Goal: Task Accomplishment & Management: Manage account settings

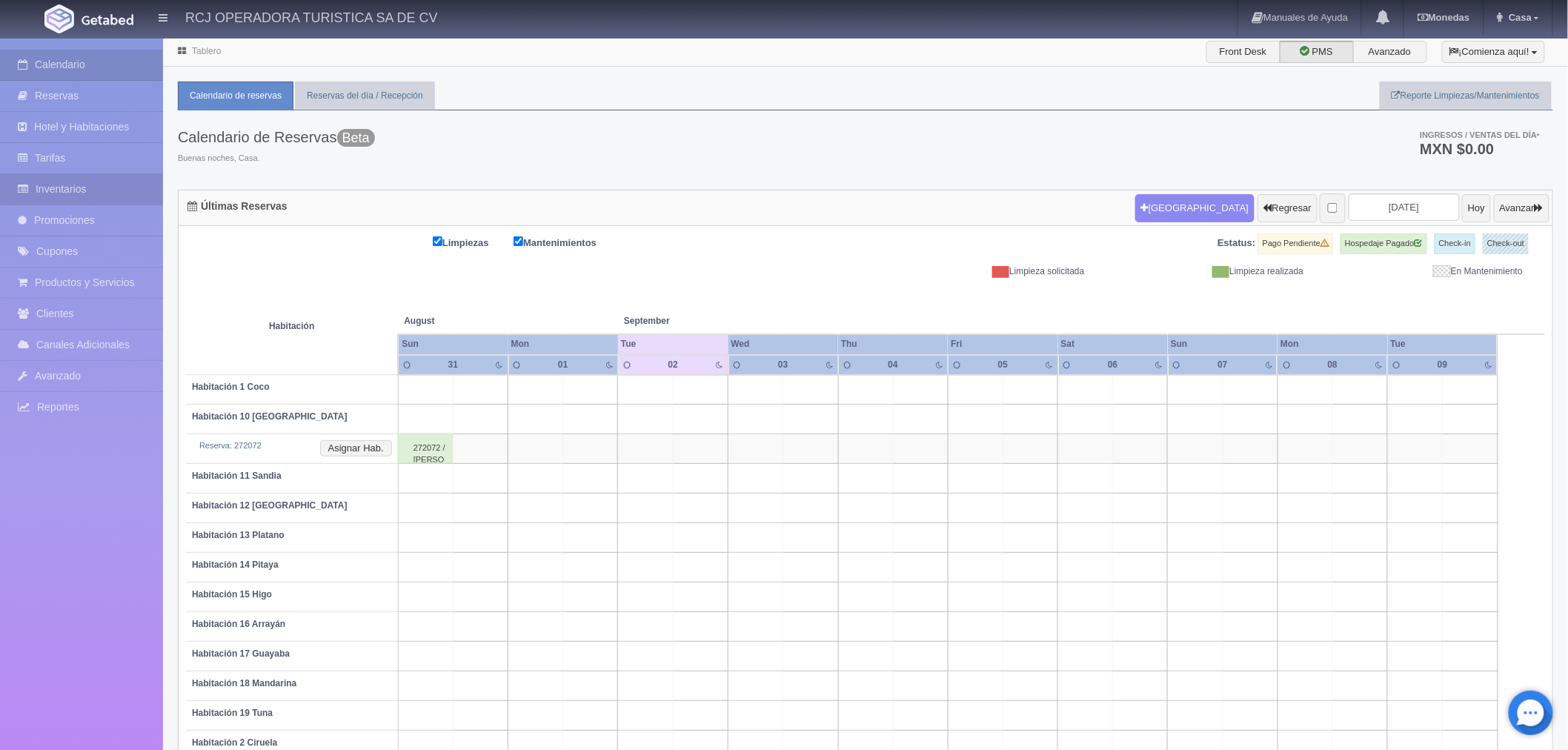
click at [101, 190] on link "Inventarios" at bounding box center [82, 189] width 163 height 30
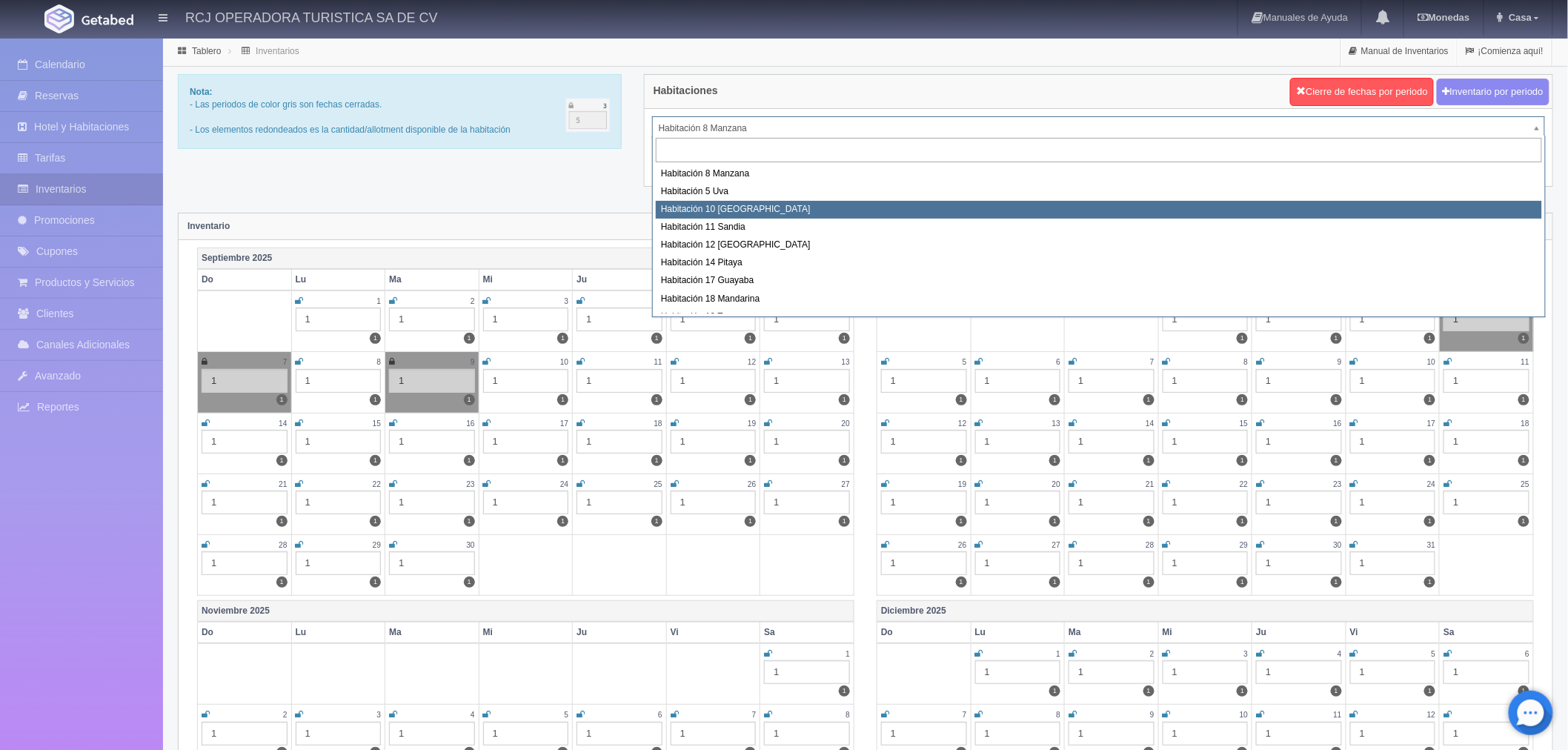
select select "1574"
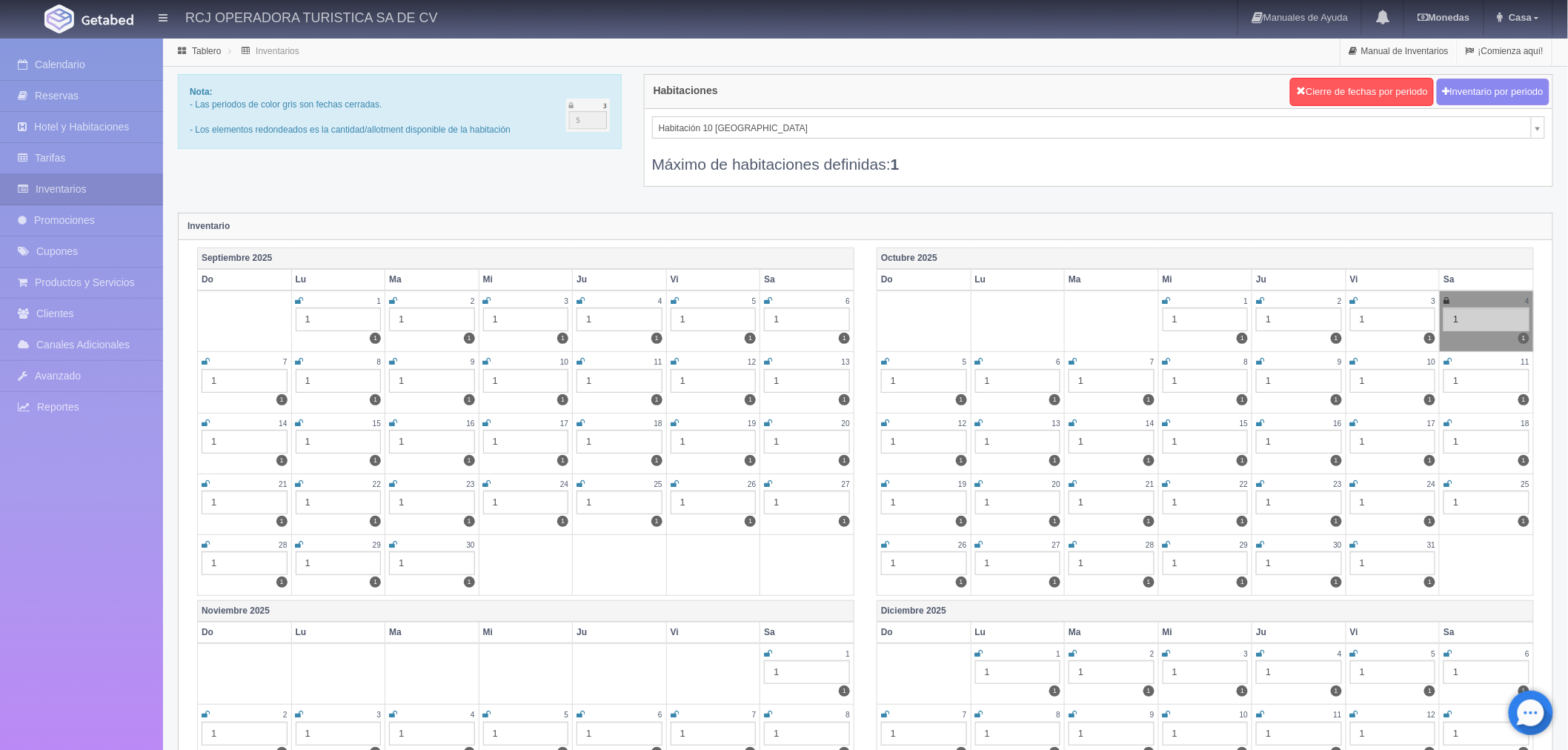
click at [389, 297] on icon at bounding box center [393, 301] width 8 height 9
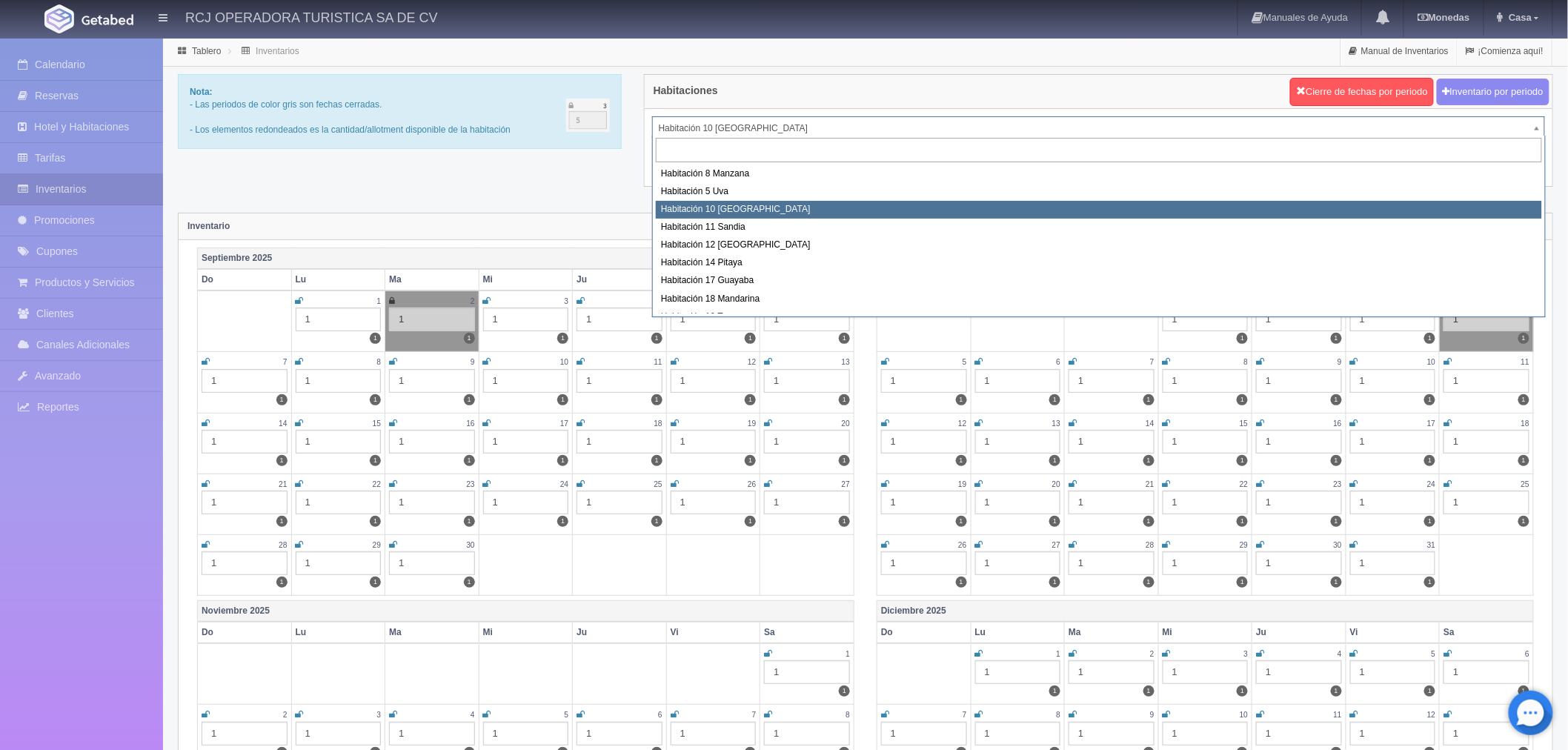
drag, startPoint x: 753, startPoint y: 127, endPoint x: 750, endPoint y: 139, distance: 12.4
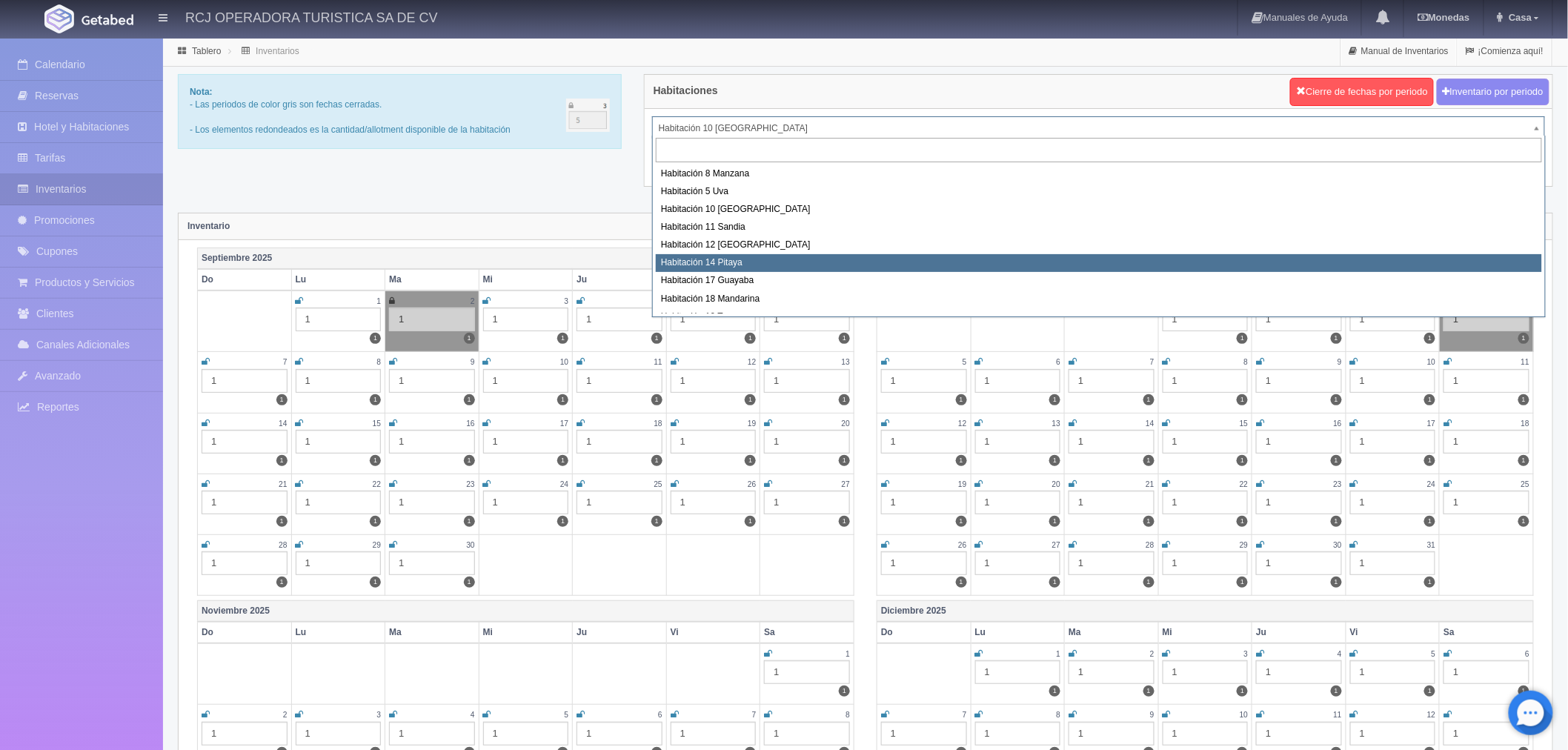
select select "1577"
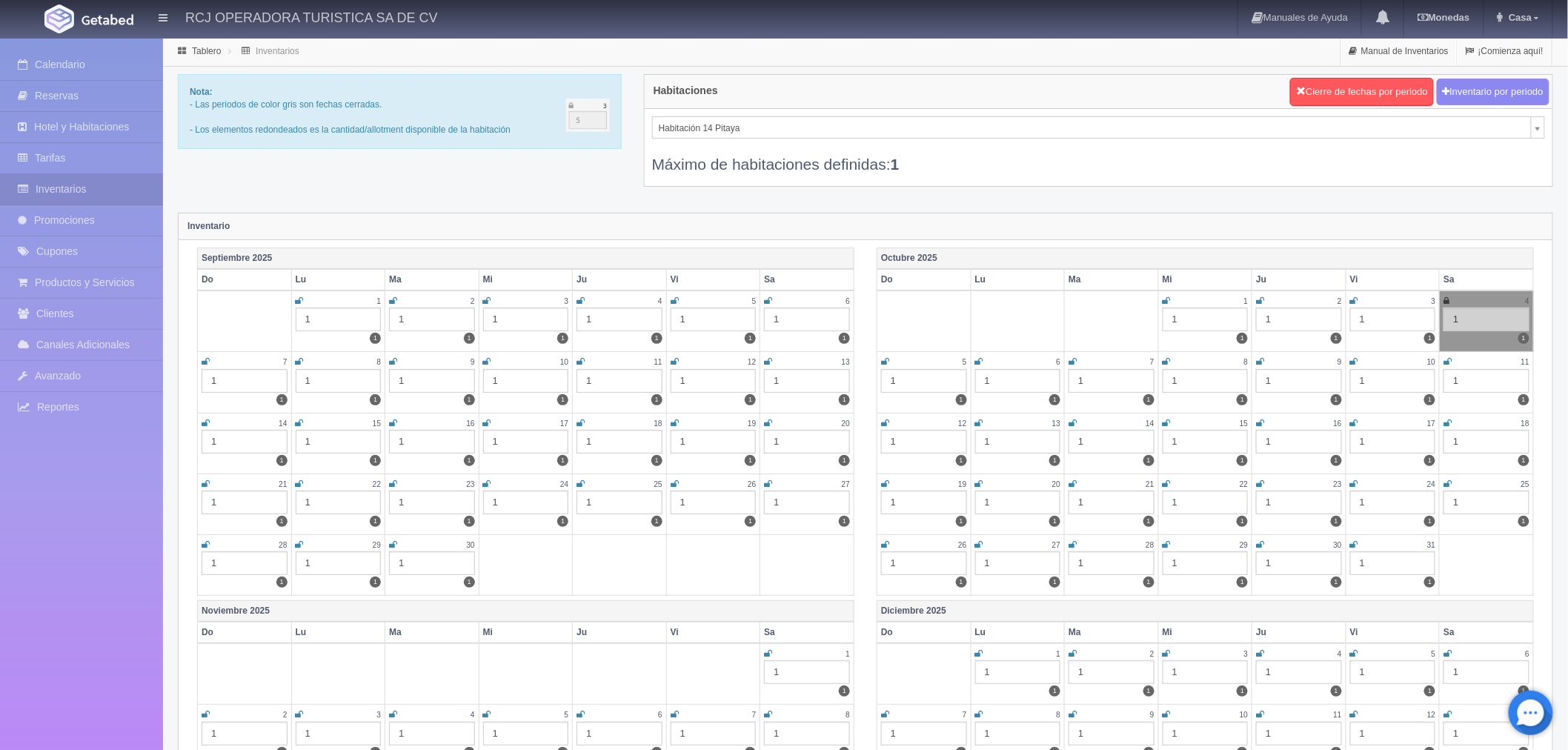
click at [393, 303] on icon at bounding box center [393, 301] width 8 height 9
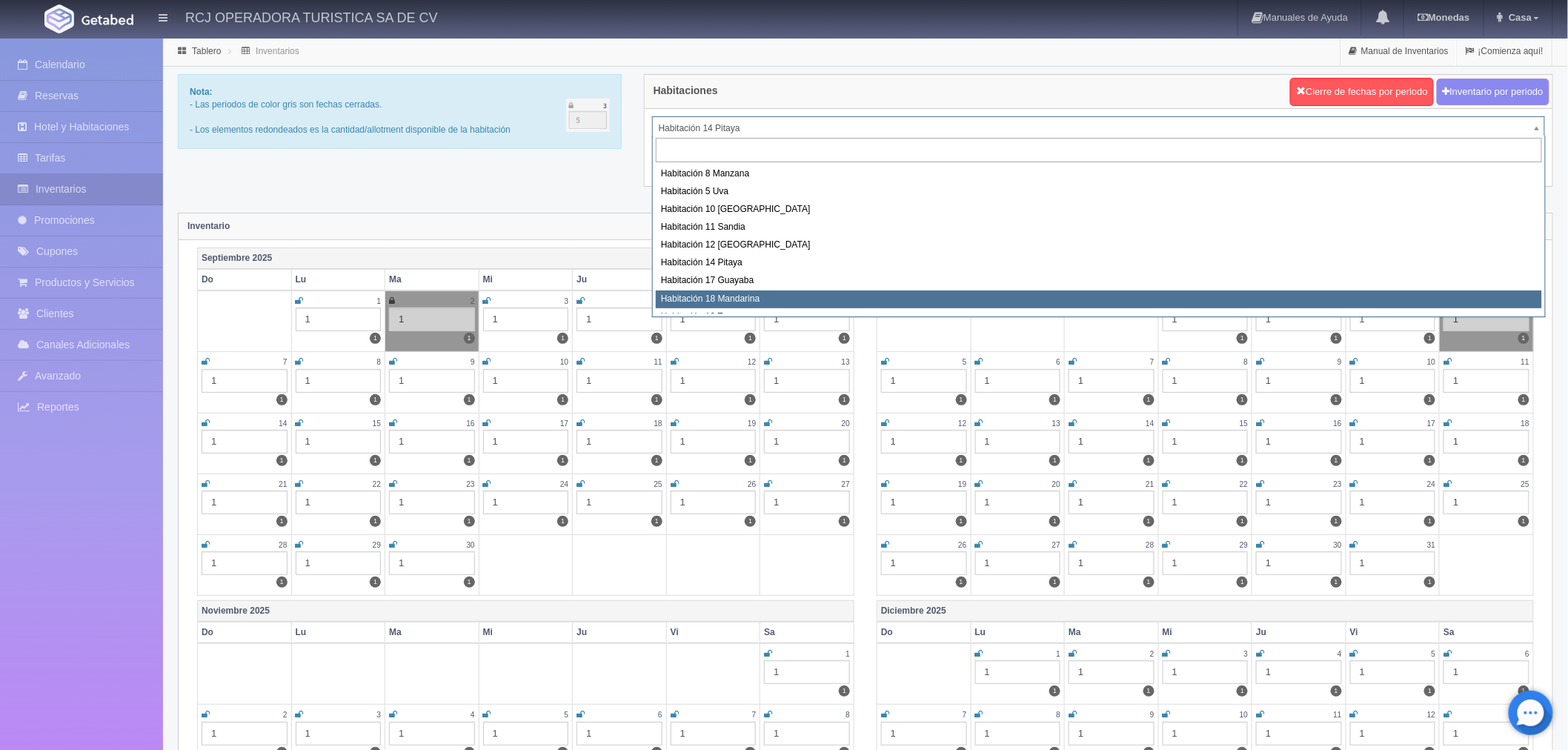
scroll to position [82, 0]
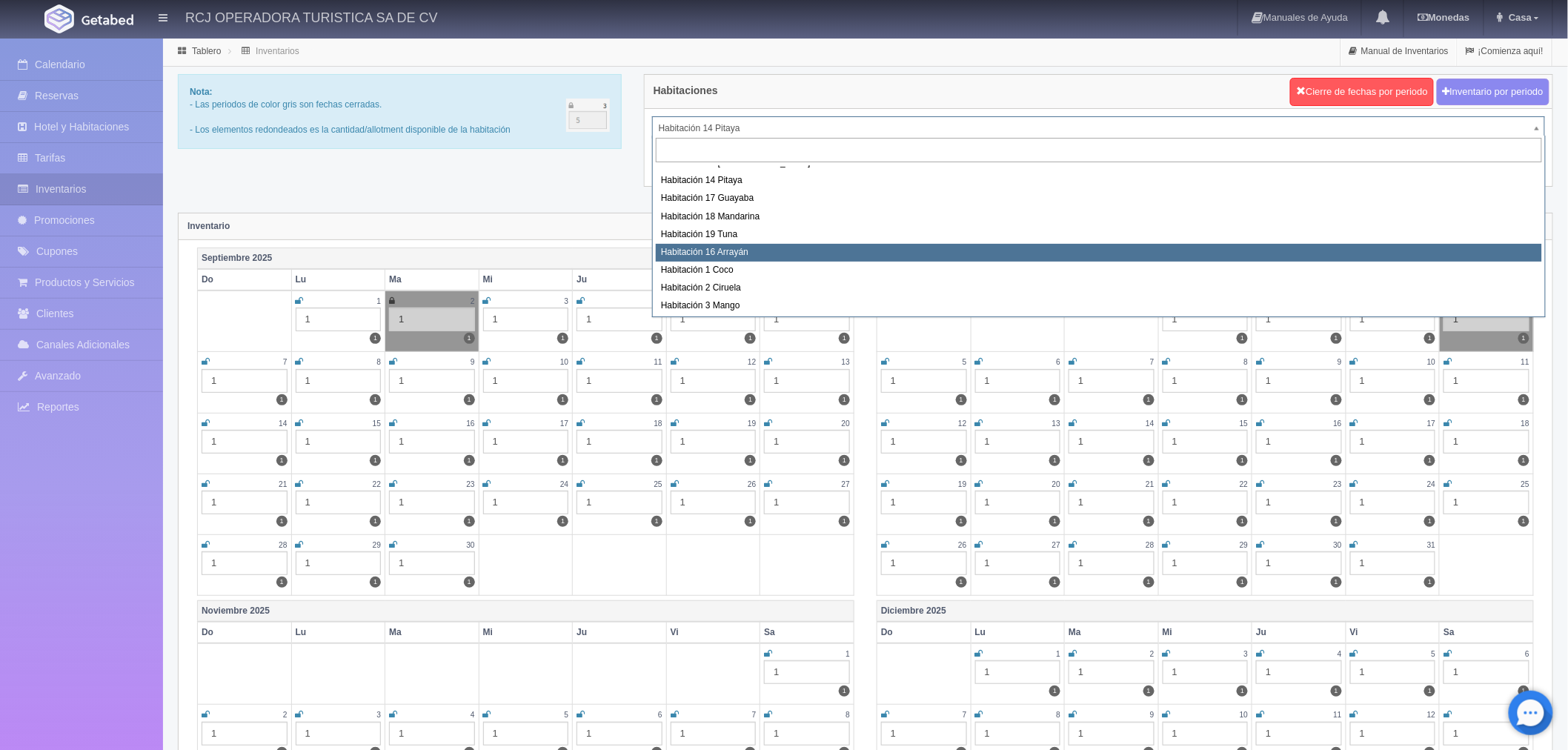
select select "1581"
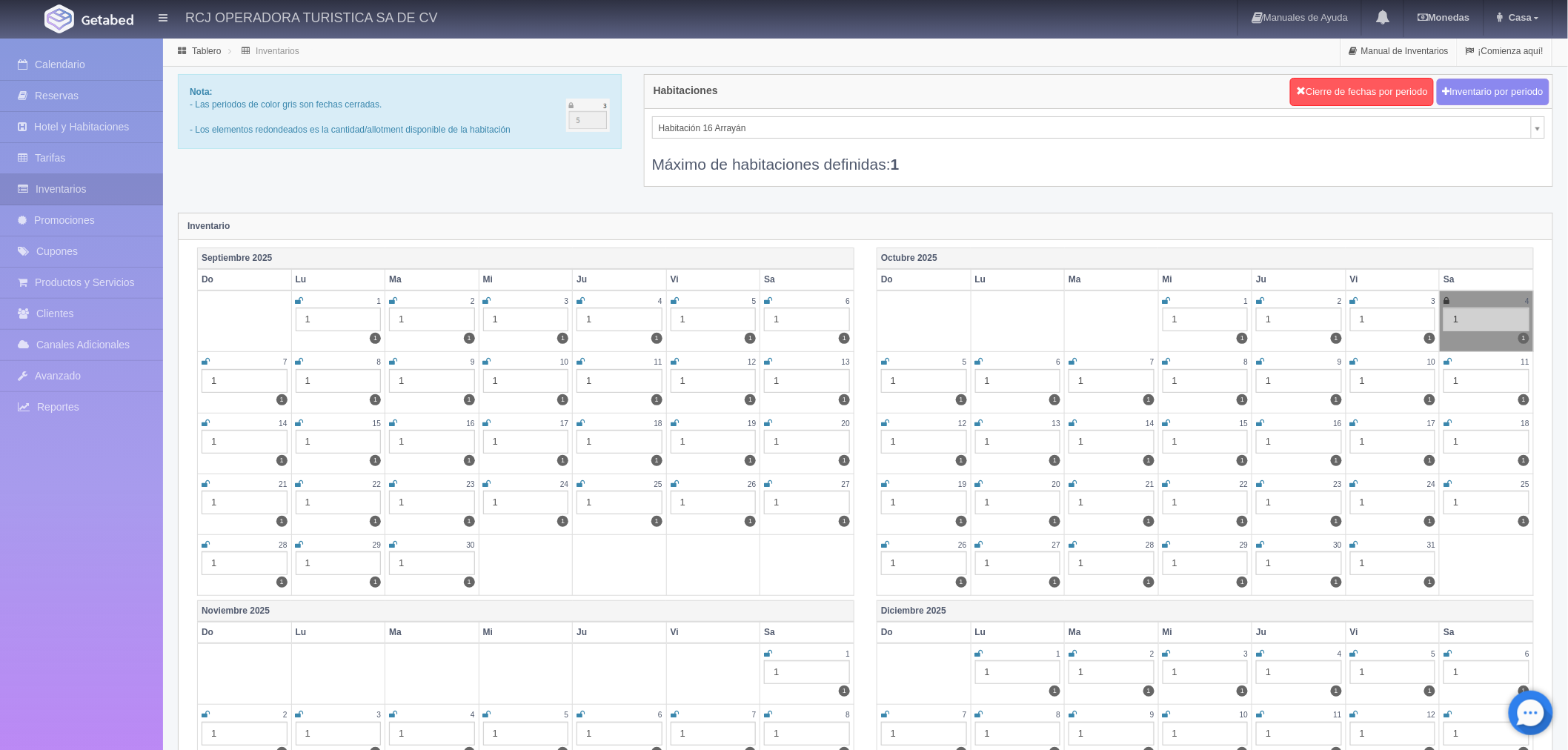
click at [396, 297] on icon at bounding box center [393, 301] width 8 height 9
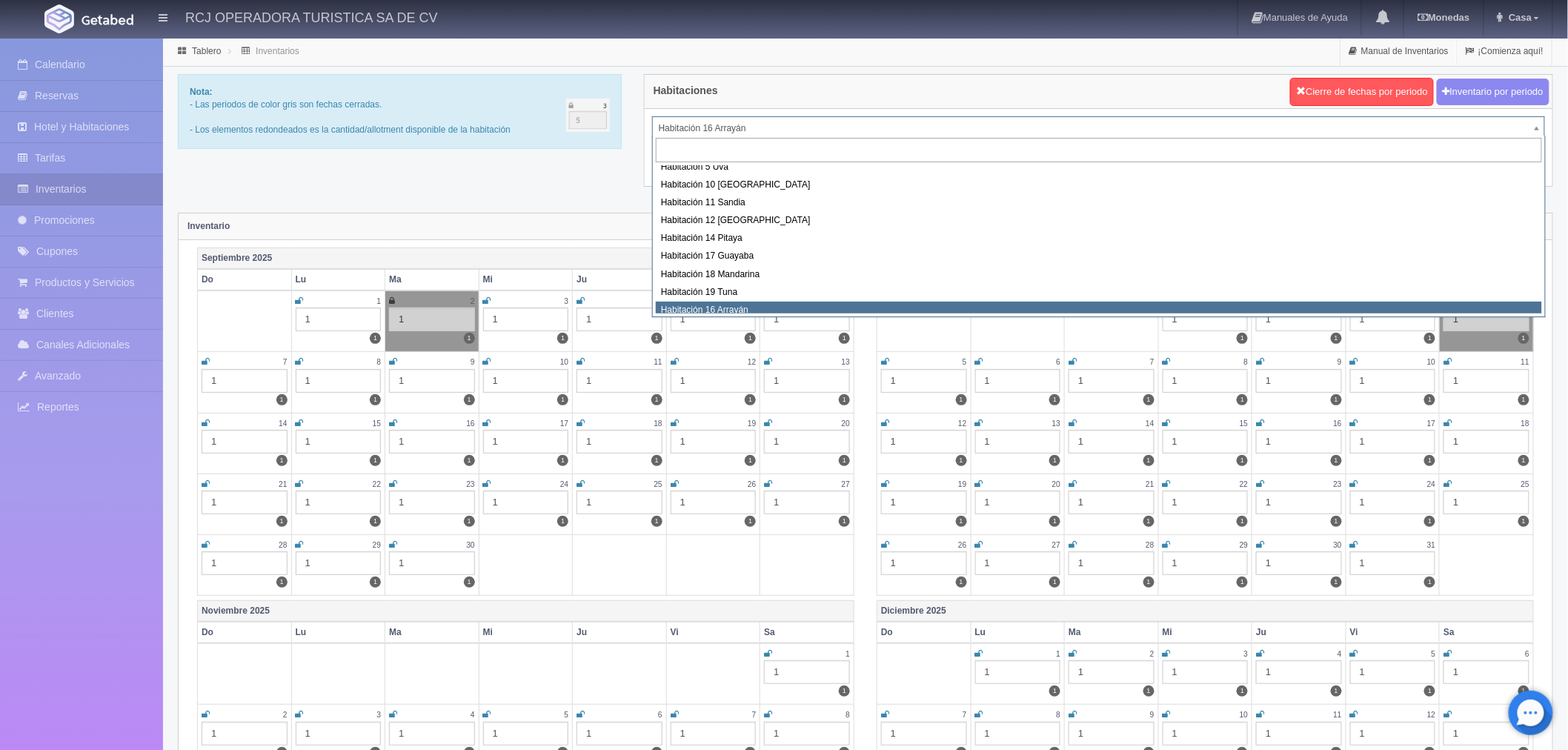
scroll to position [18, 0]
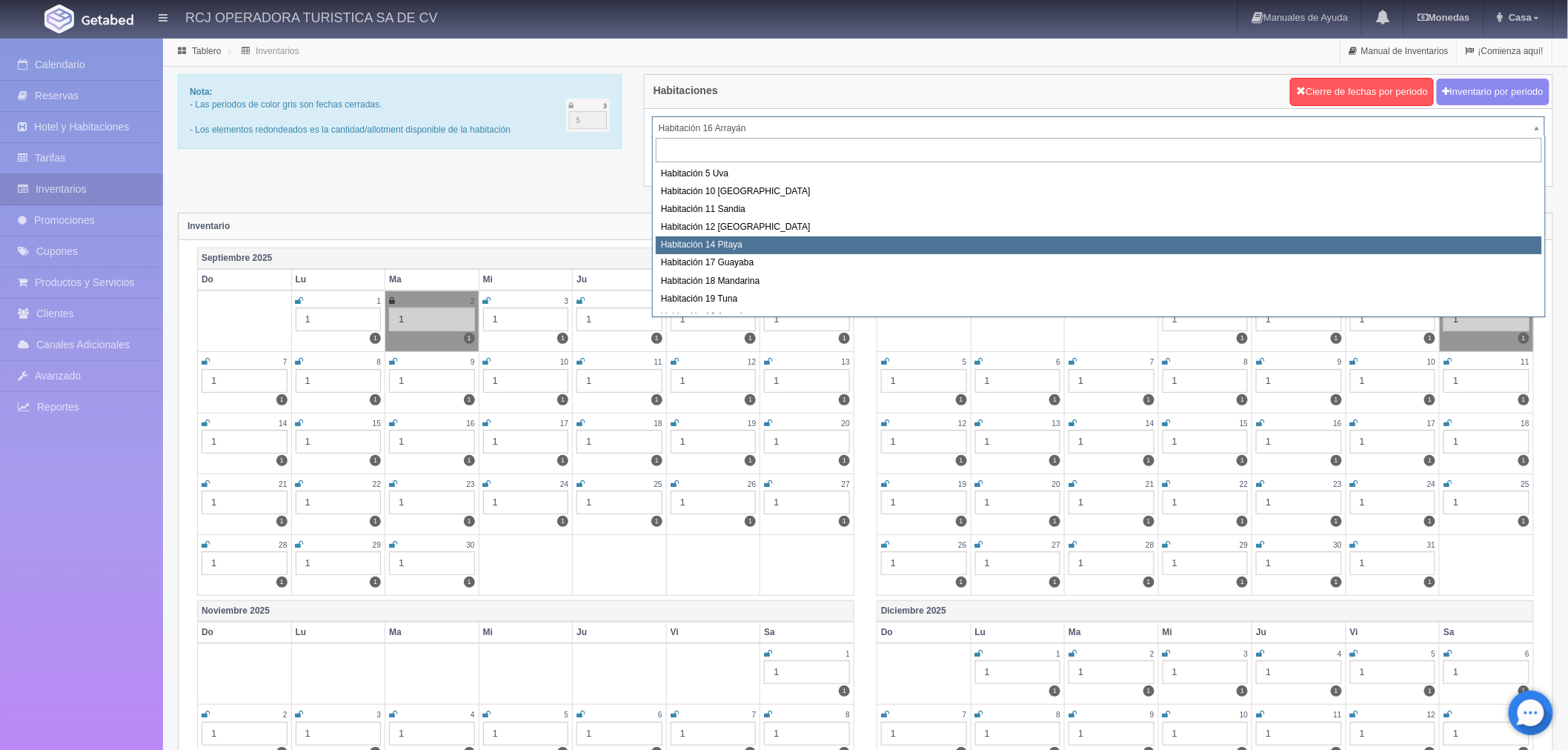
select select "1577"
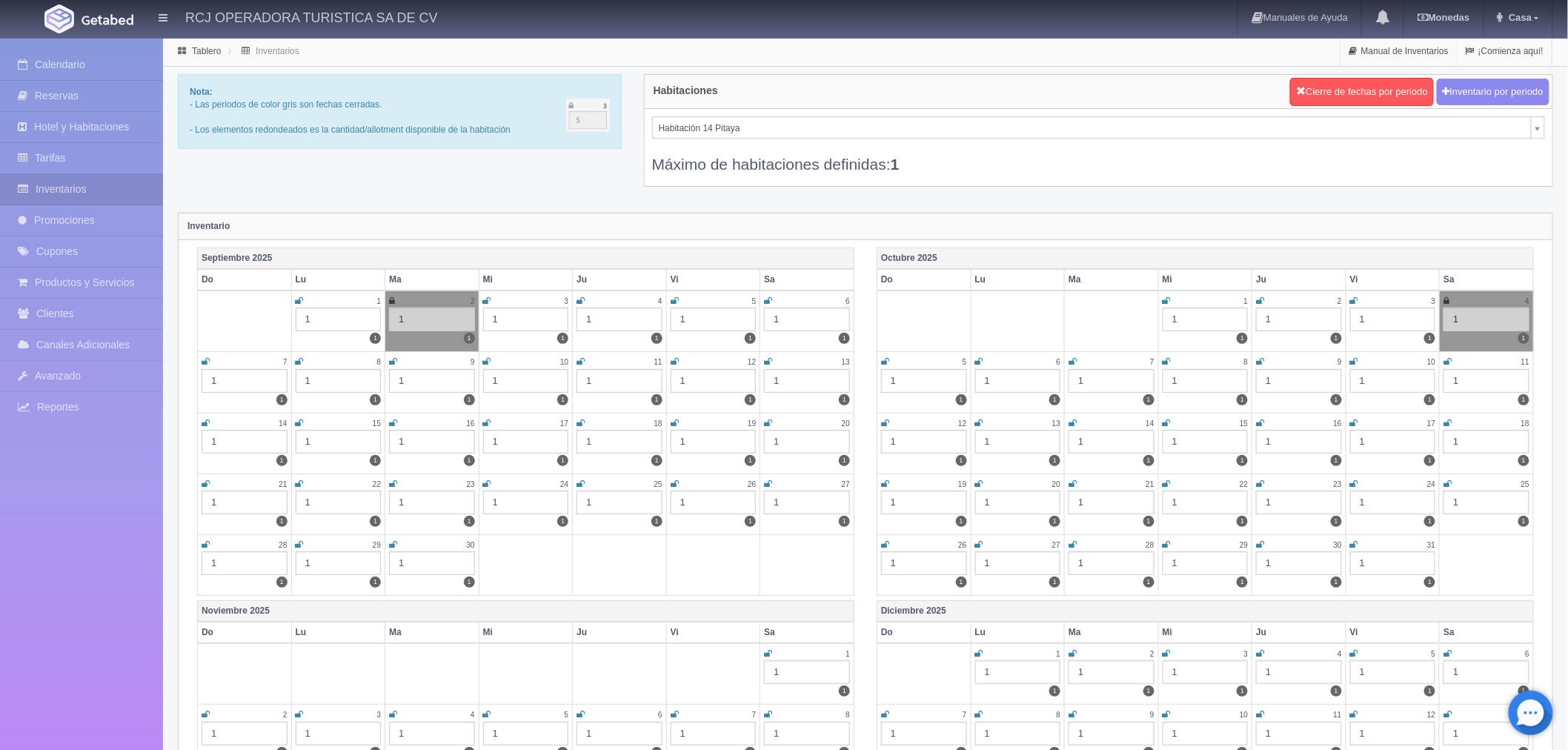
click at [487, 299] on icon at bounding box center [487, 301] width 8 height 9
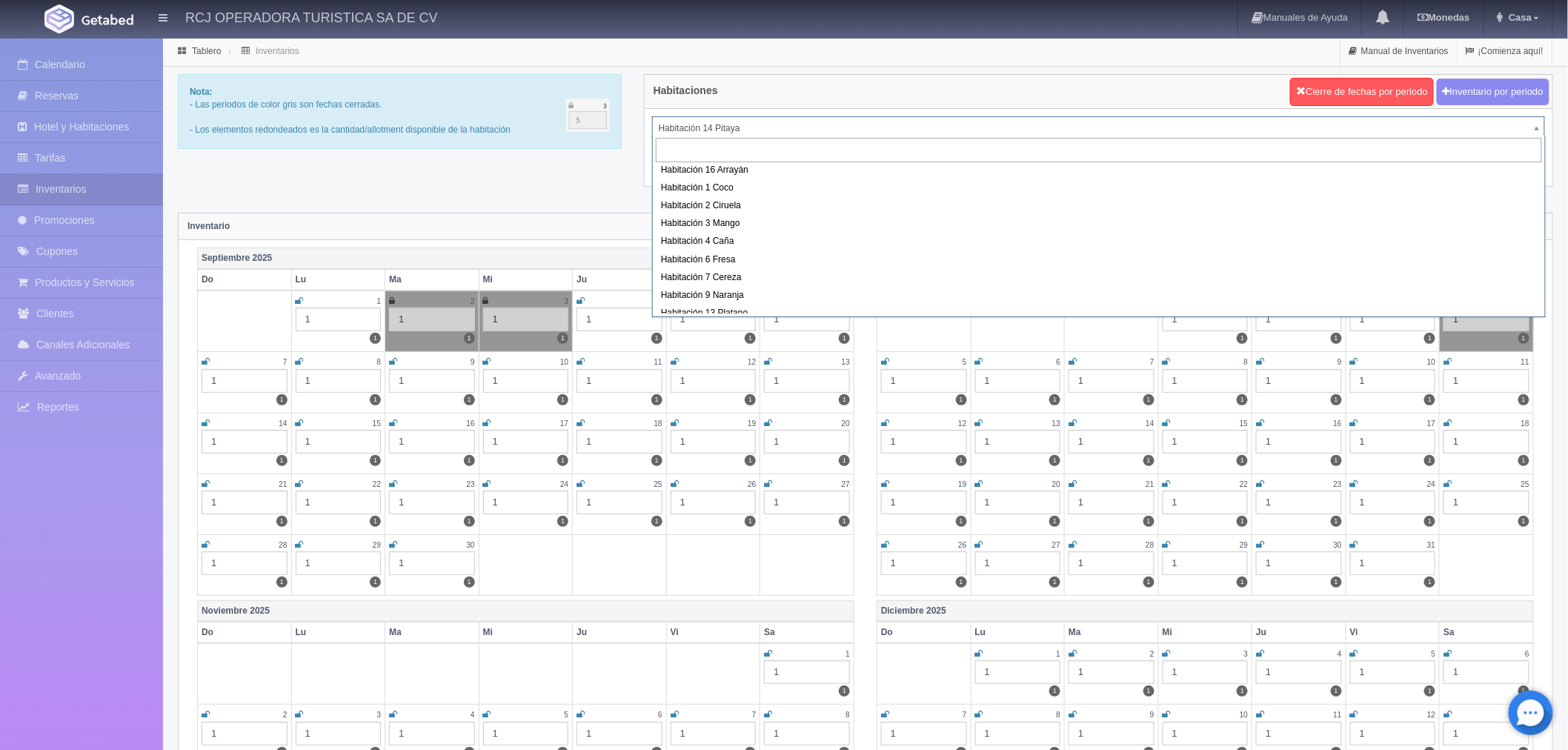
scroll to position [191, 0]
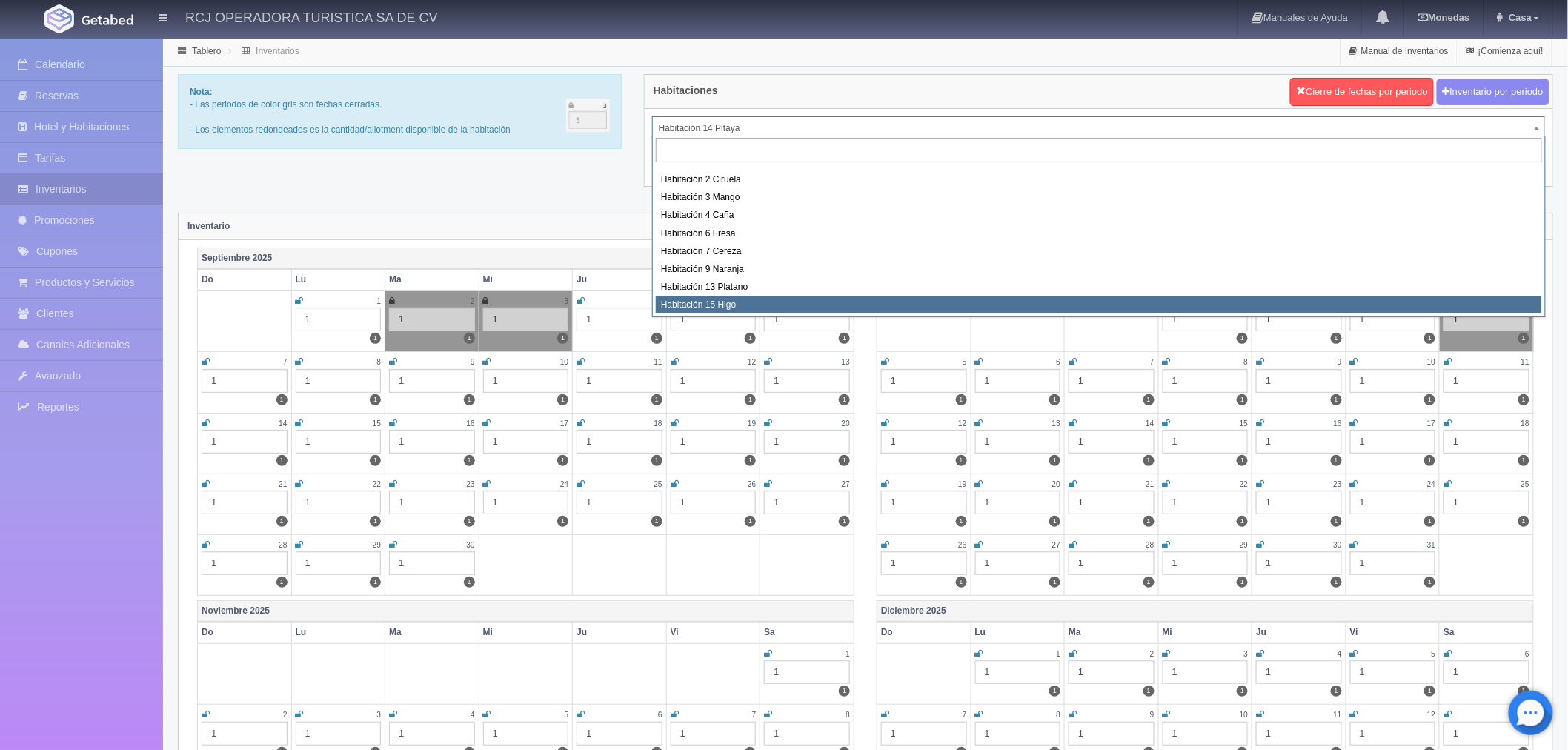
select select "1614"
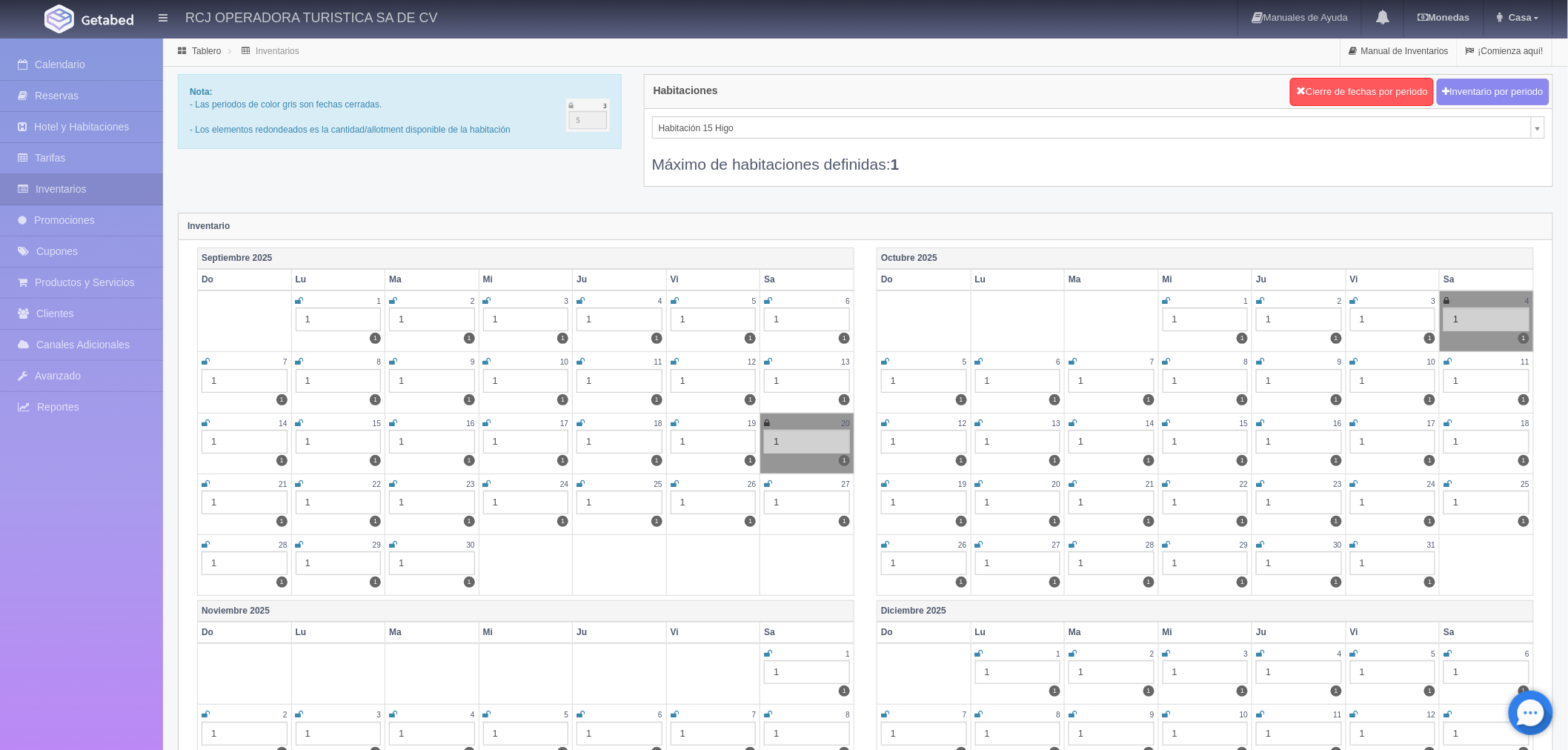
click at [489, 300] on icon at bounding box center [487, 301] width 8 height 9
click at [580, 301] on icon at bounding box center [580, 301] width 8 height 9
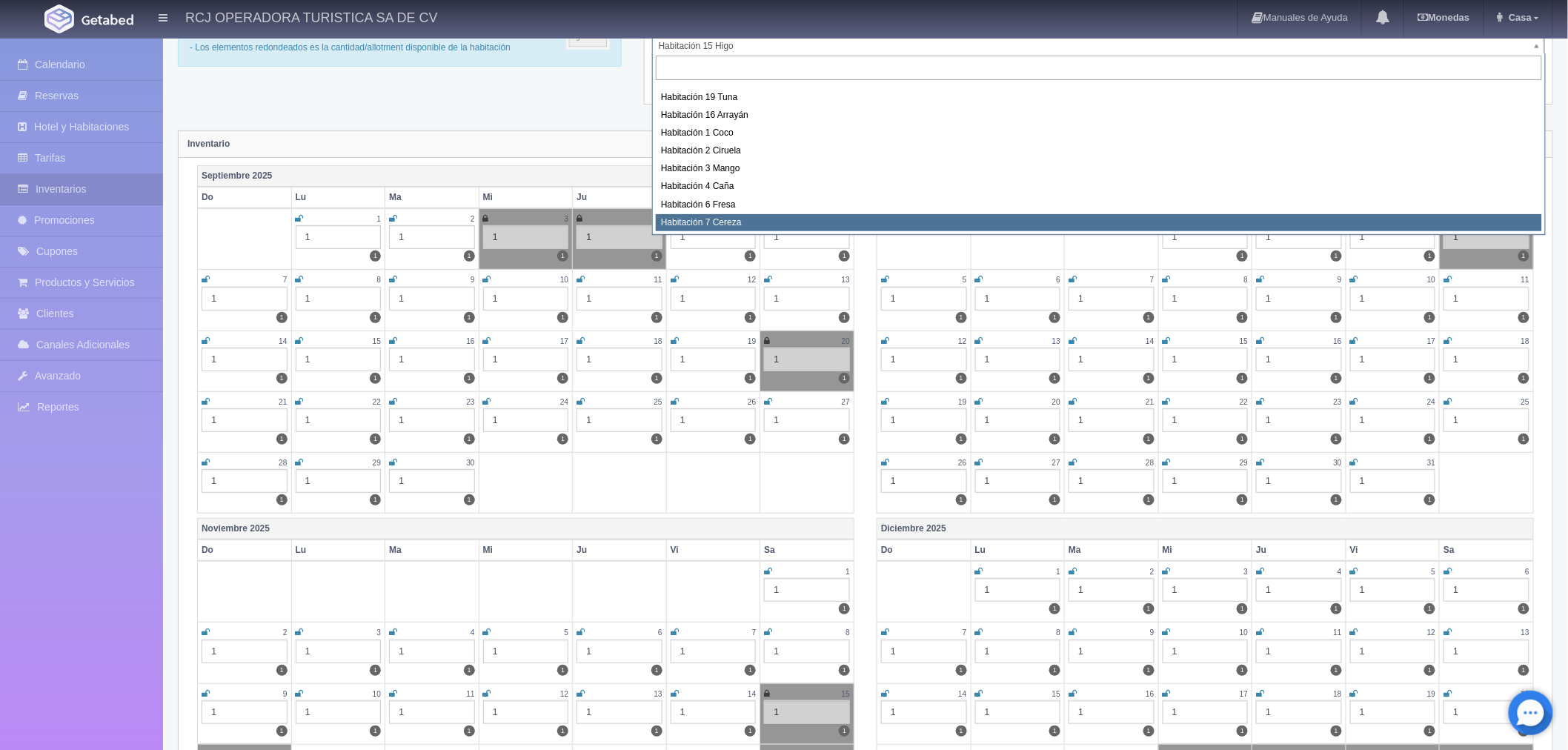
scroll to position [108, 0]
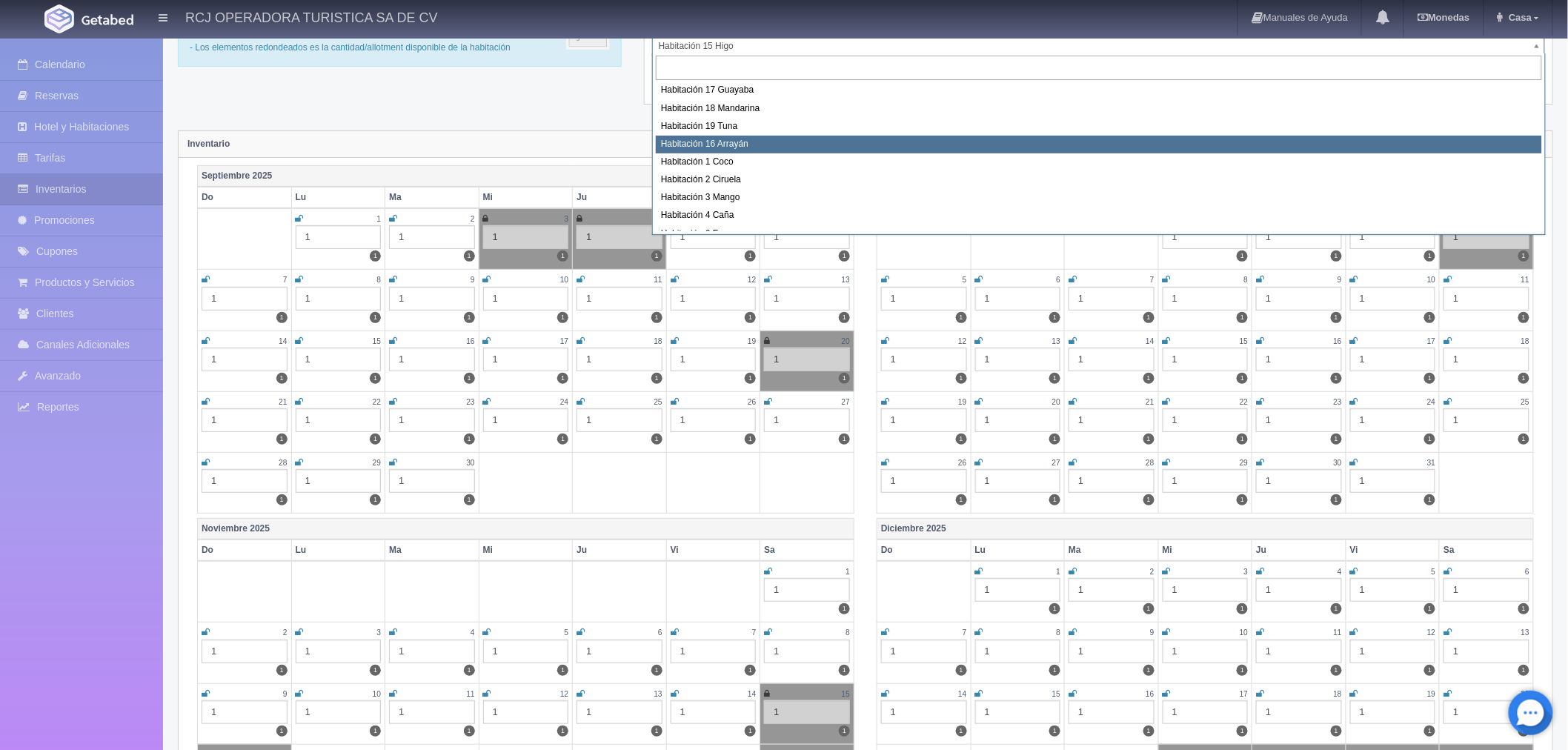
select select "1581"
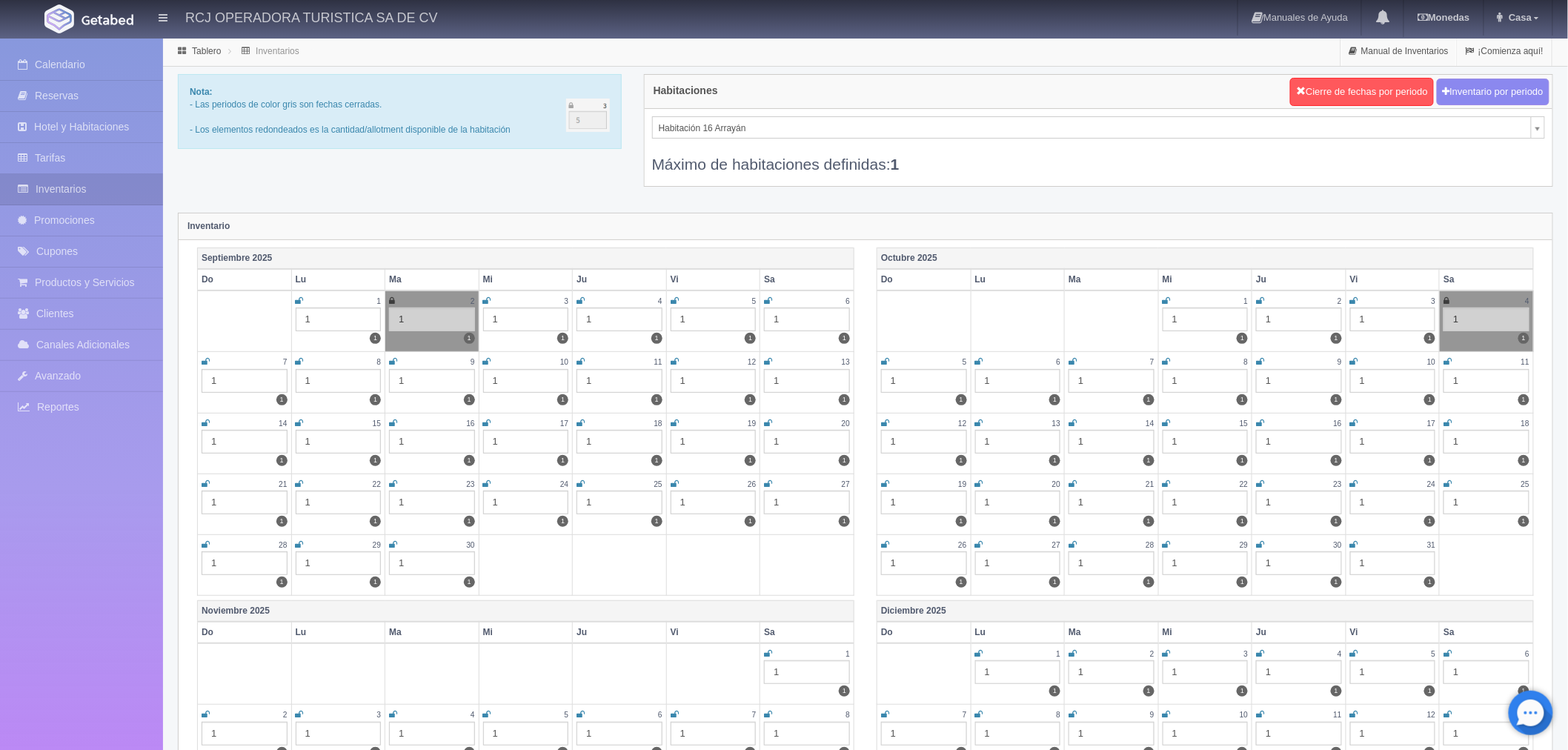
click at [486, 300] on icon at bounding box center [487, 301] width 8 height 9
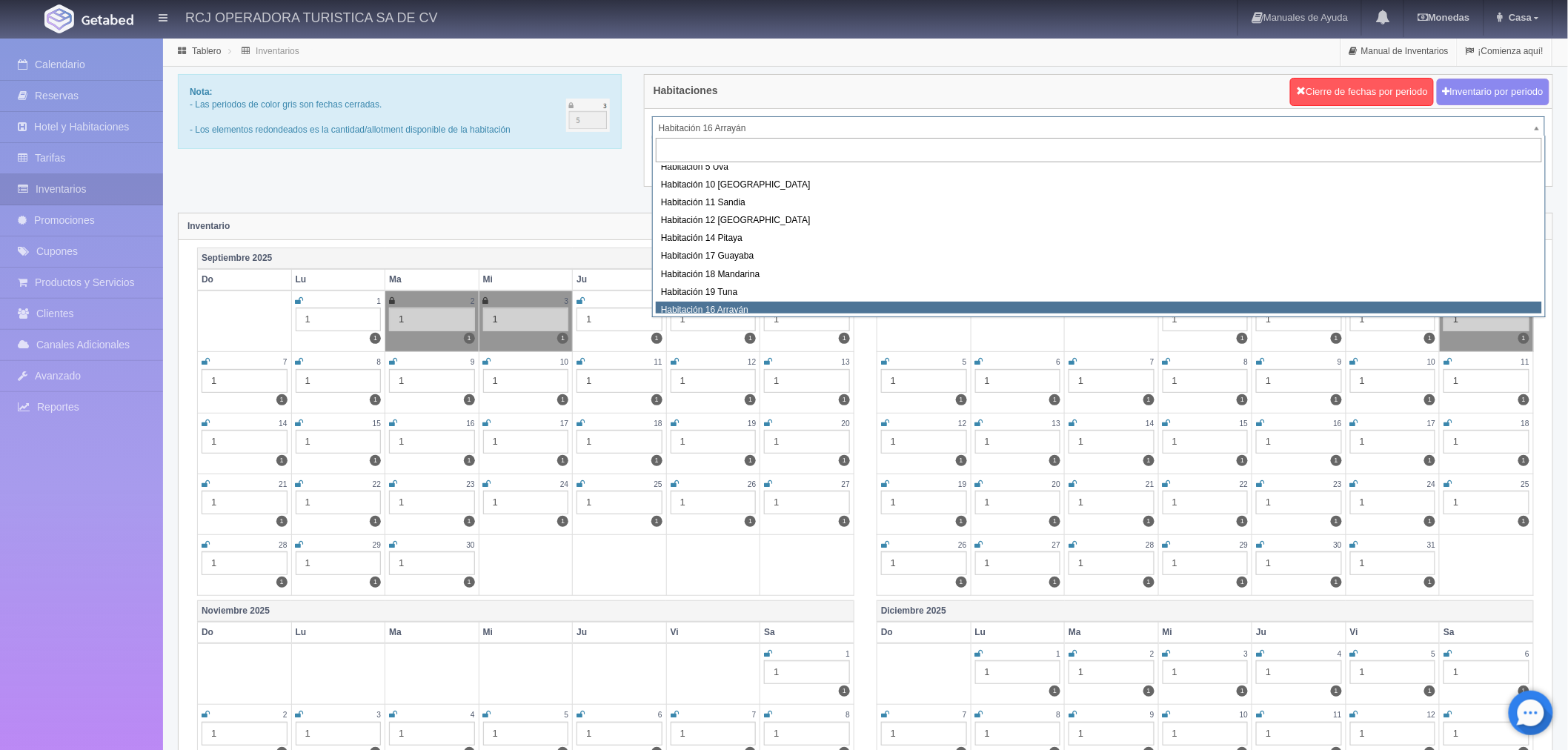
scroll to position [18, 0]
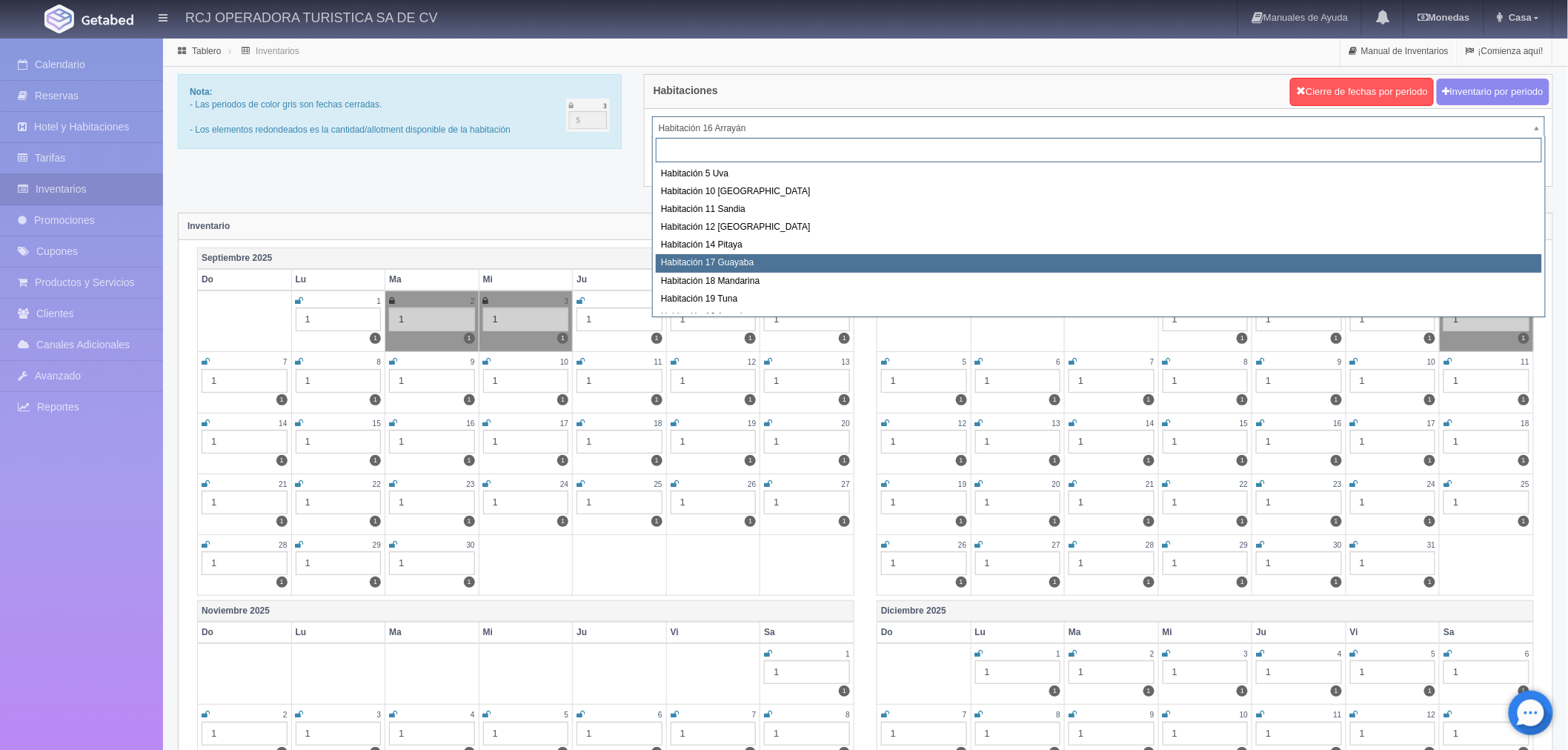
scroll to position [0, 0]
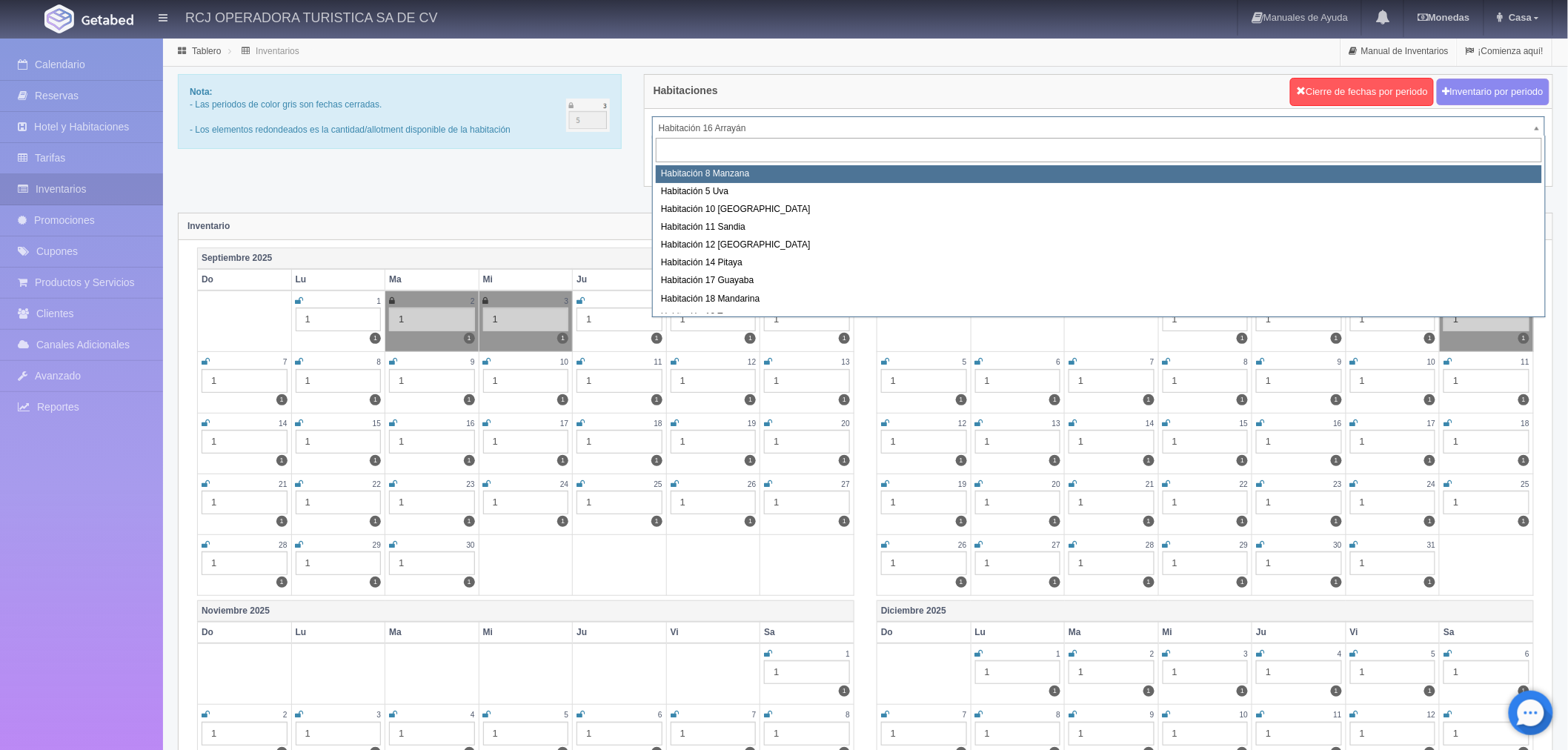
select select "1566"
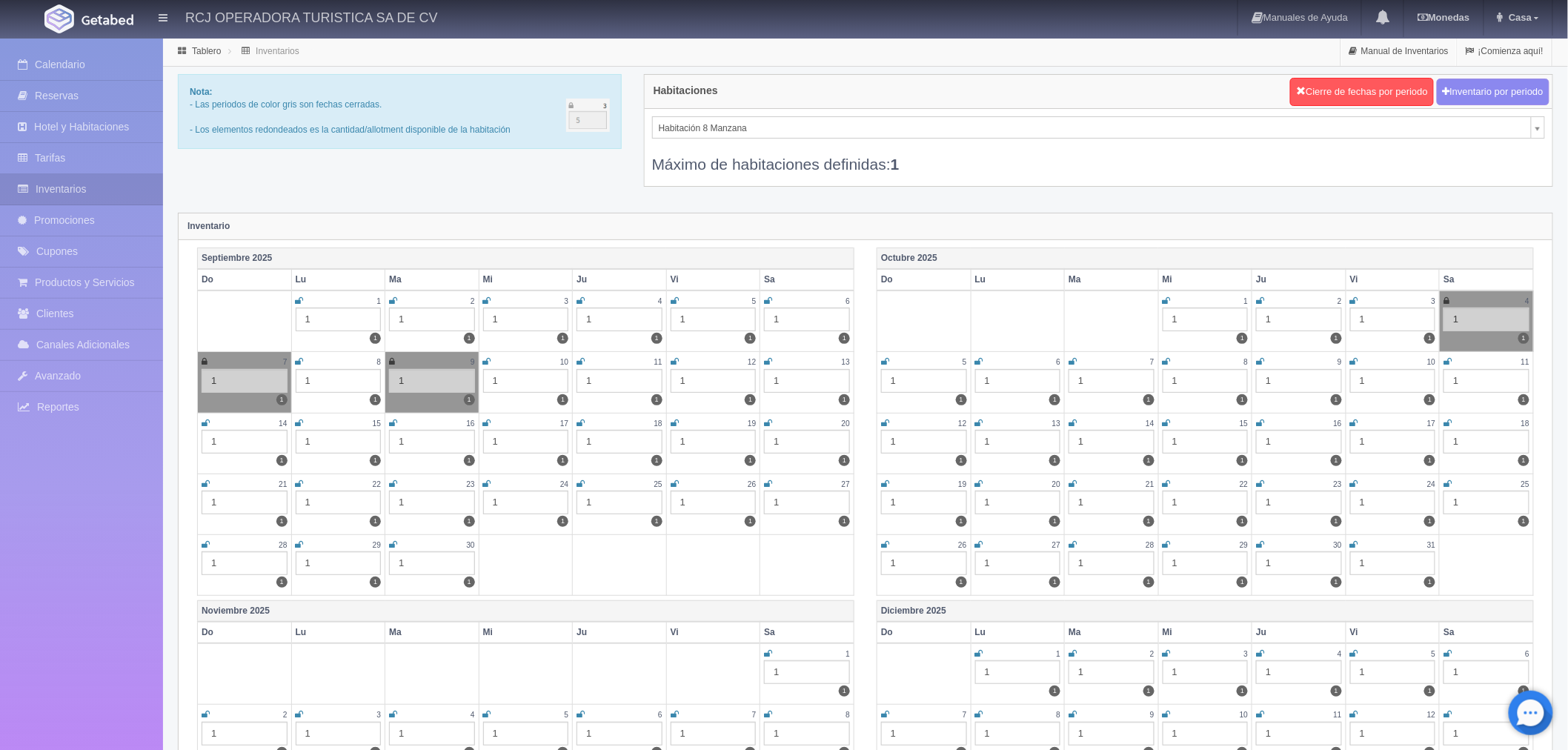
click at [771, 297] on icon at bounding box center [768, 301] width 8 height 9
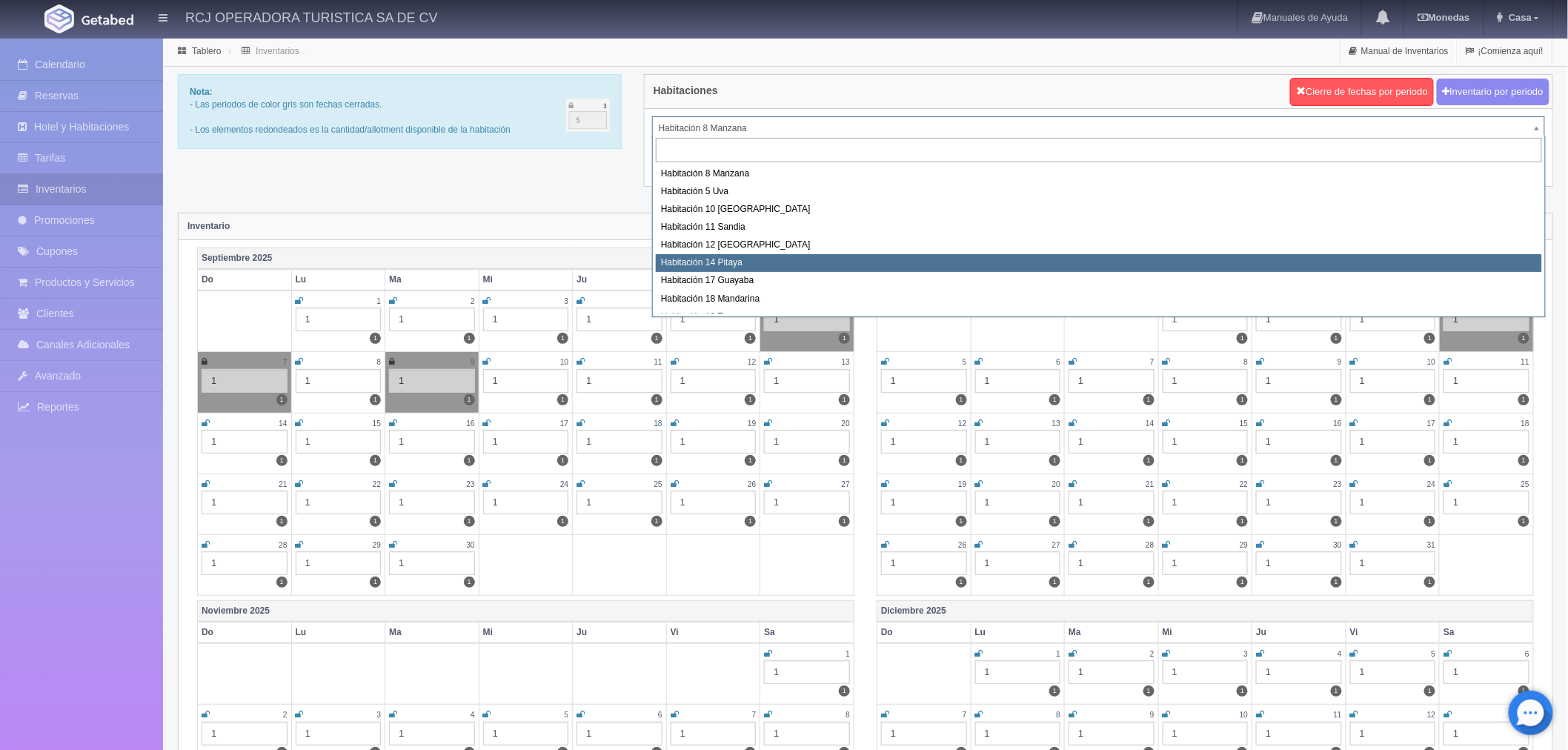
select select "1577"
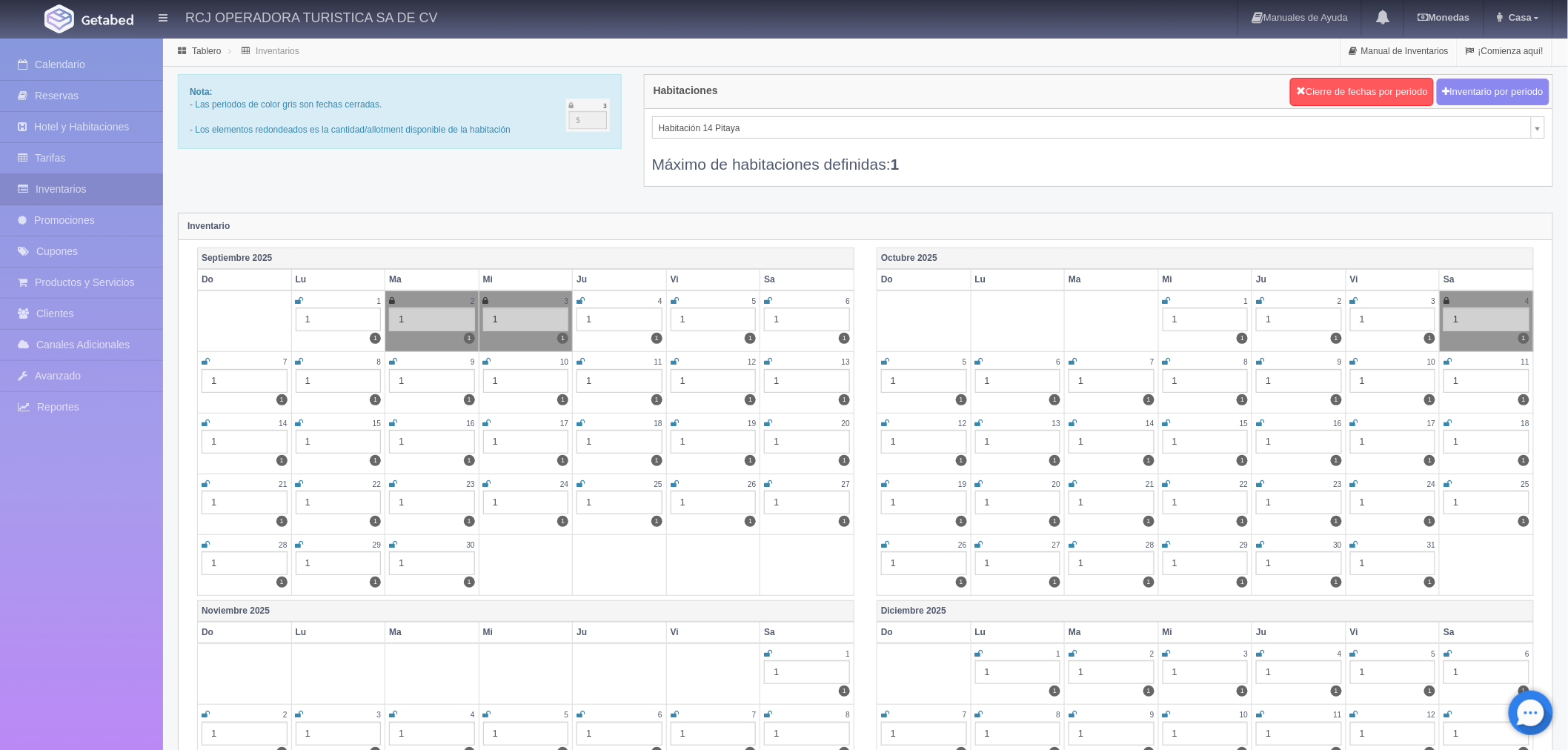
click at [578, 363] on icon at bounding box center [580, 362] width 8 height 9
click at [672, 362] on icon at bounding box center [674, 362] width 8 height 9
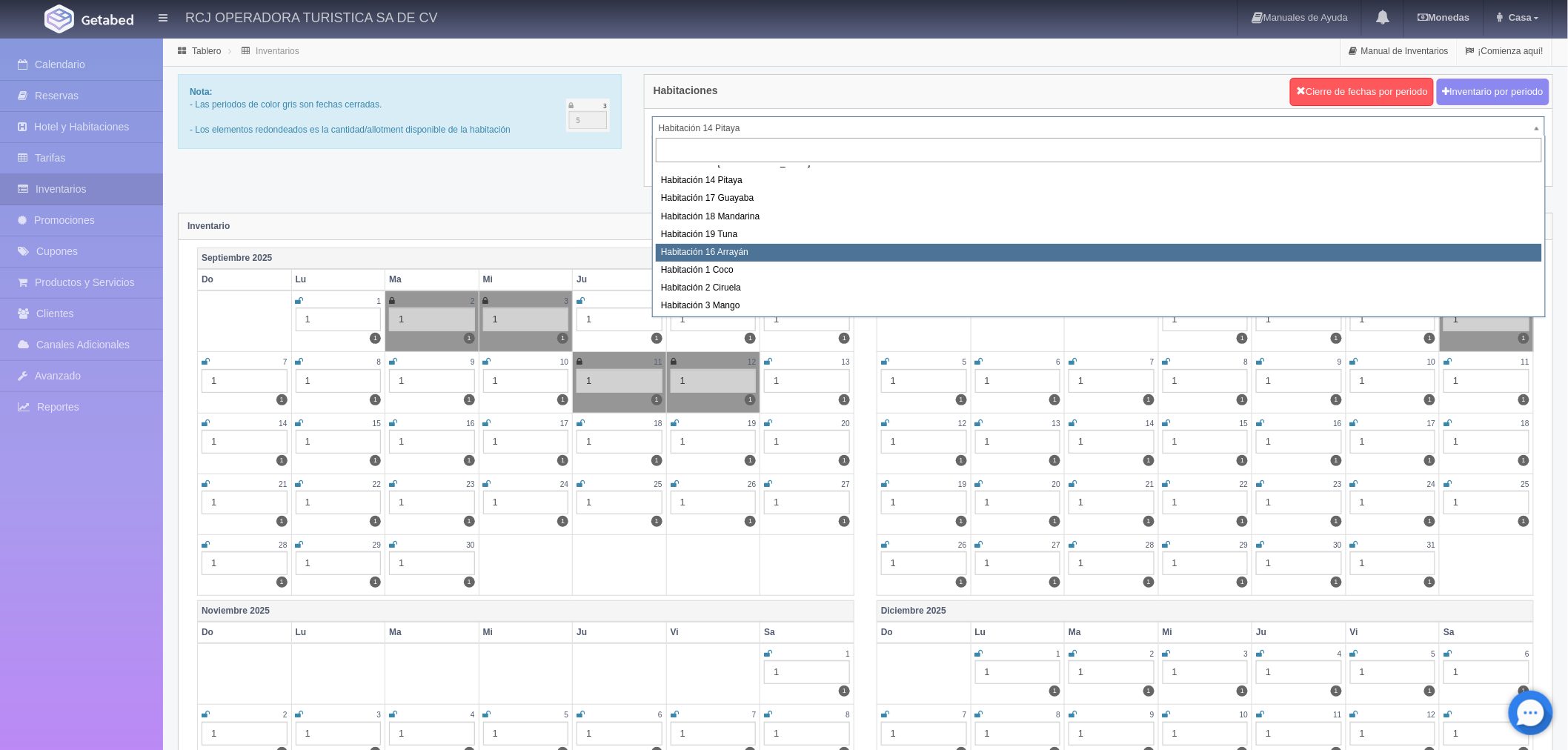
select select "1581"
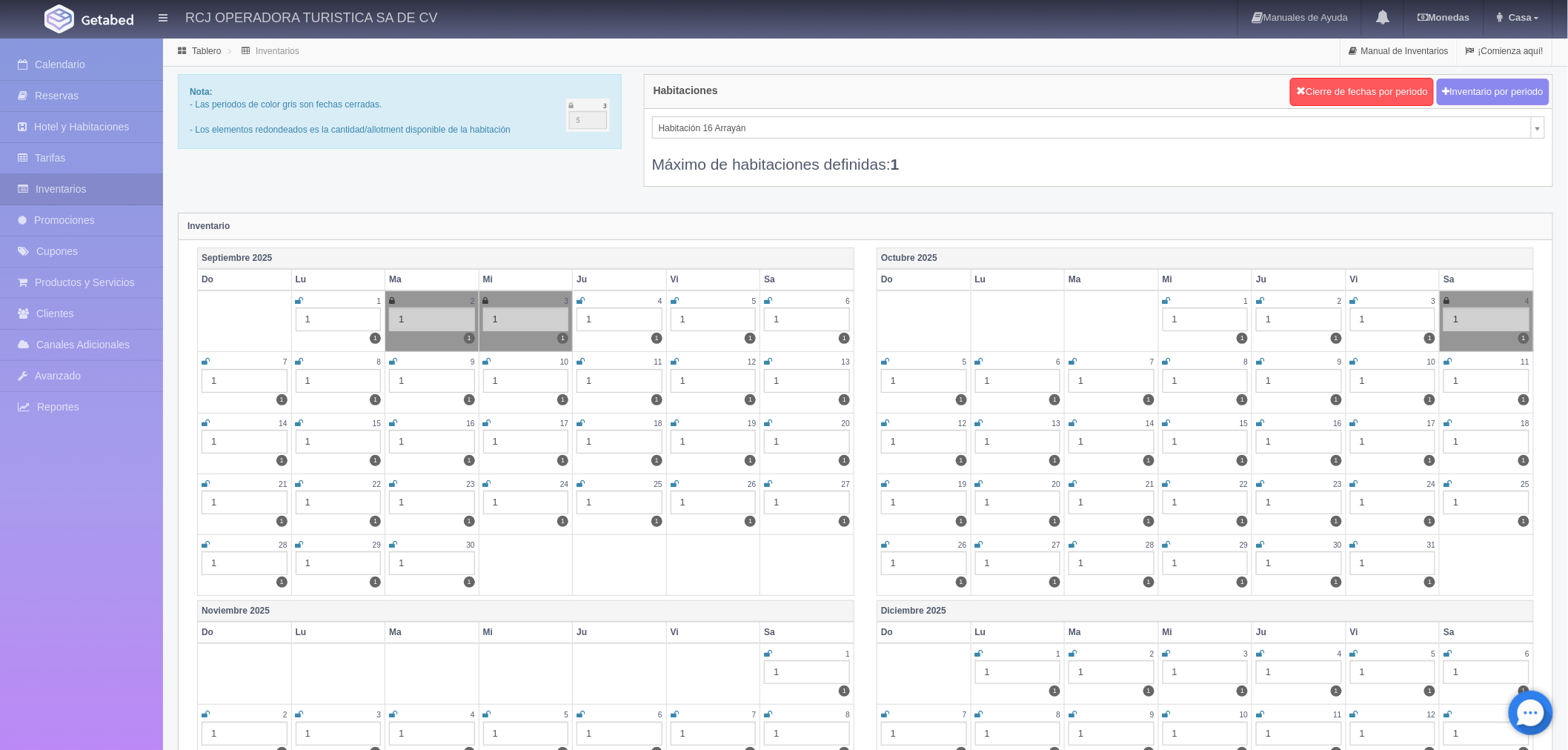
click at [579, 364] on icon at bounding box center [580, 362] width 8 height 9
click at [670, 361] on icon at bounding box center [674, 362] width 8 height 9
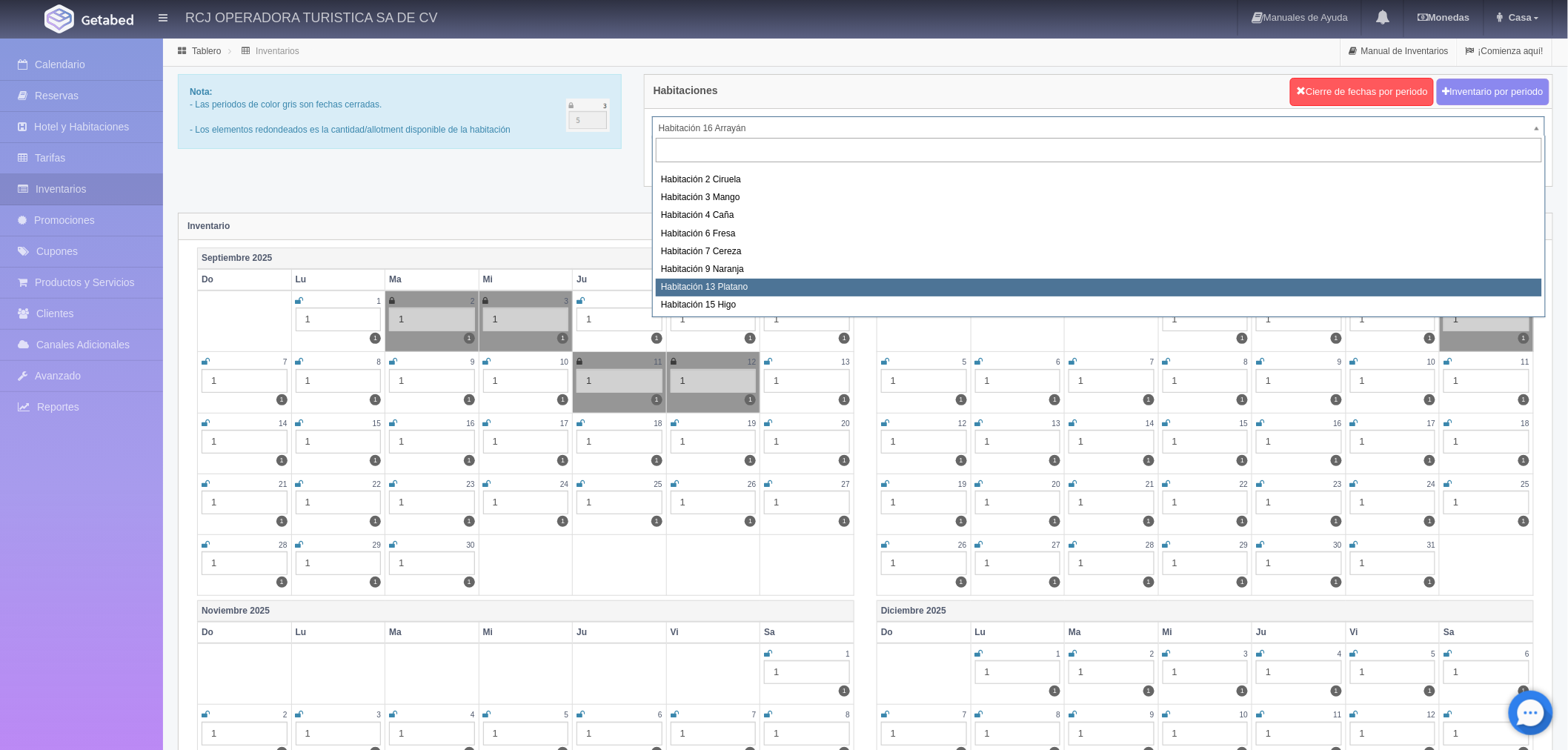
scroll to position [109, 0]
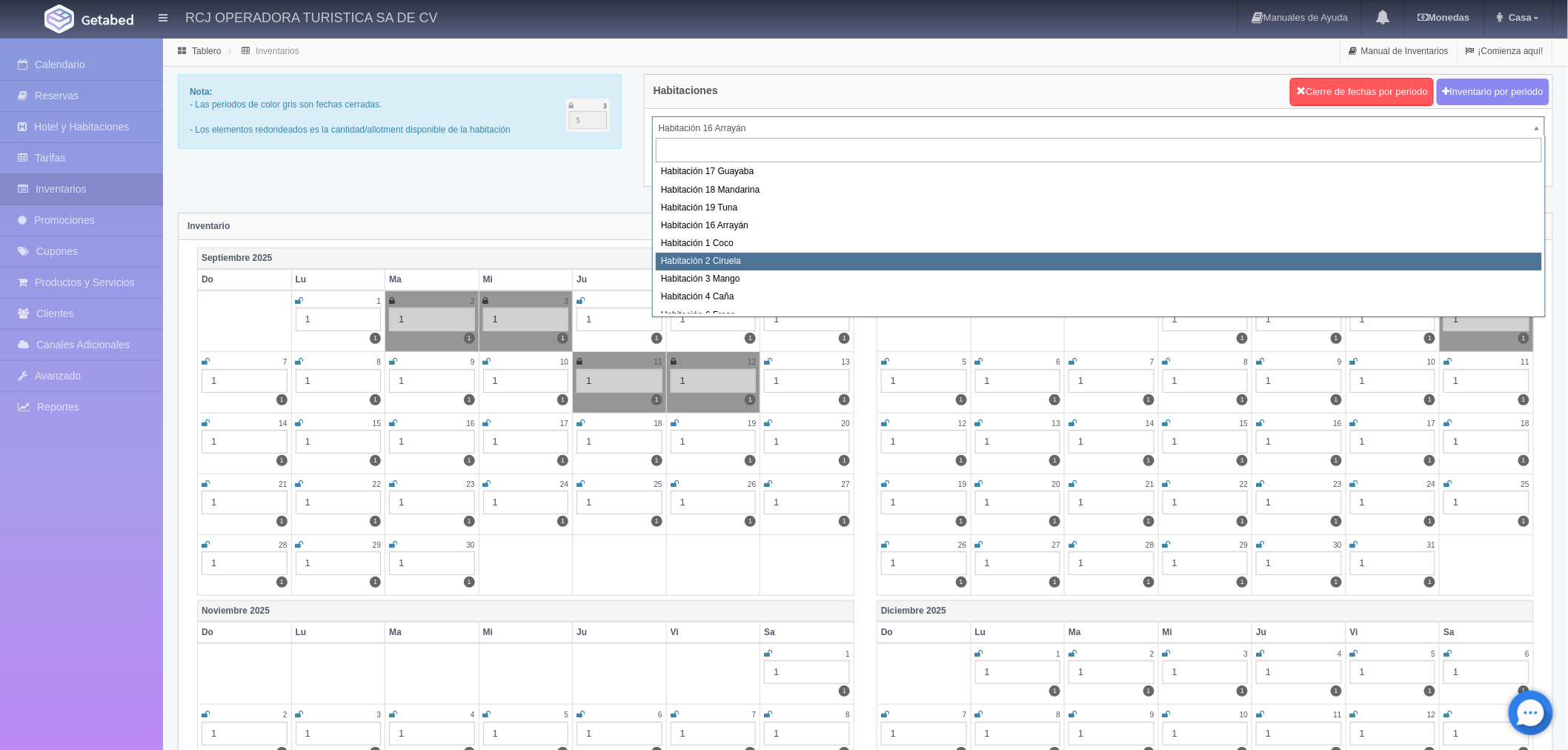
select select "1607"
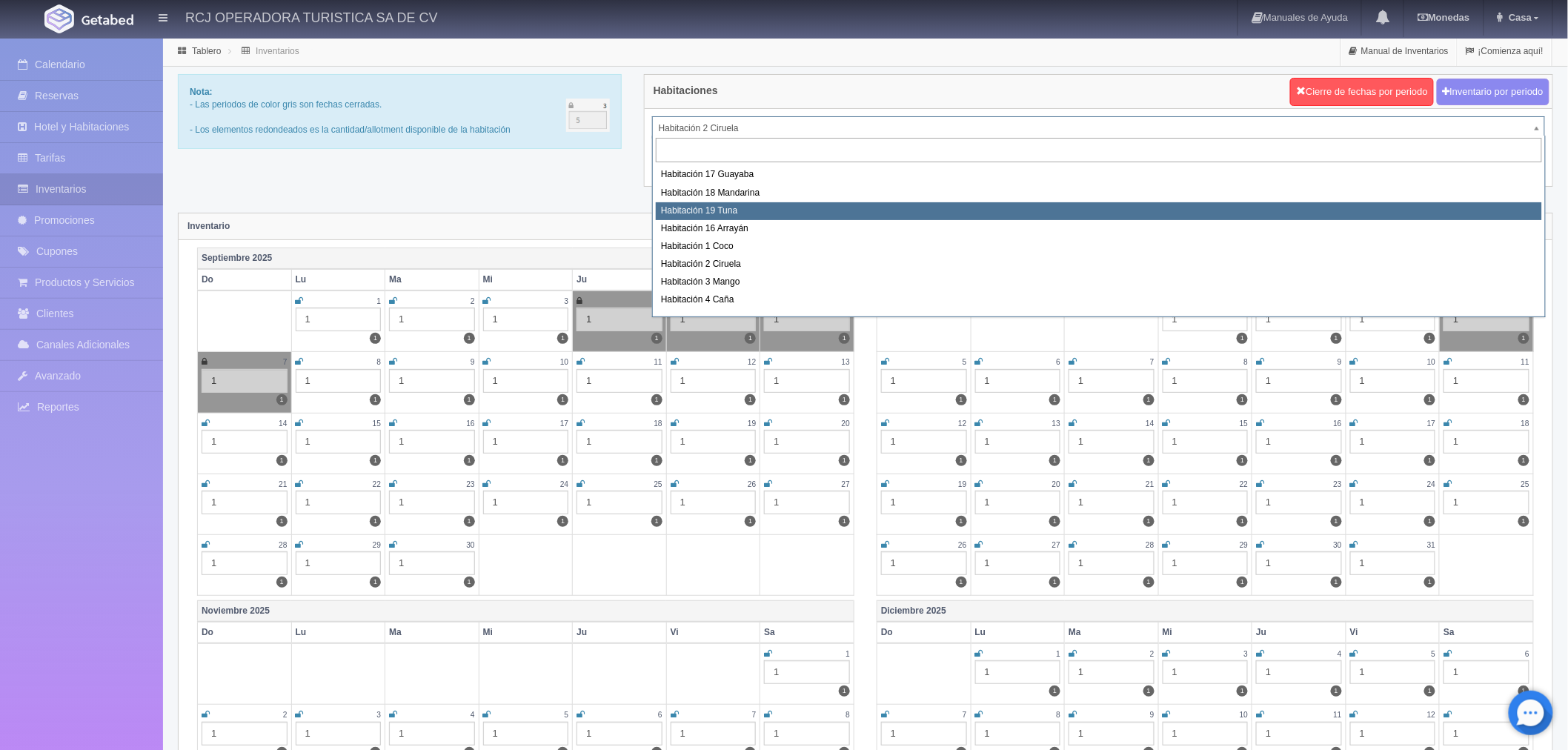
scroll to position [135, 0]
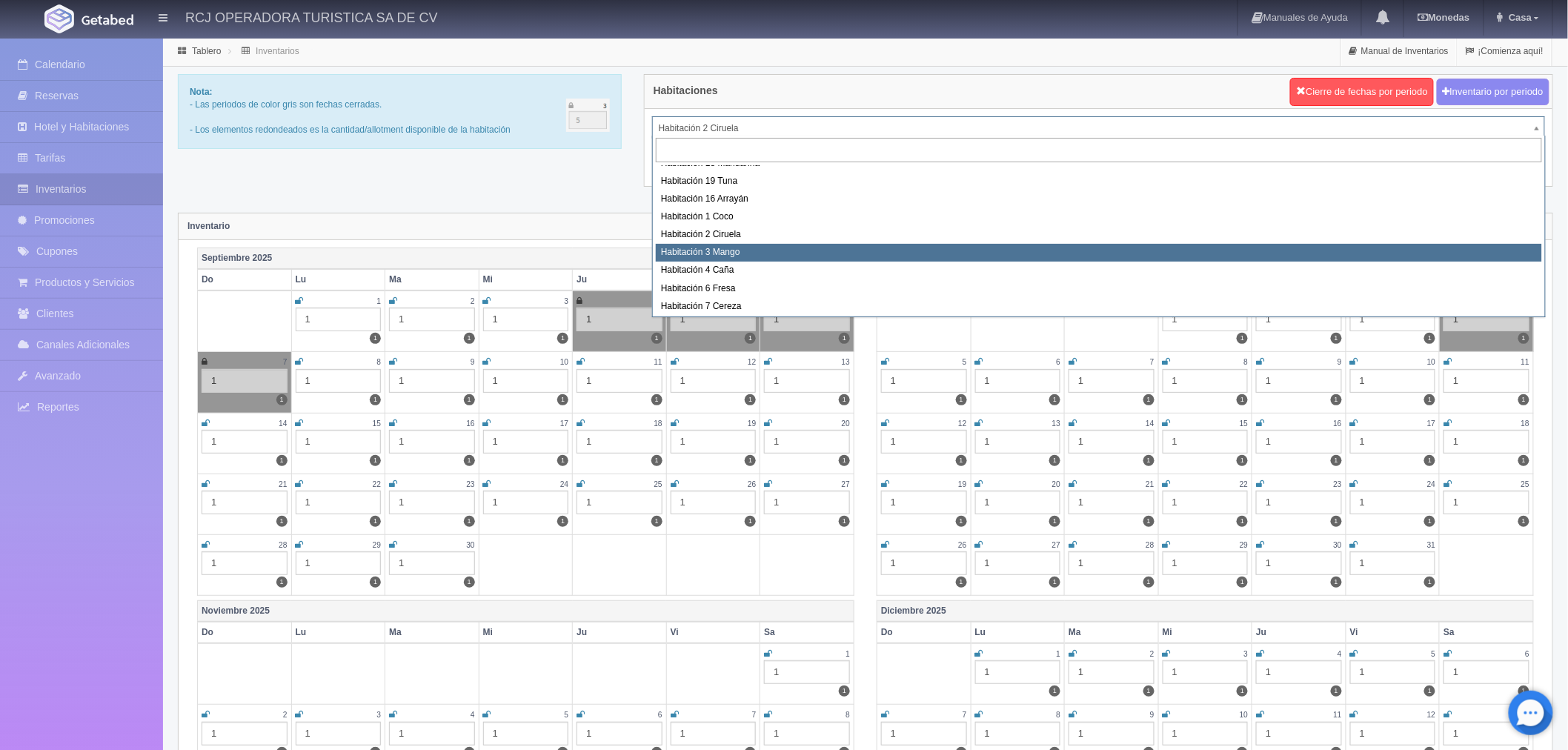
select select "1608"
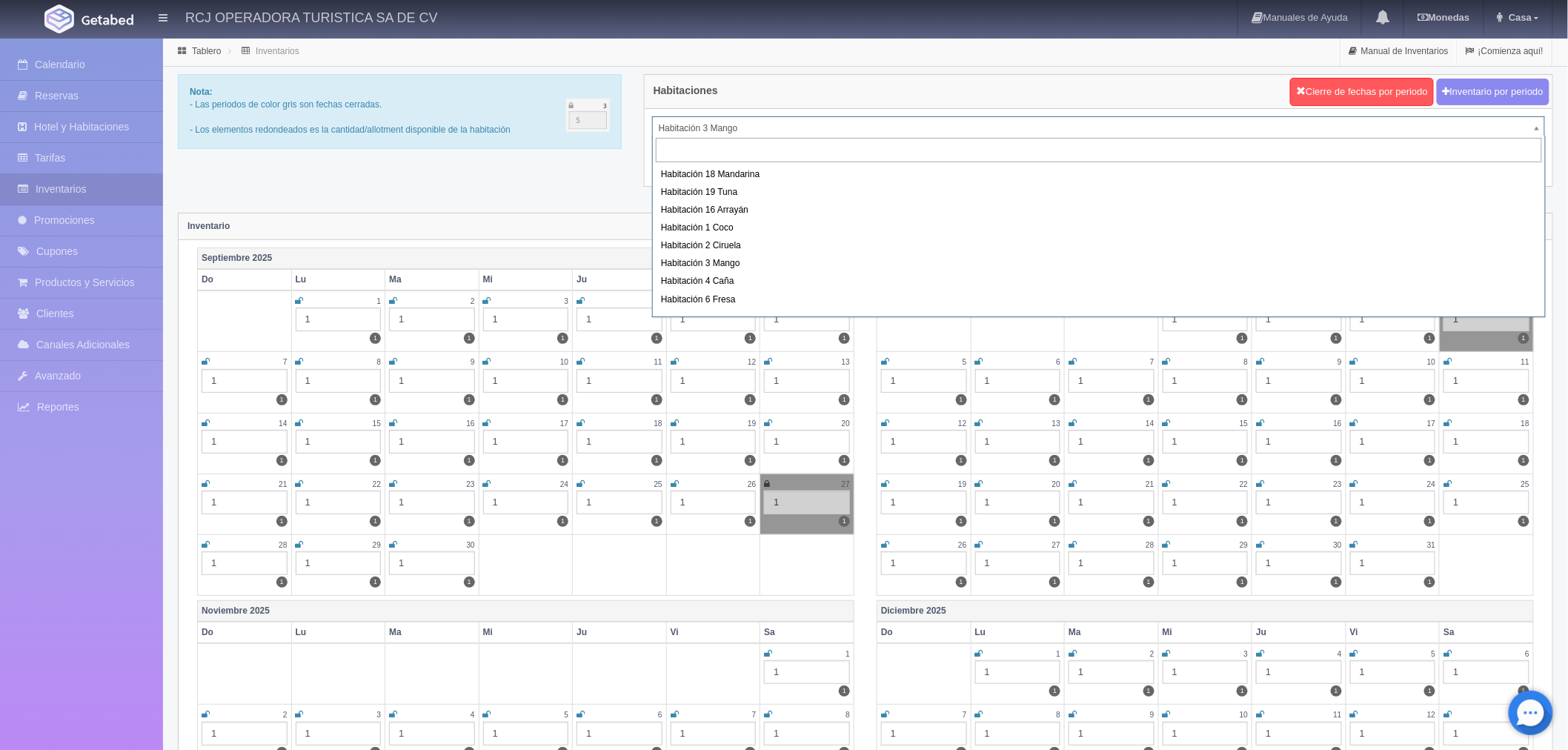
scroll to position [191, 0]
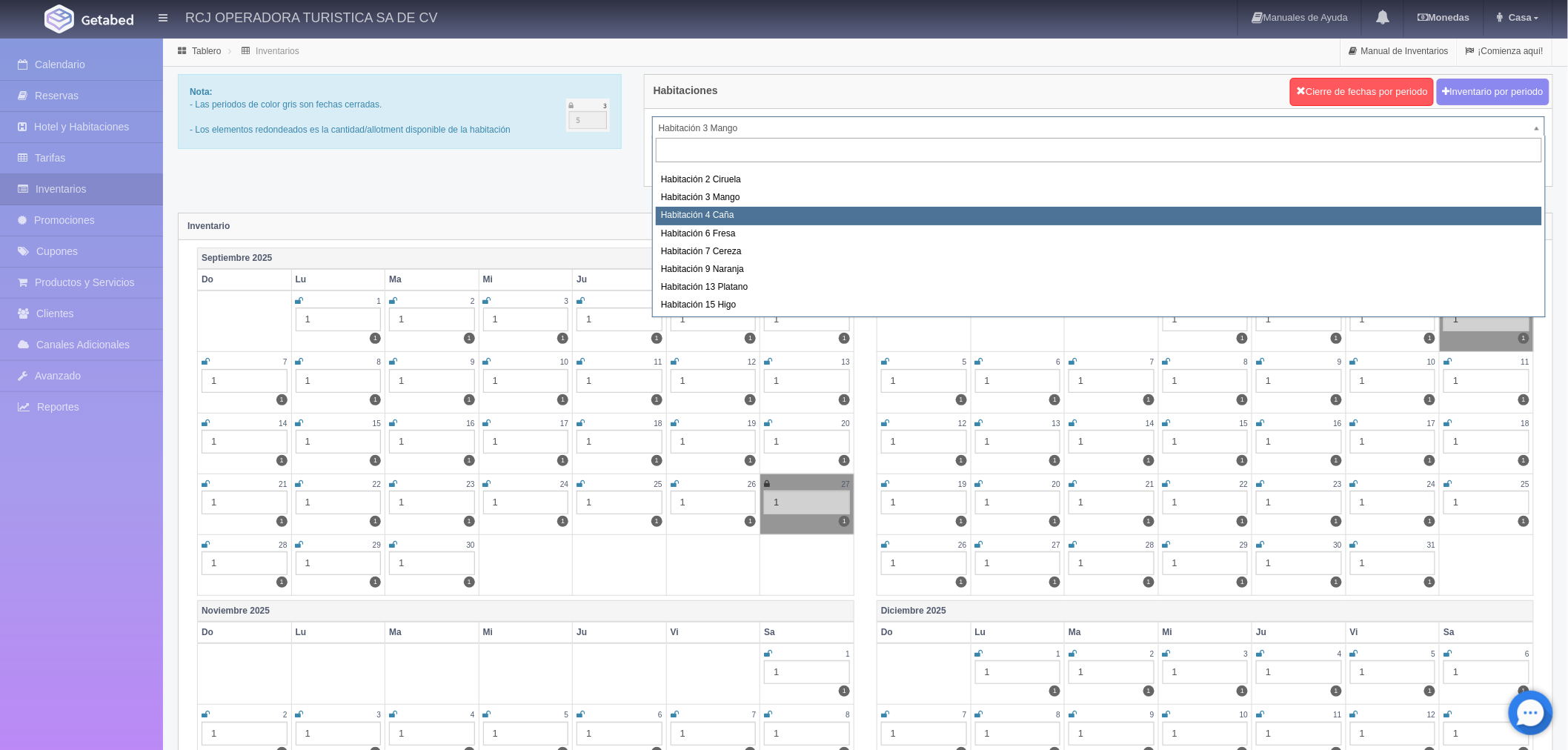
select select "1609"
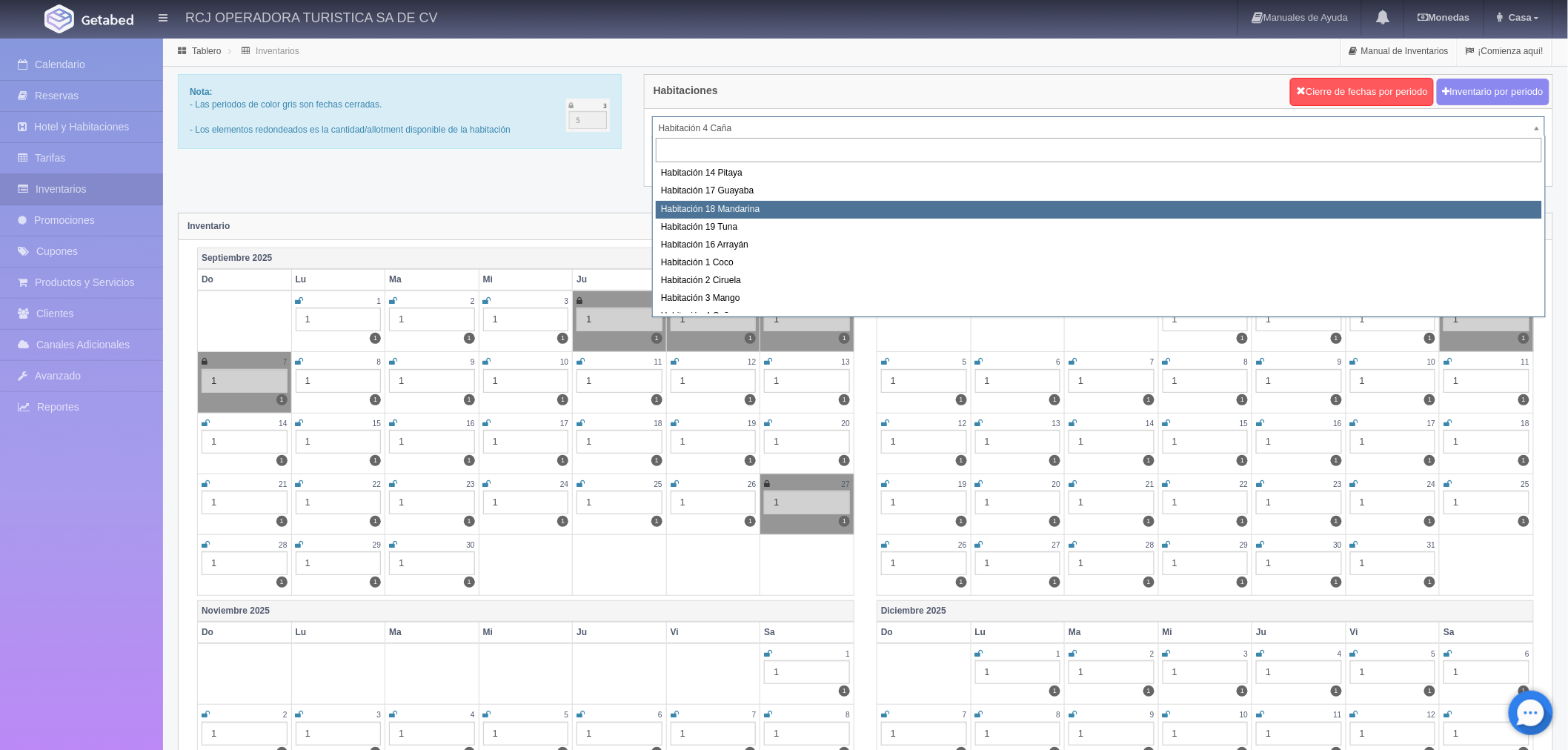
scroll to position [172, 0]
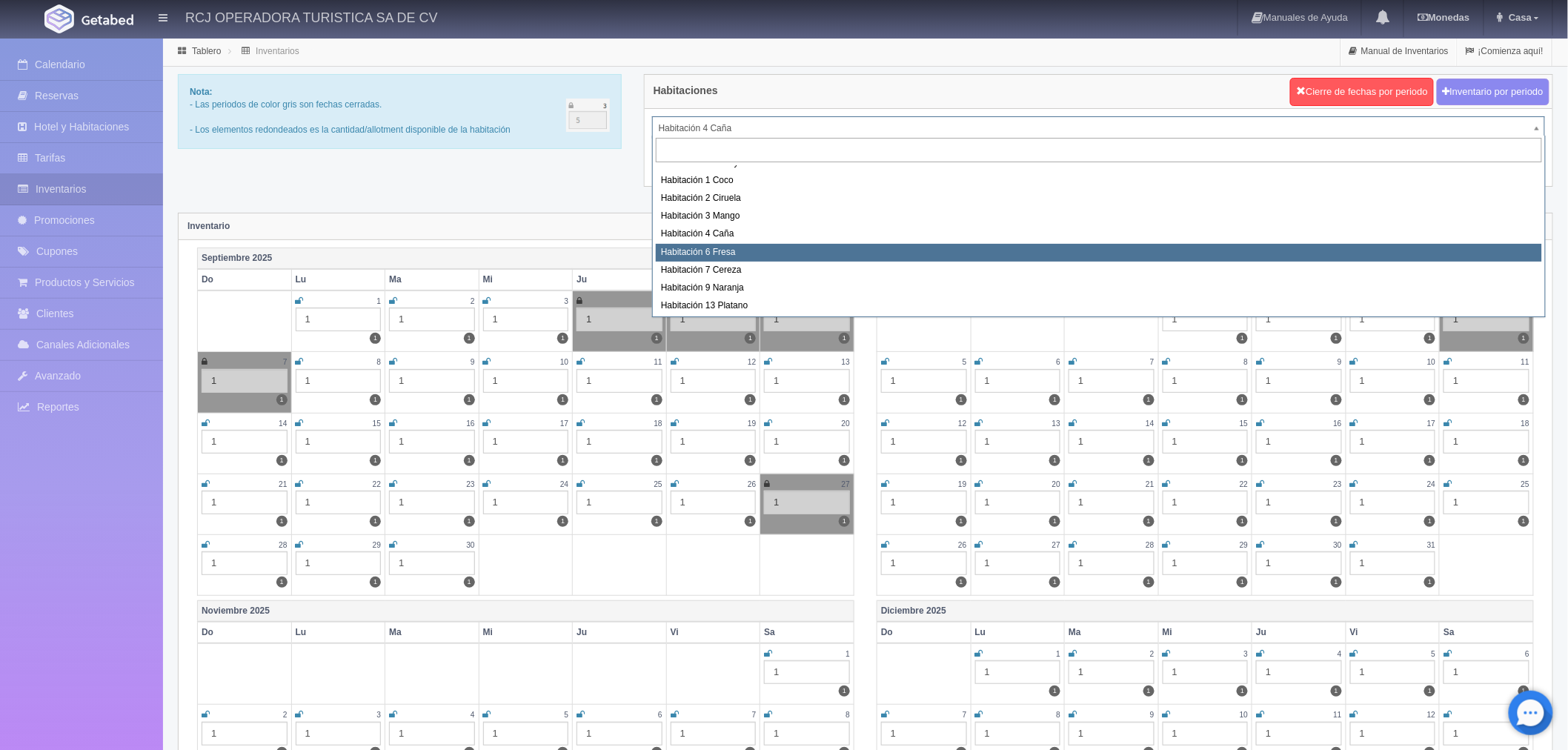
select select "1610"
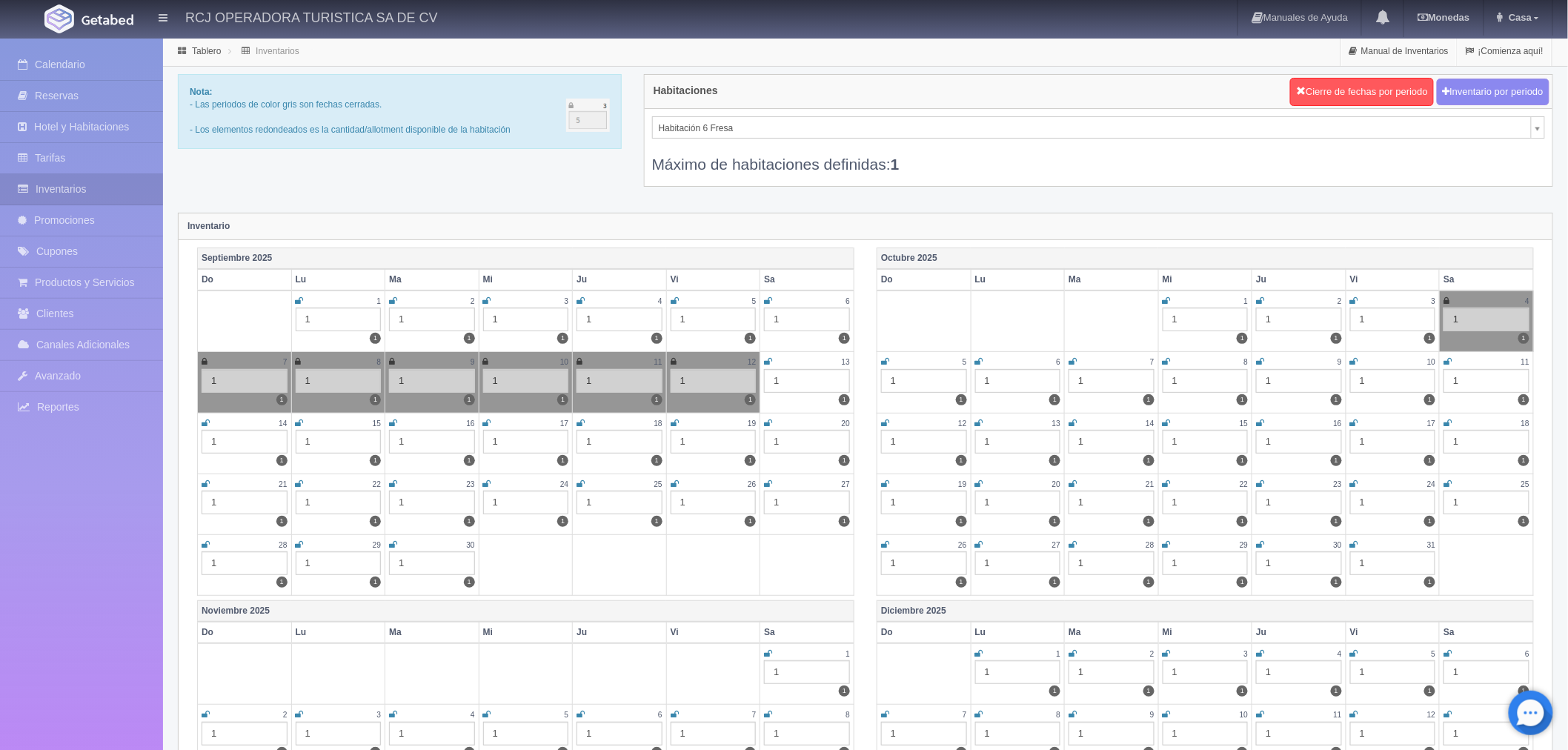
scroll to position [114, 0]
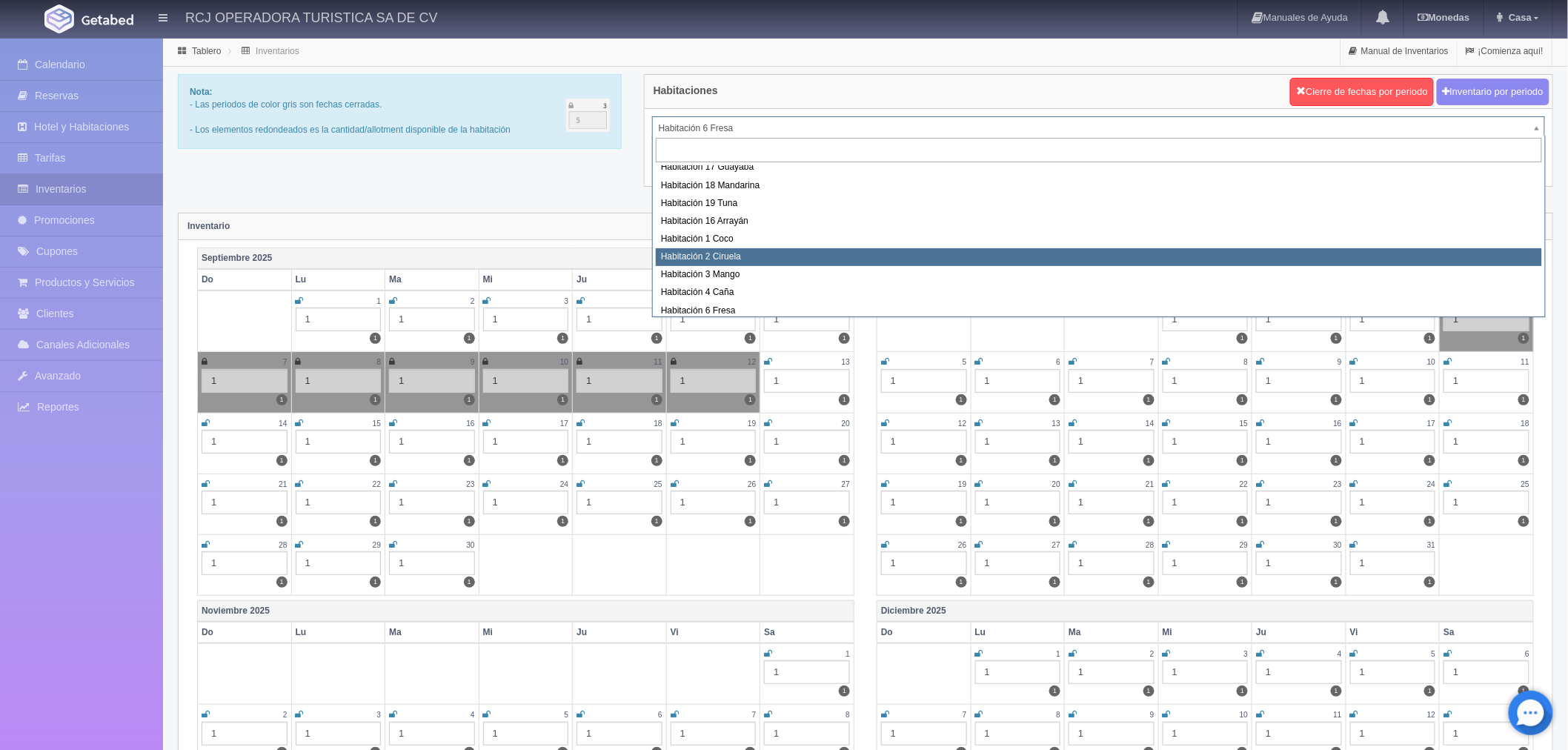
scroll to position [191, 0]
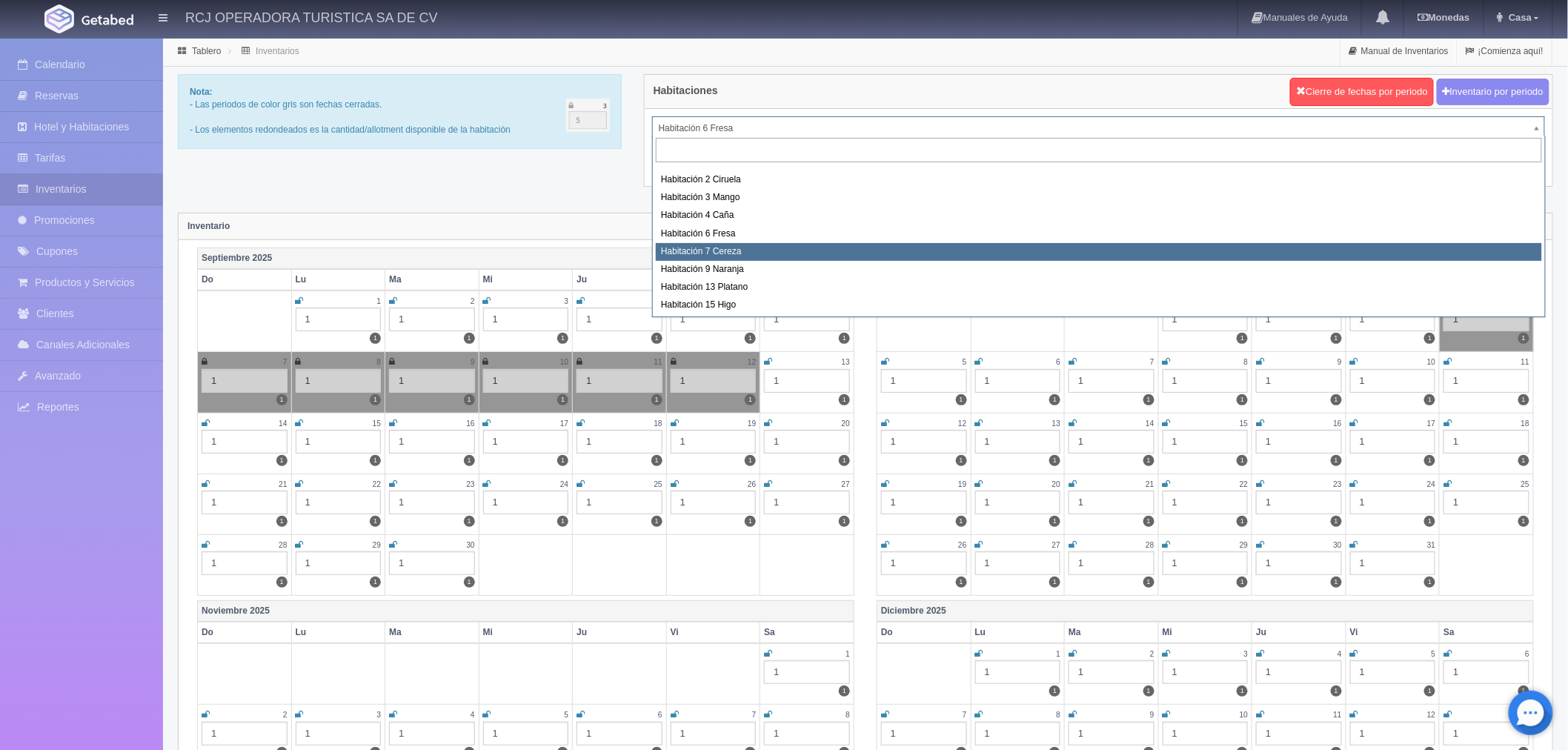
select select "1611"
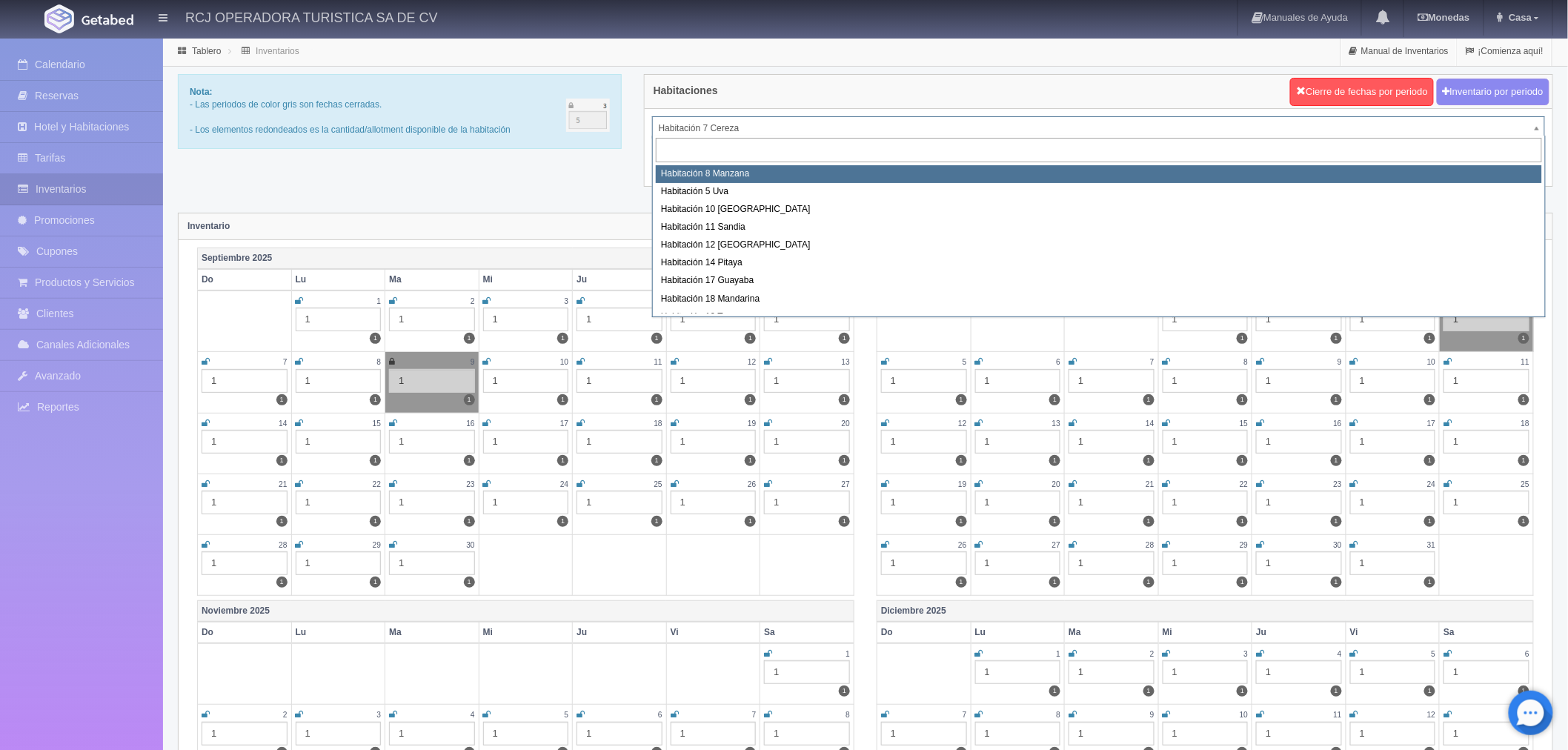
select select "1566"
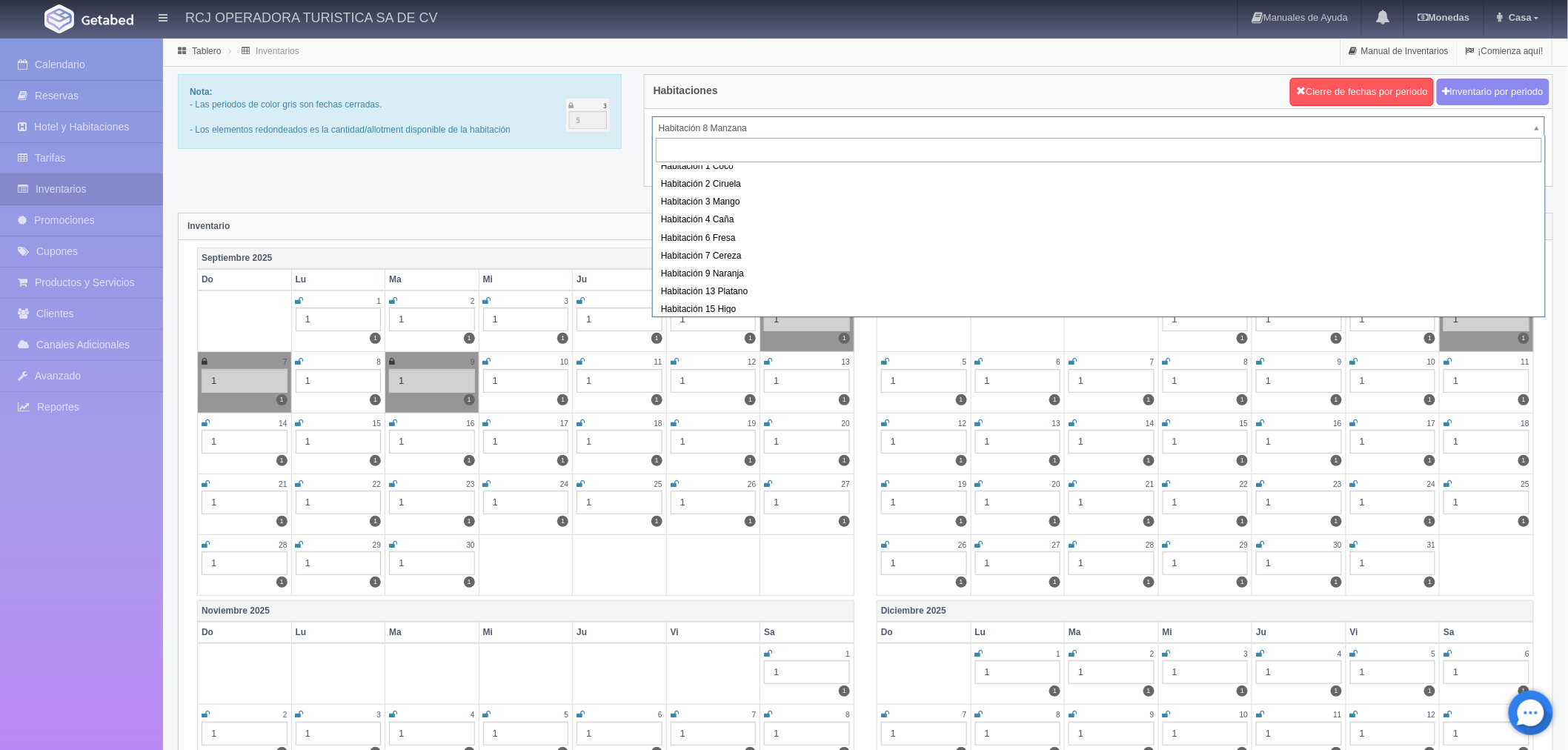
scroll to position [191, 0]
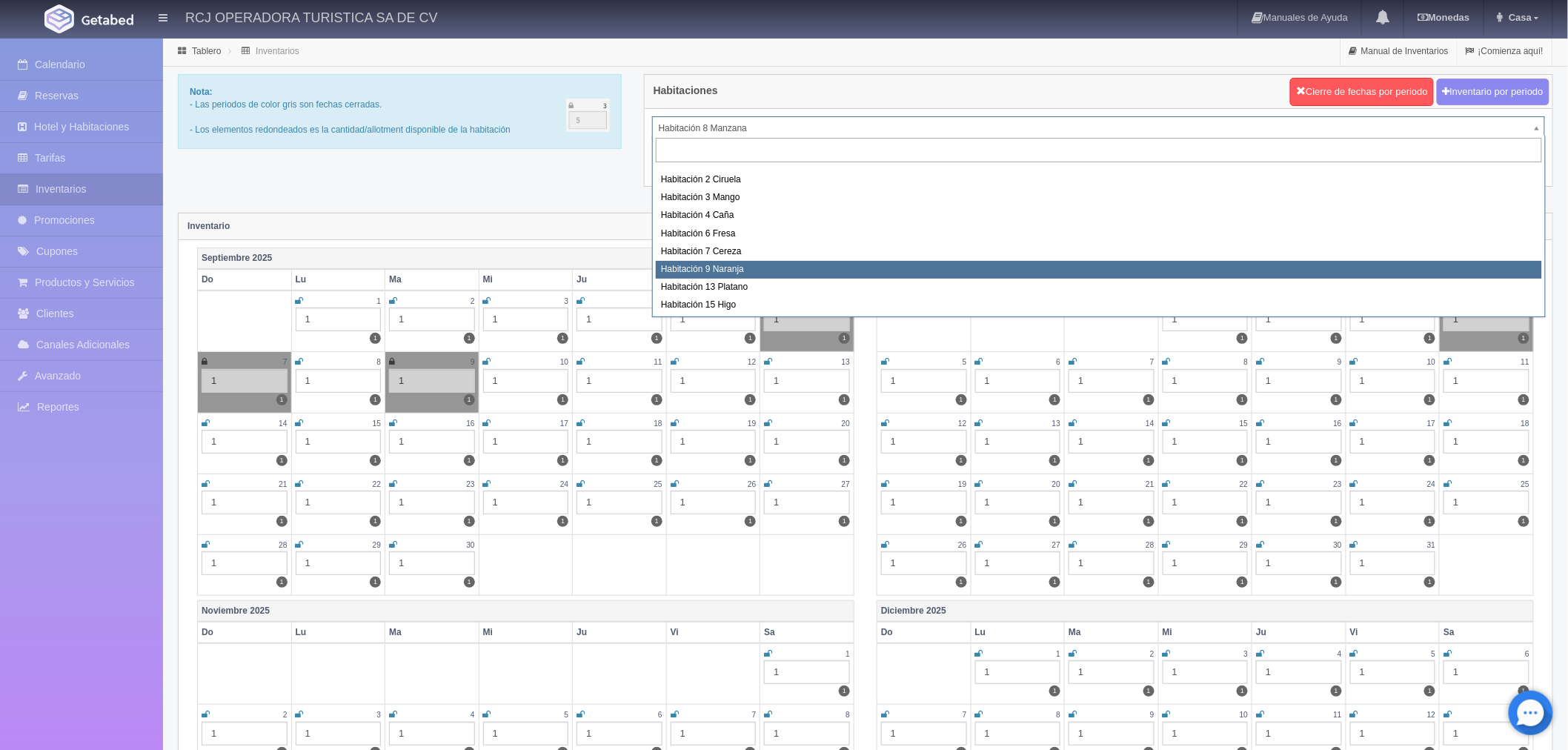
select select "1612"
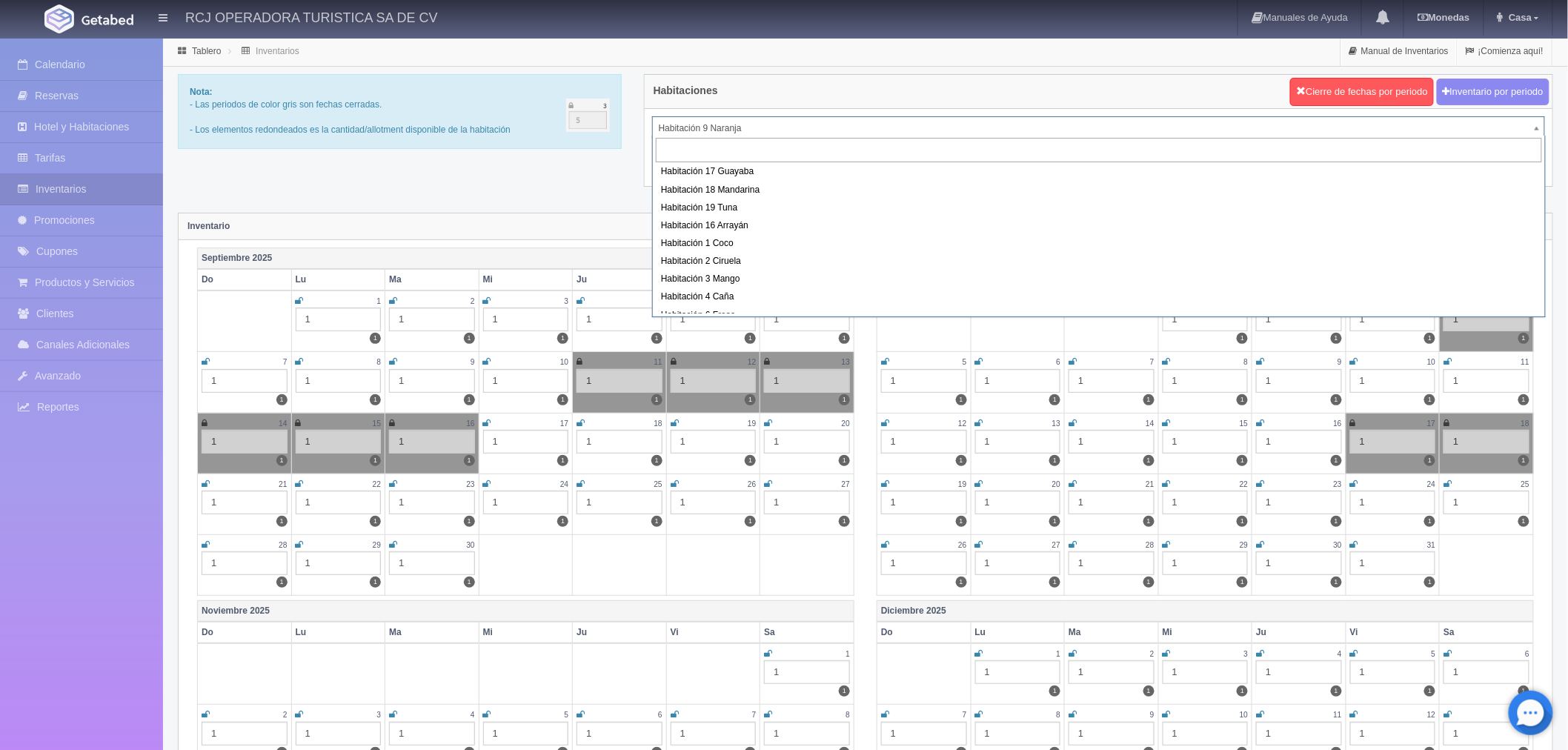
scroll to position [27, 0]
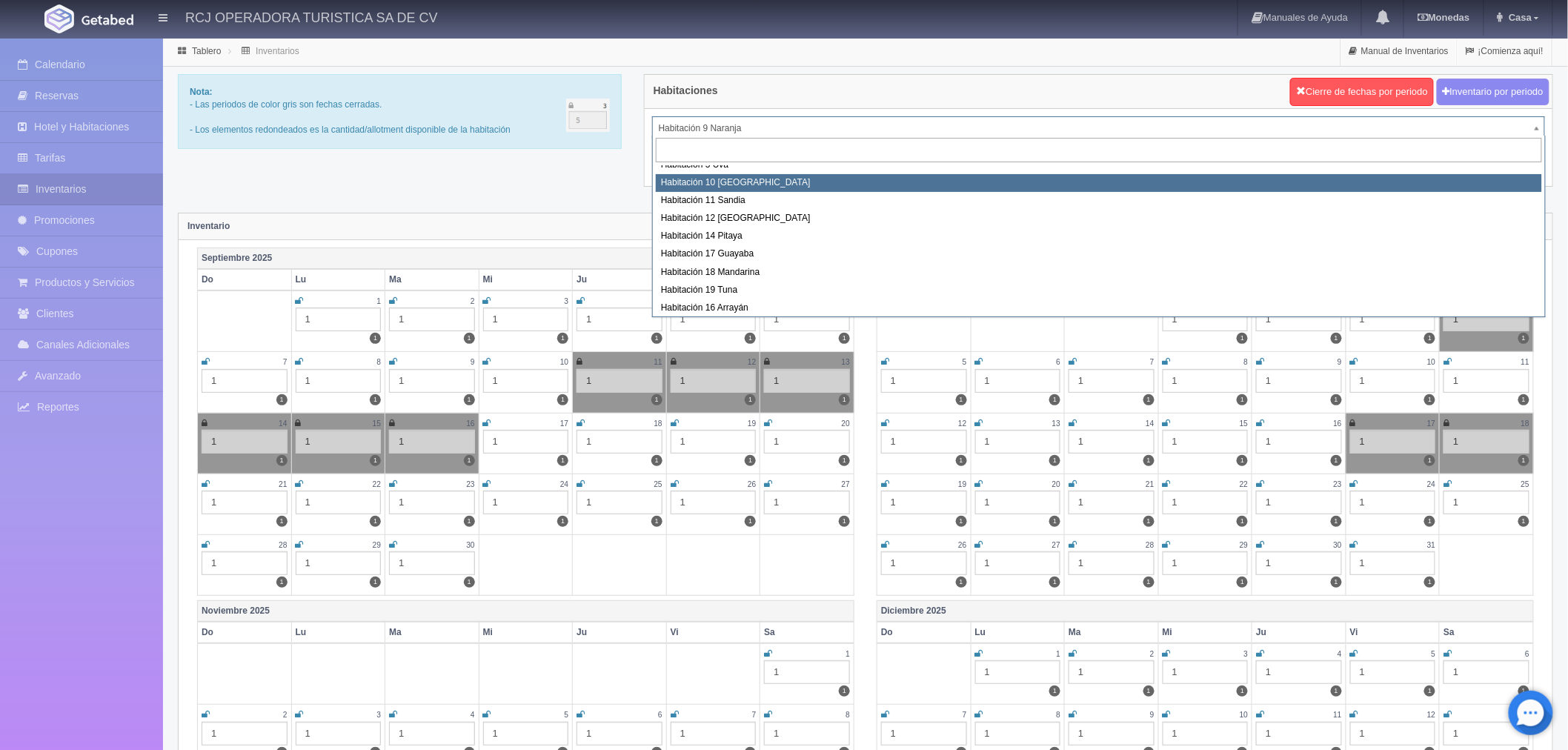
select select "1574"
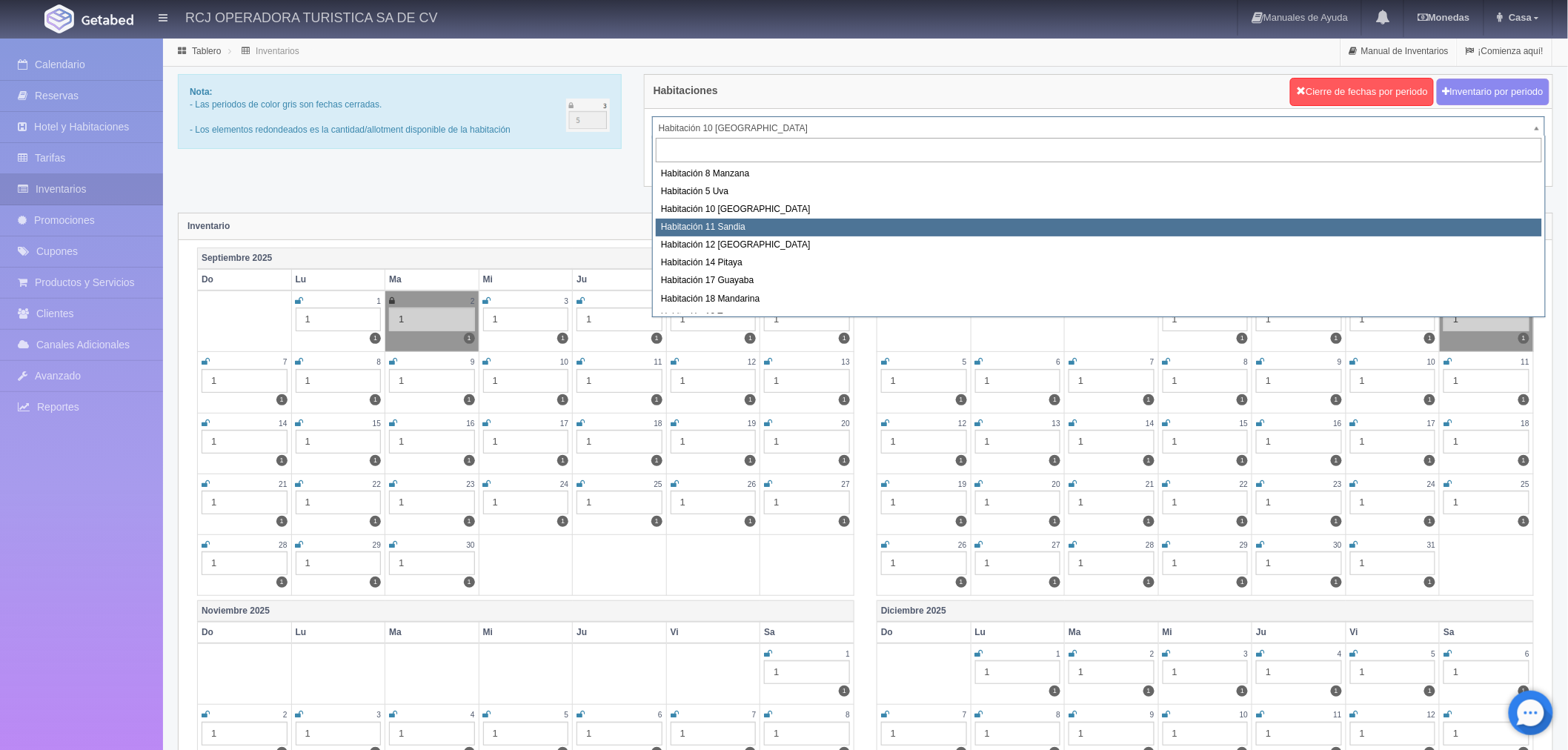
select select "1575"
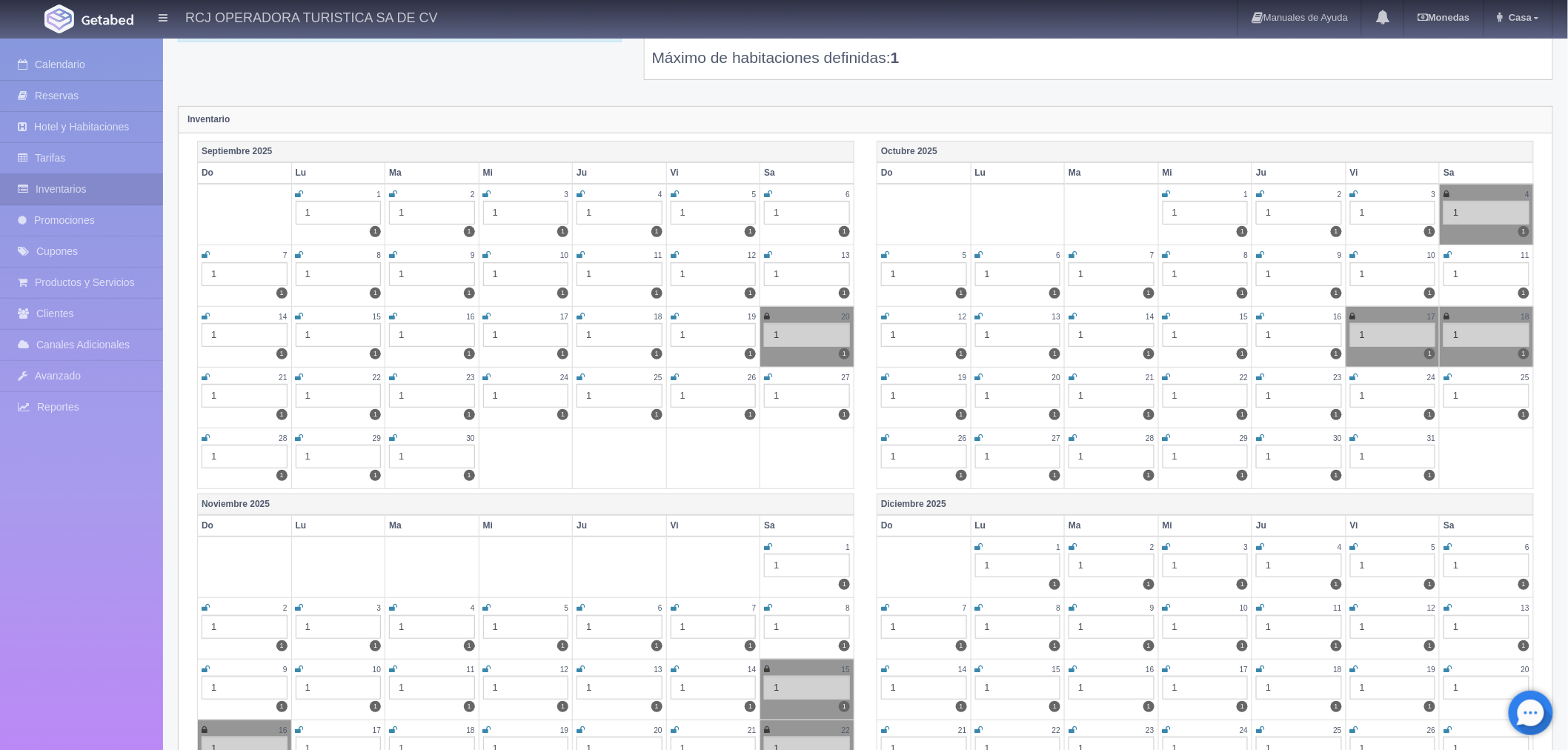
scroll to position [82, 0]
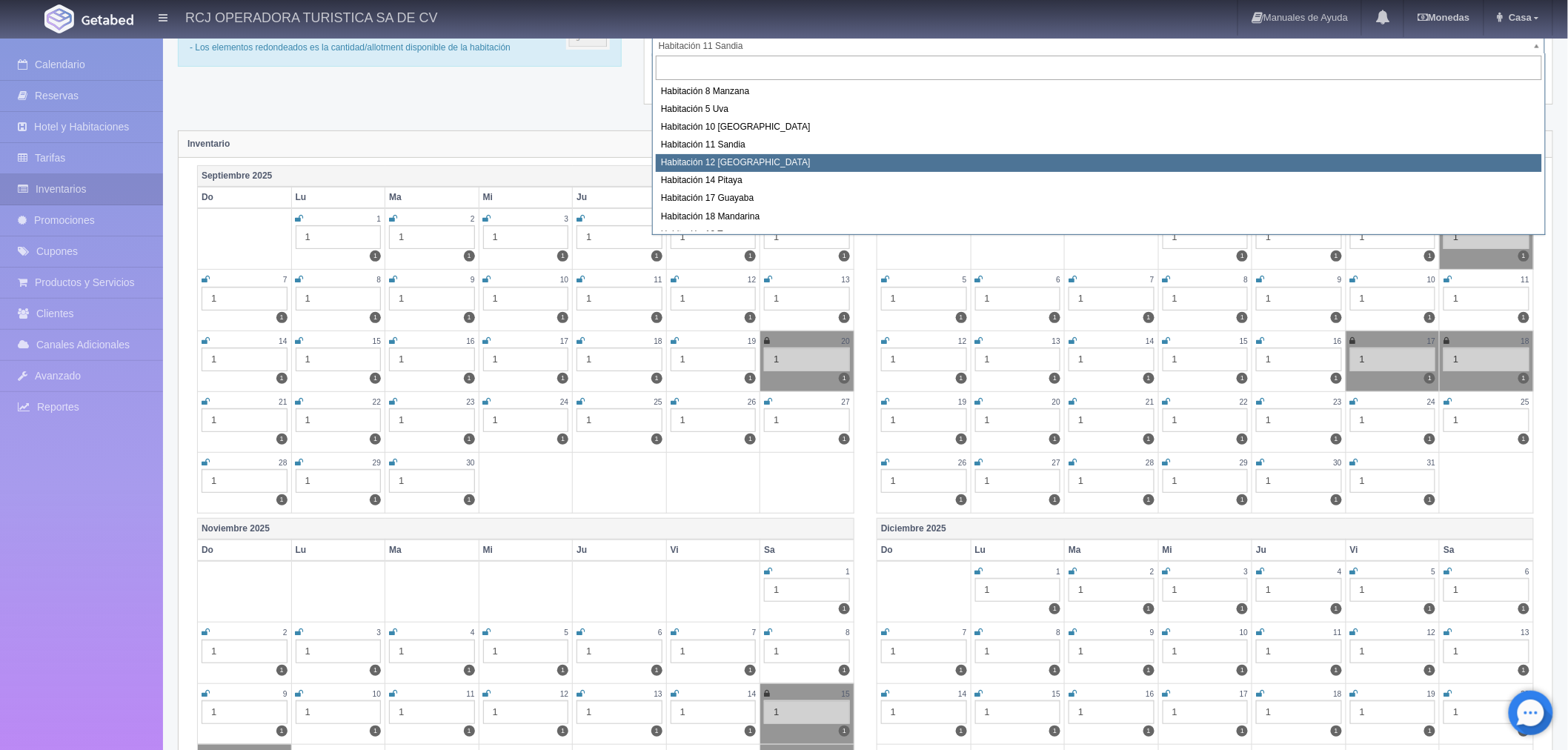
select select "1576"
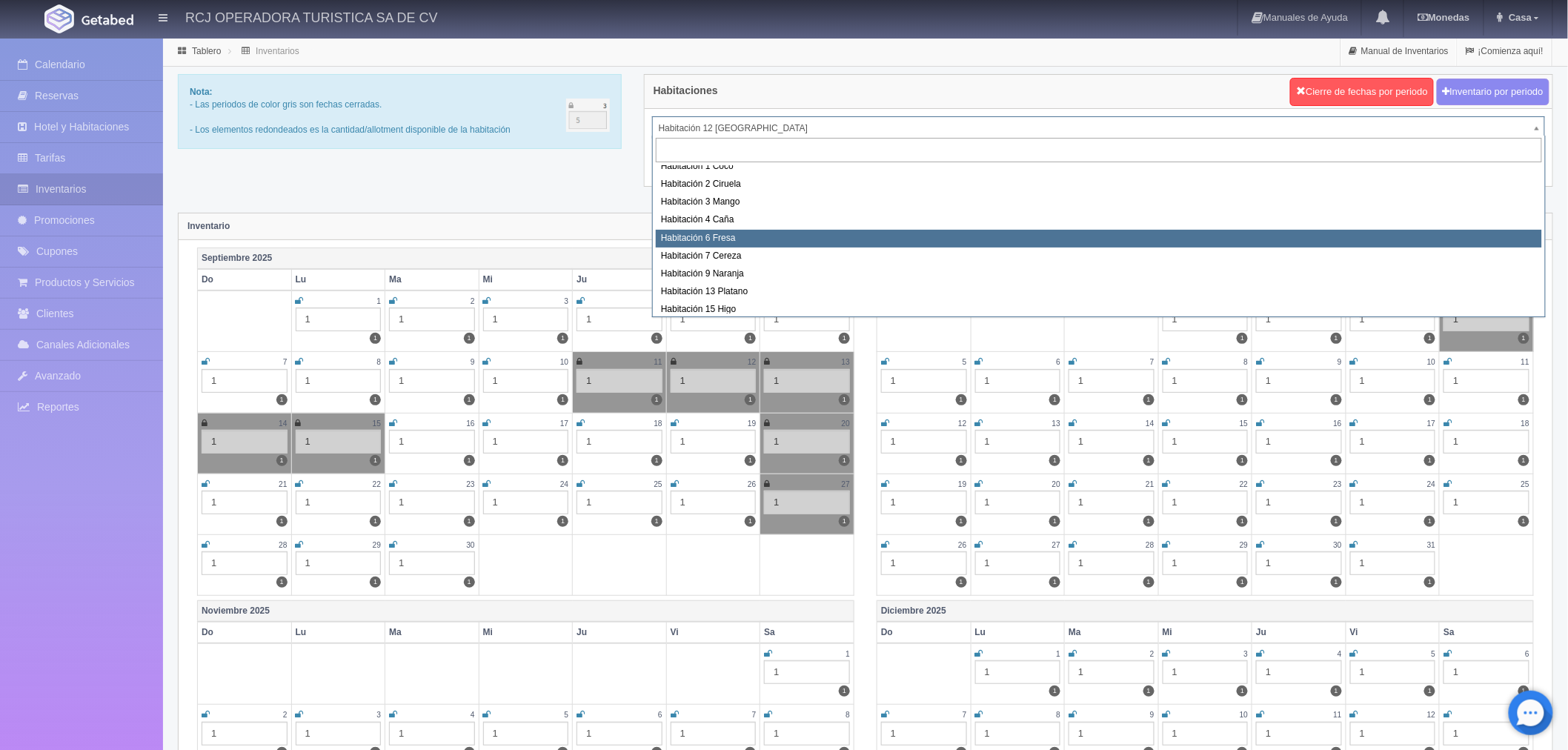
scroll to position [191, 0]
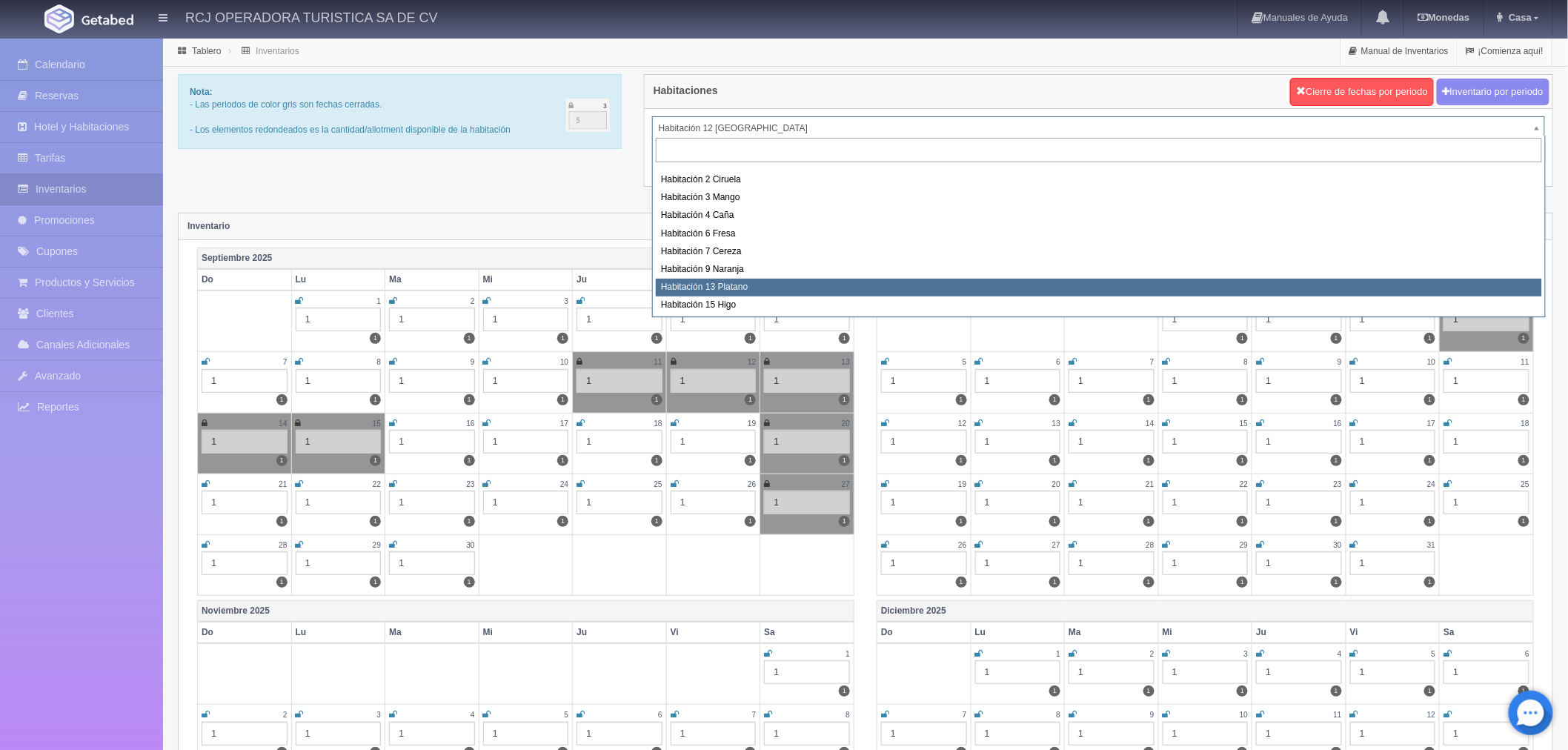
select select "1613"
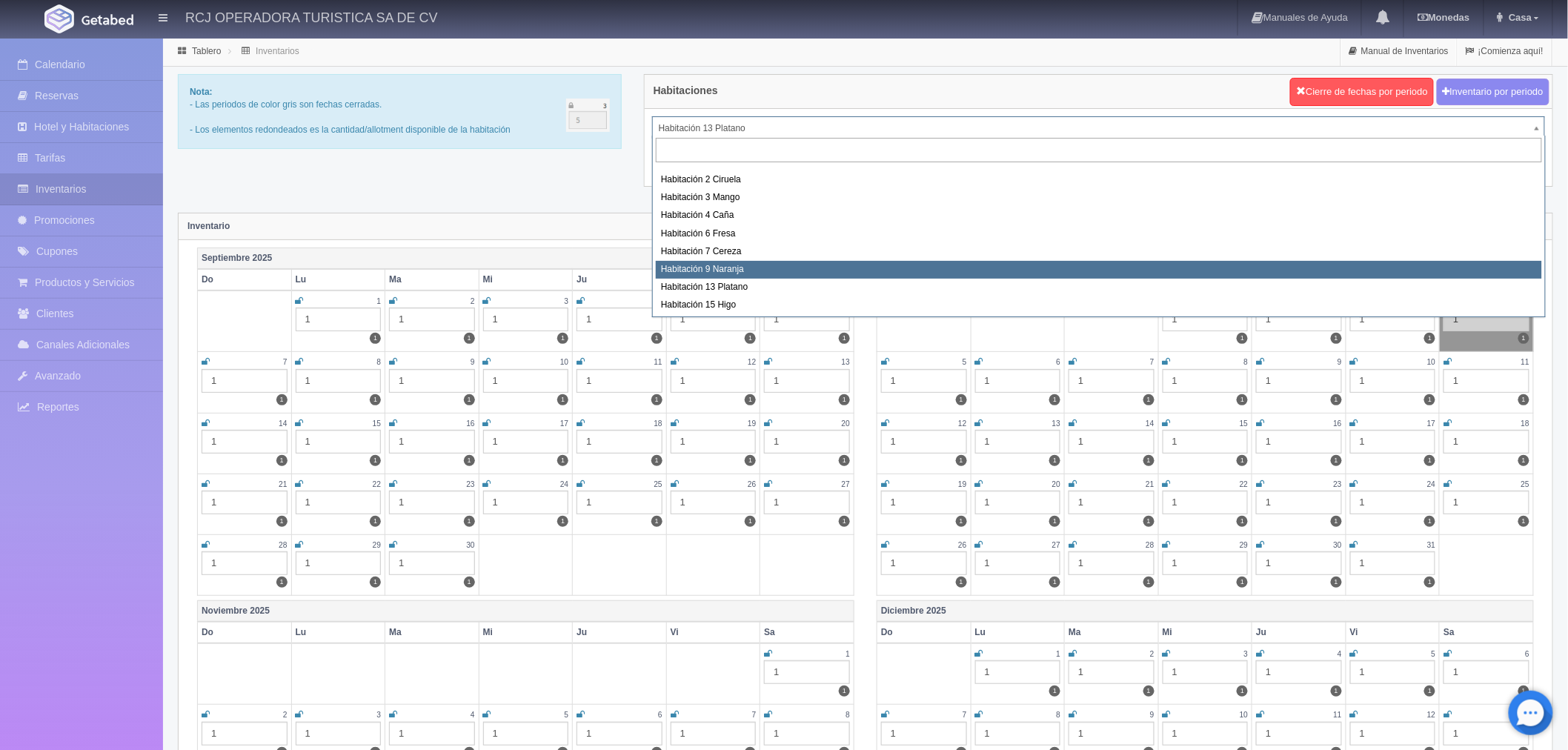
scroll to position [82, 0]
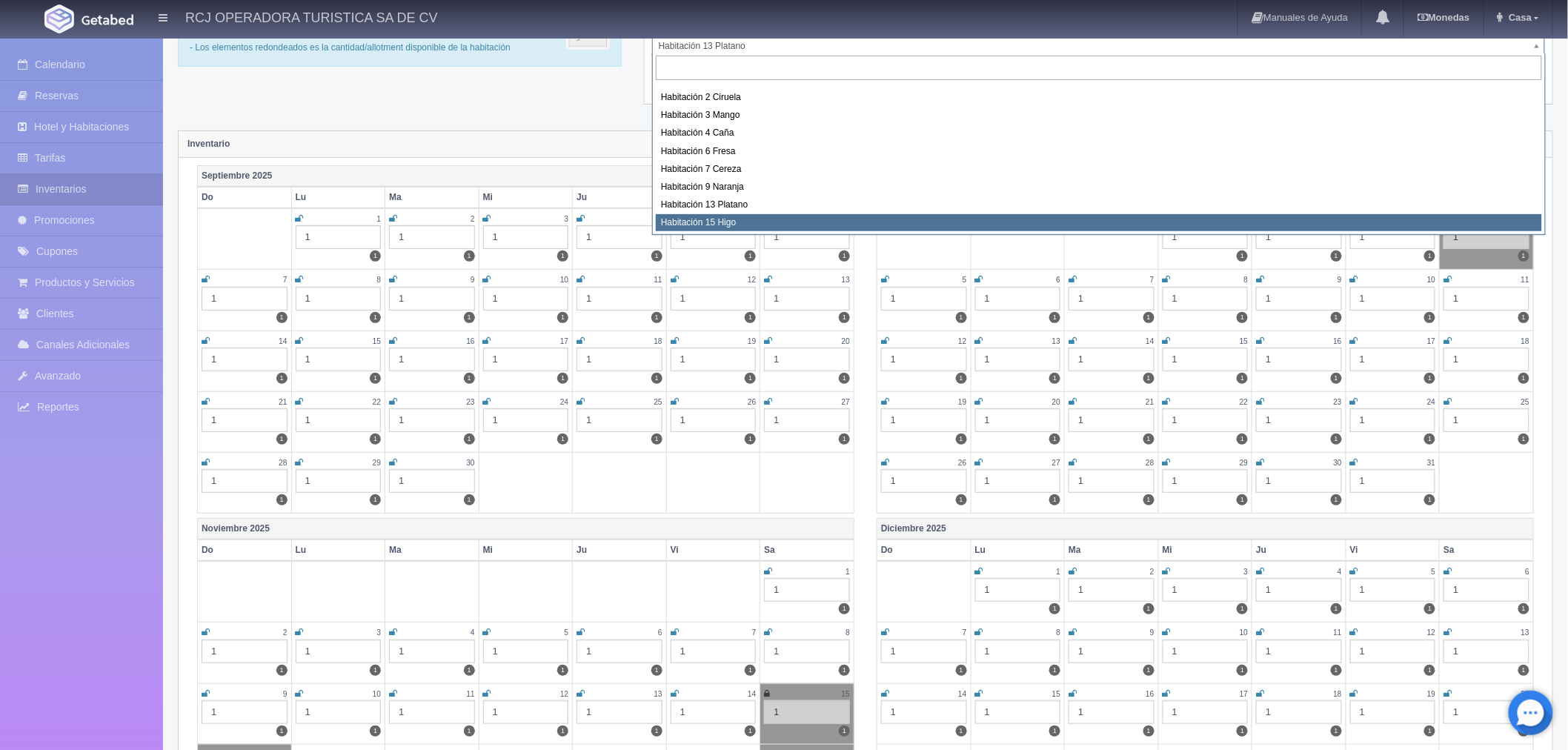
select select "1614"
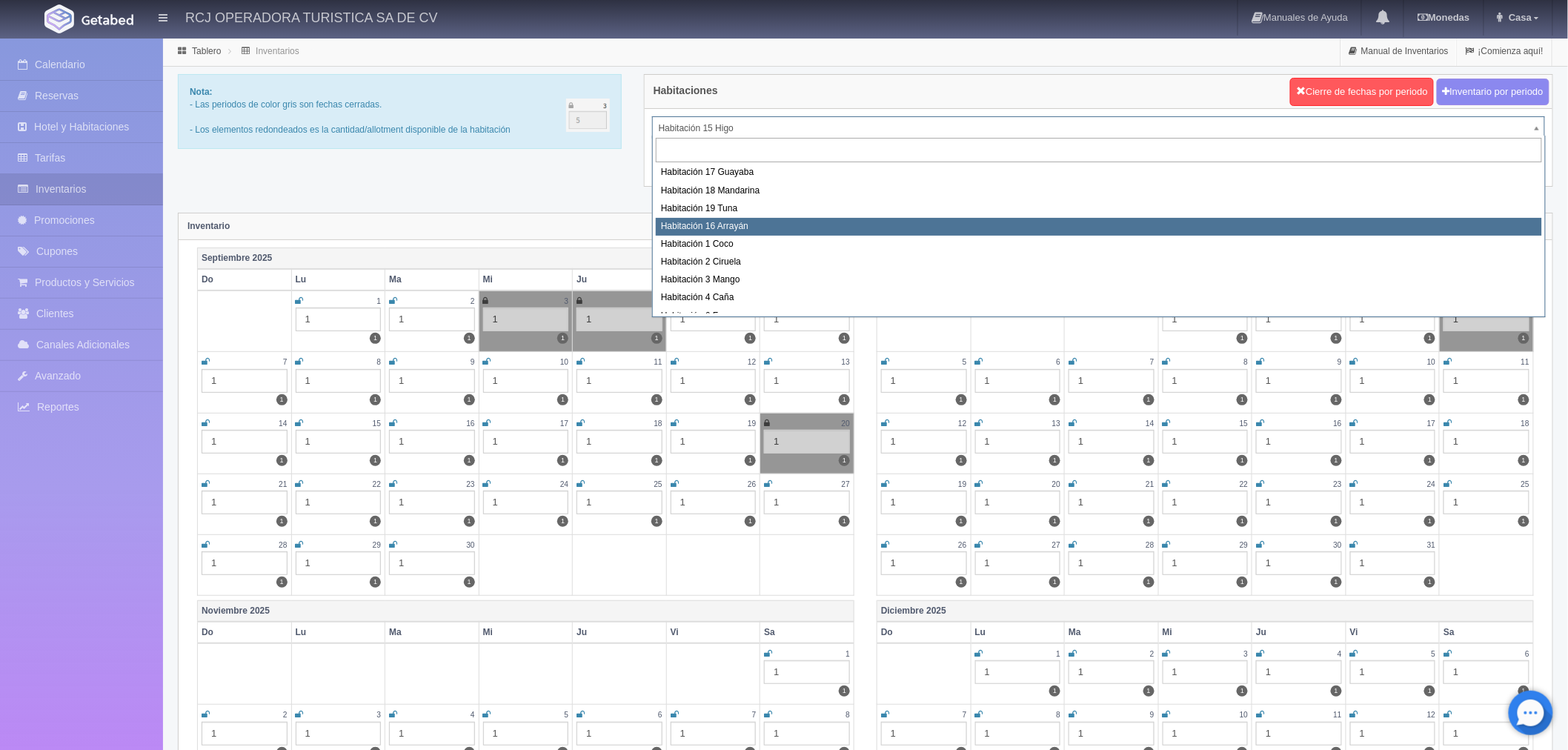
select select "1581"
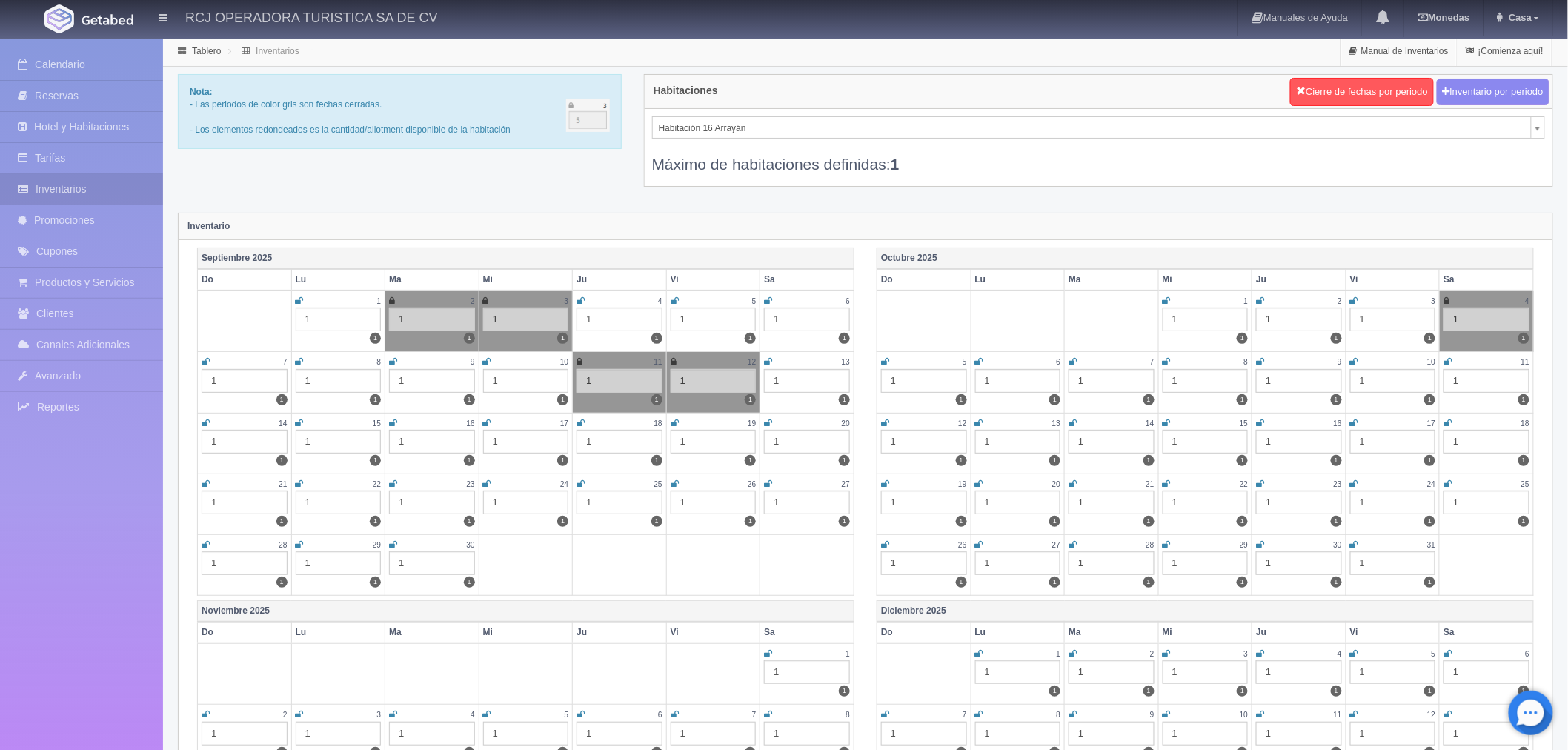
scroll to position [24, 0]
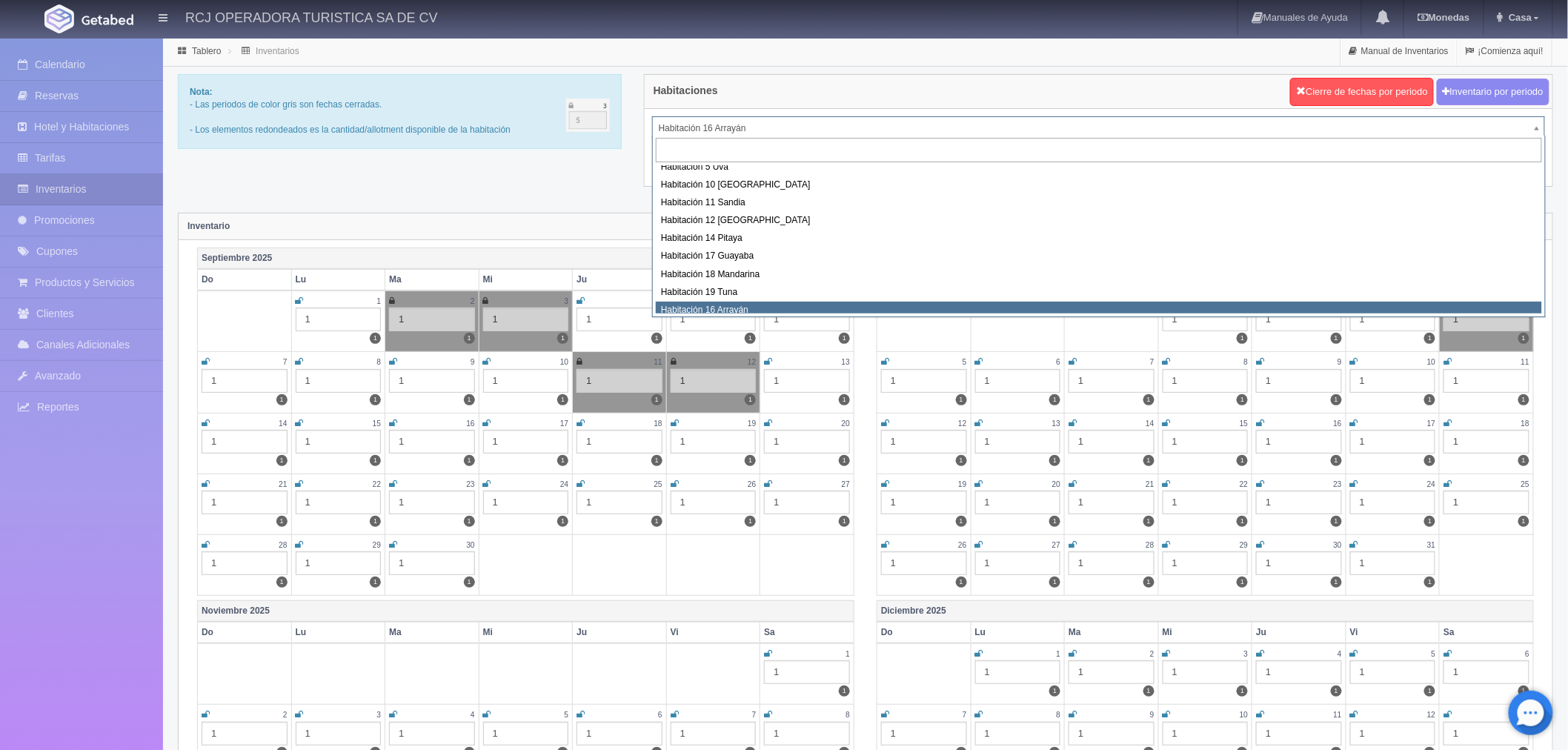
scroll to position [18, 0]
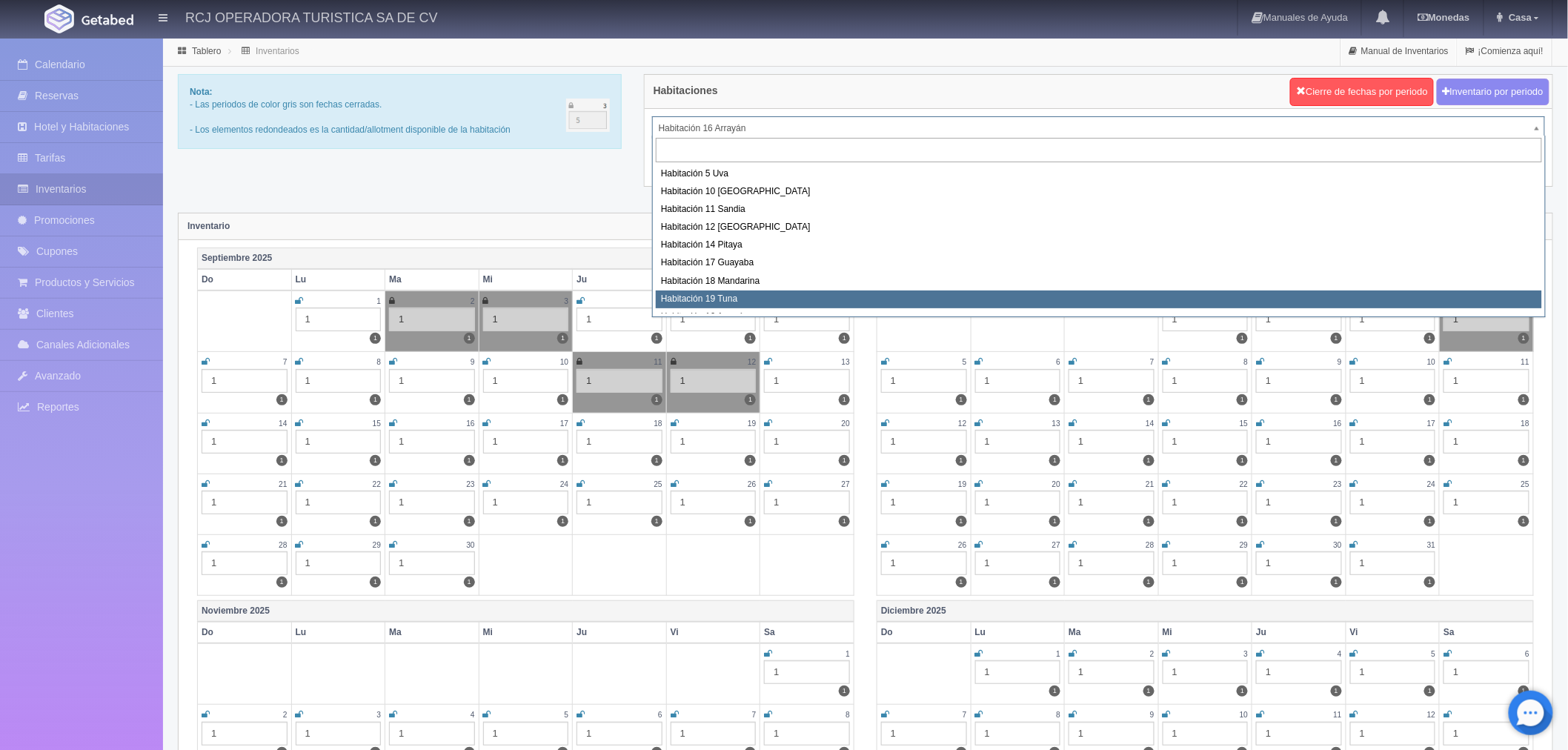
select select "1580"
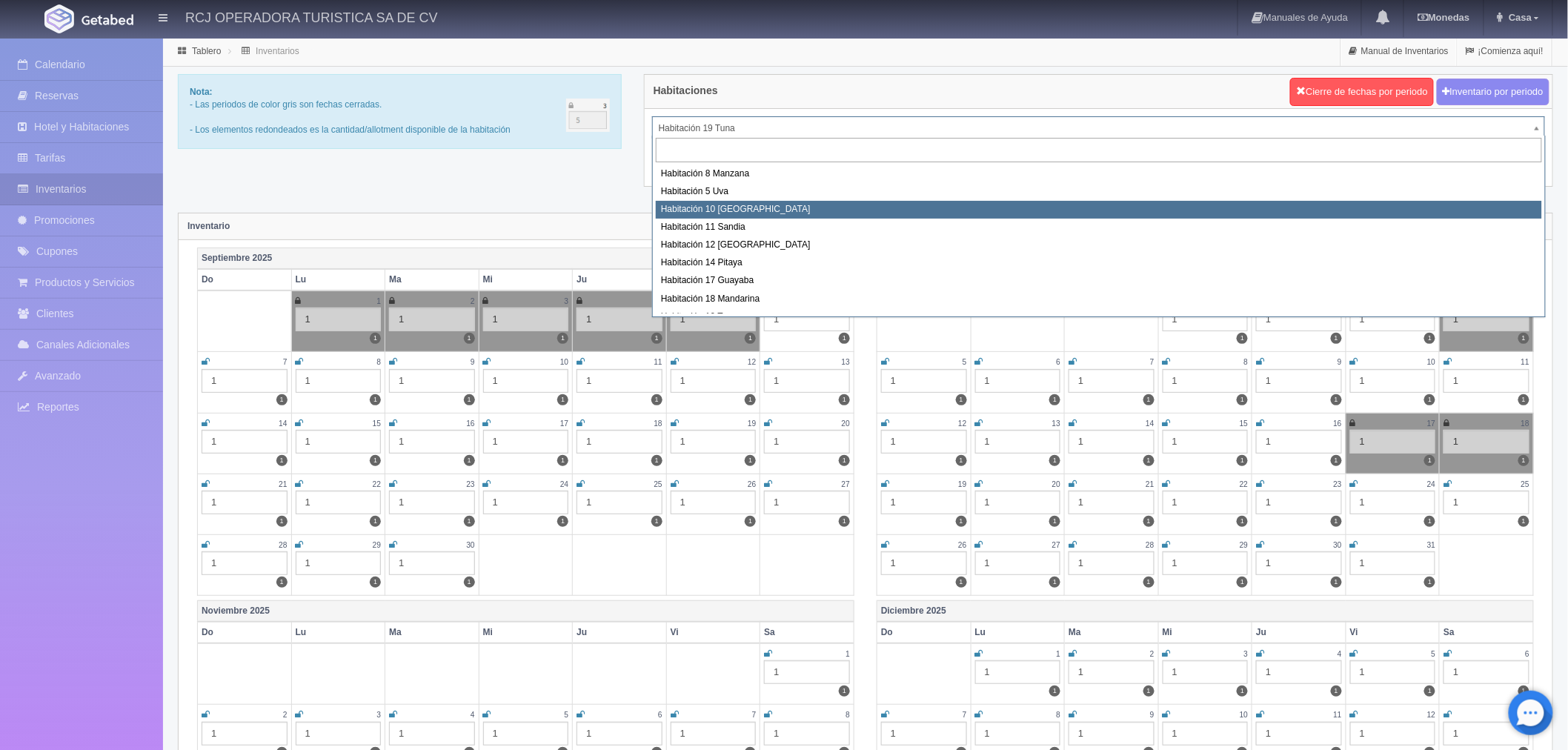
scroll to position [109, 0]
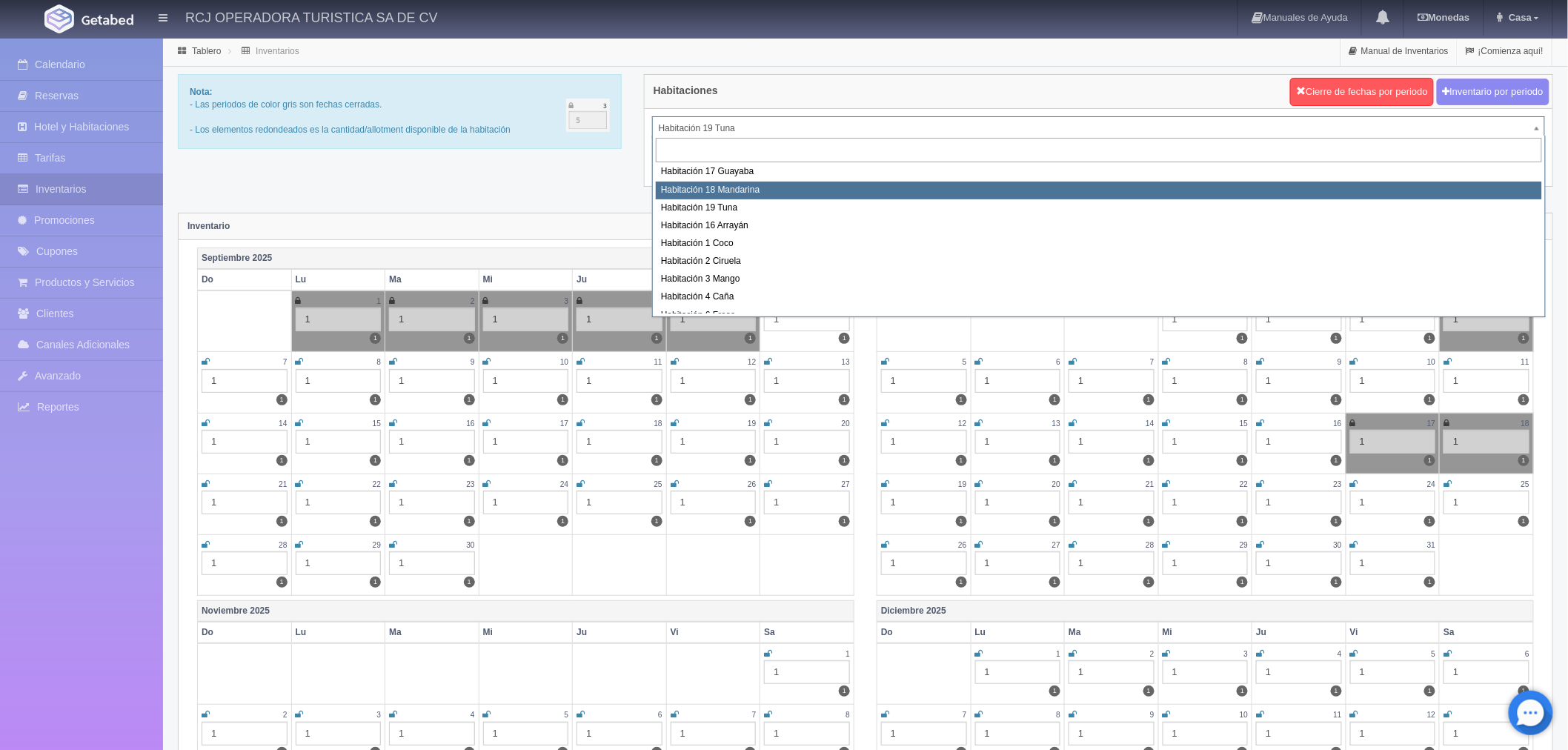
select select "1579"
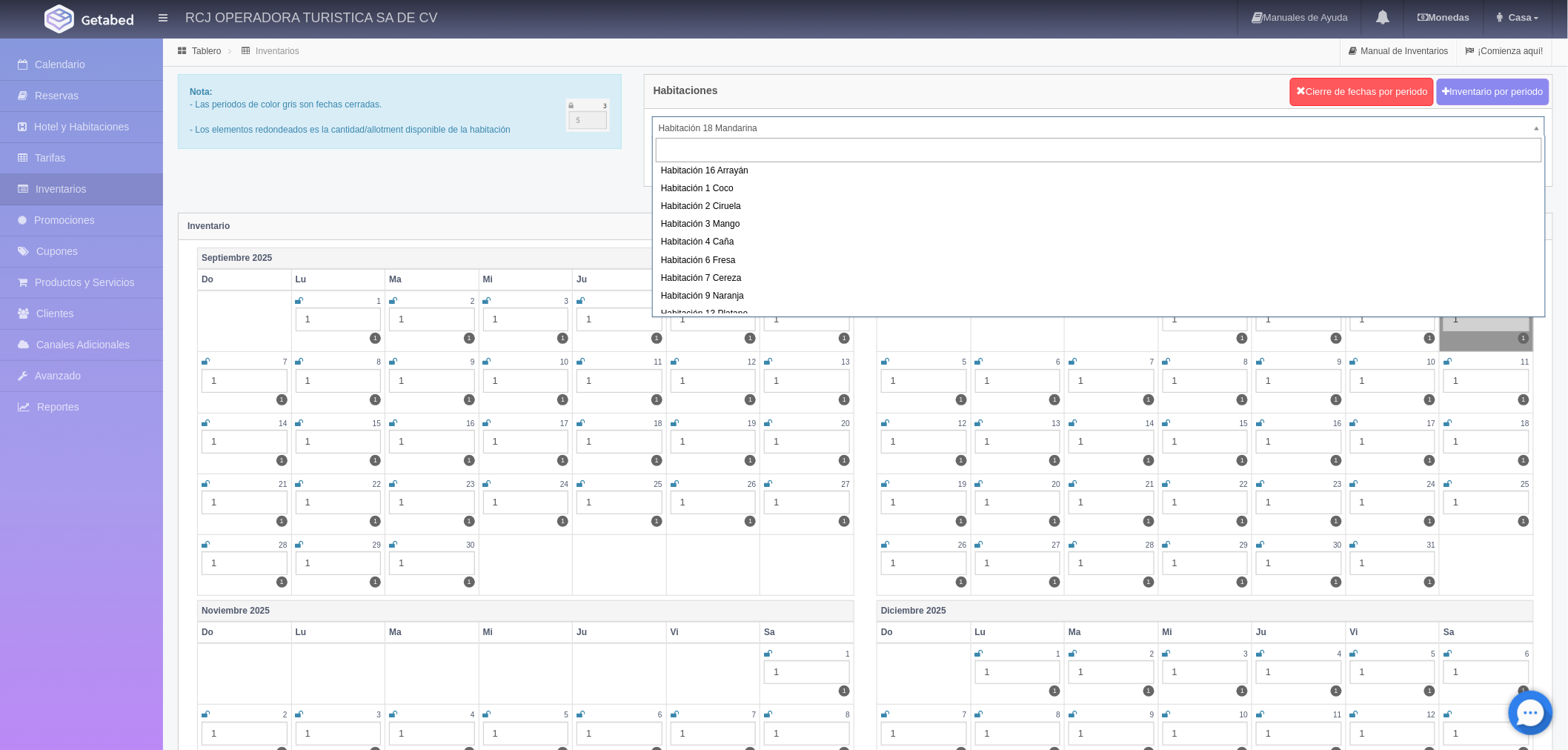
scroll to position [165, 0]
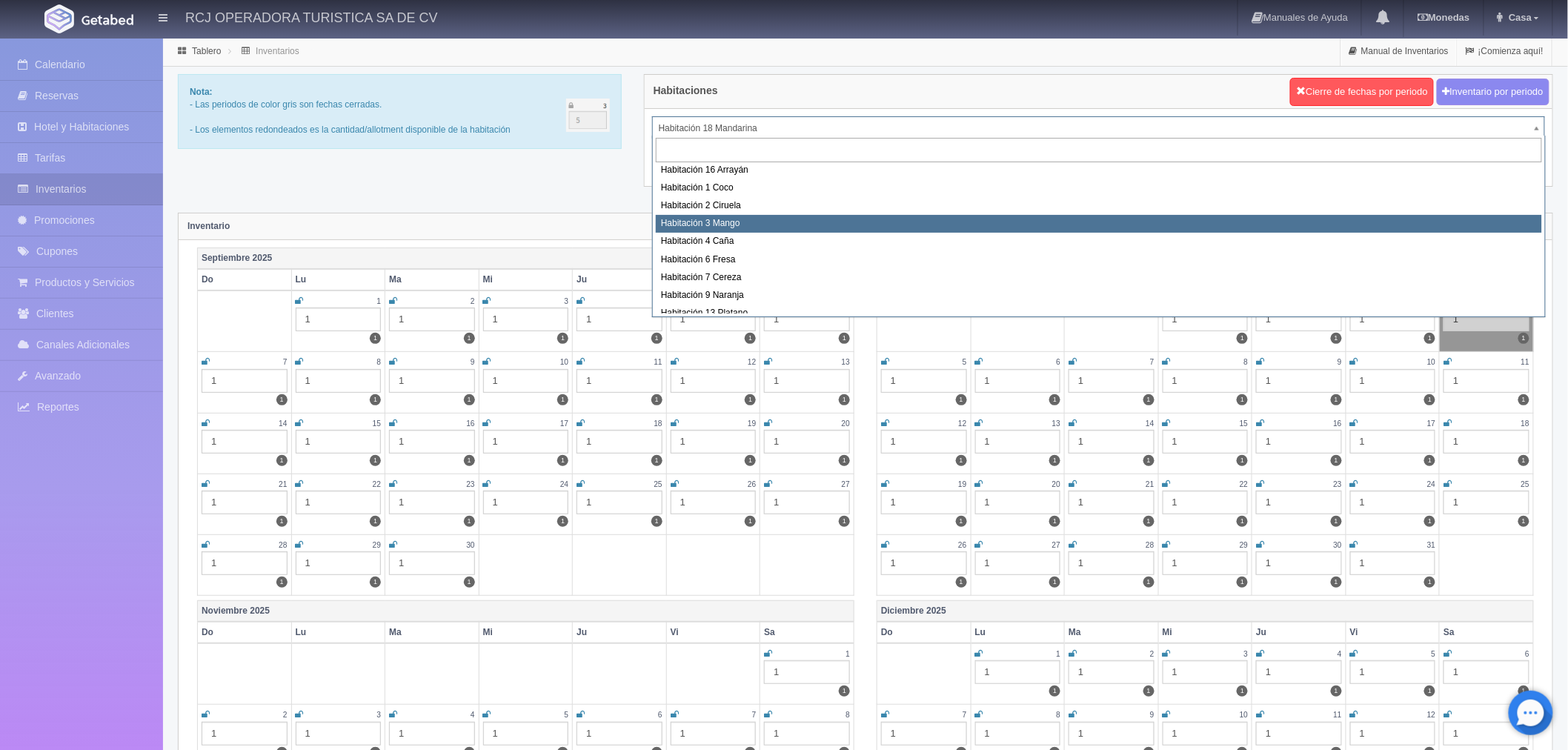
select select "1608"
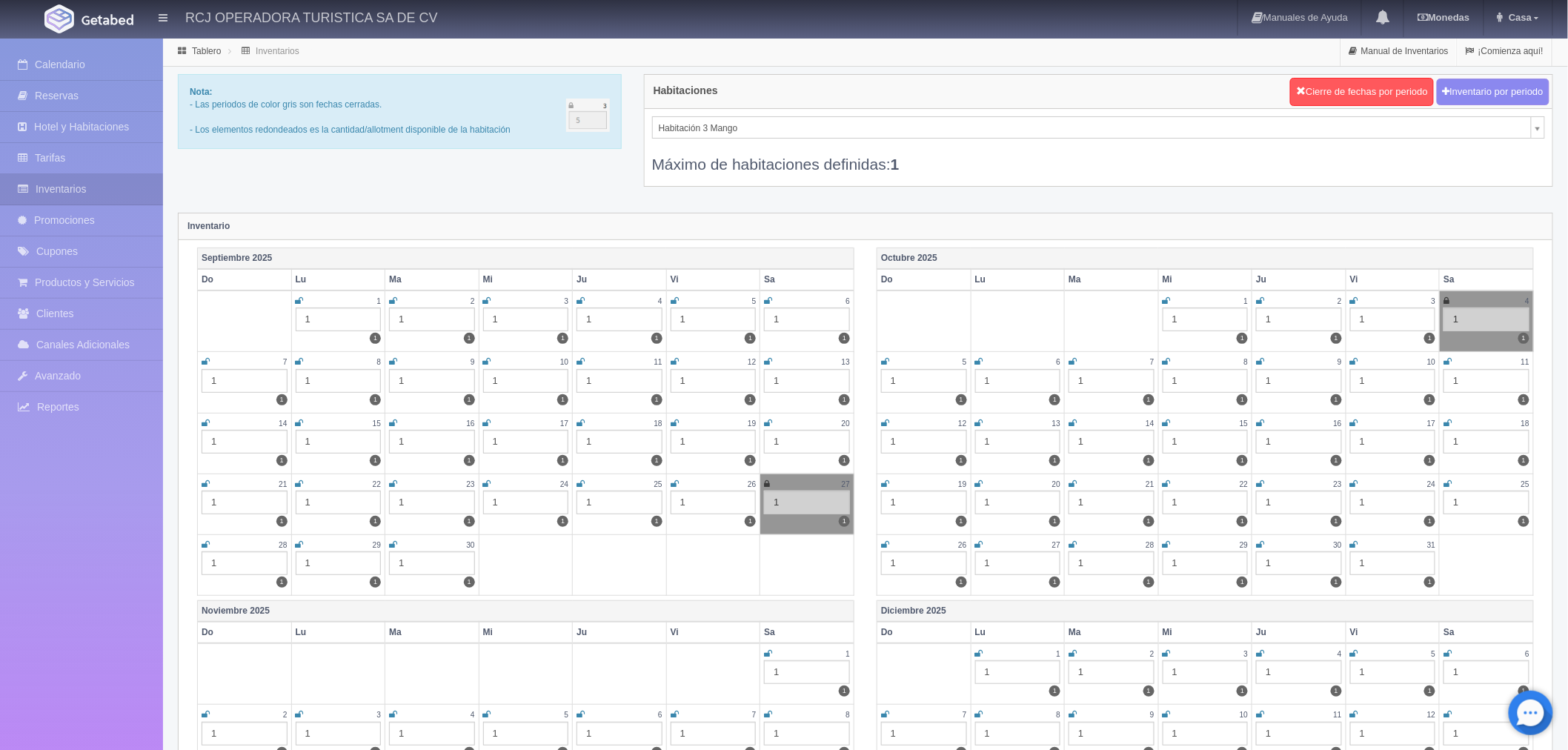
click at [1355, 421] on icon at bounding box center [1354, 423] width 8 height 9
click at [1451, 417] on link at bounding box center [1447, 423] width 8 height 13
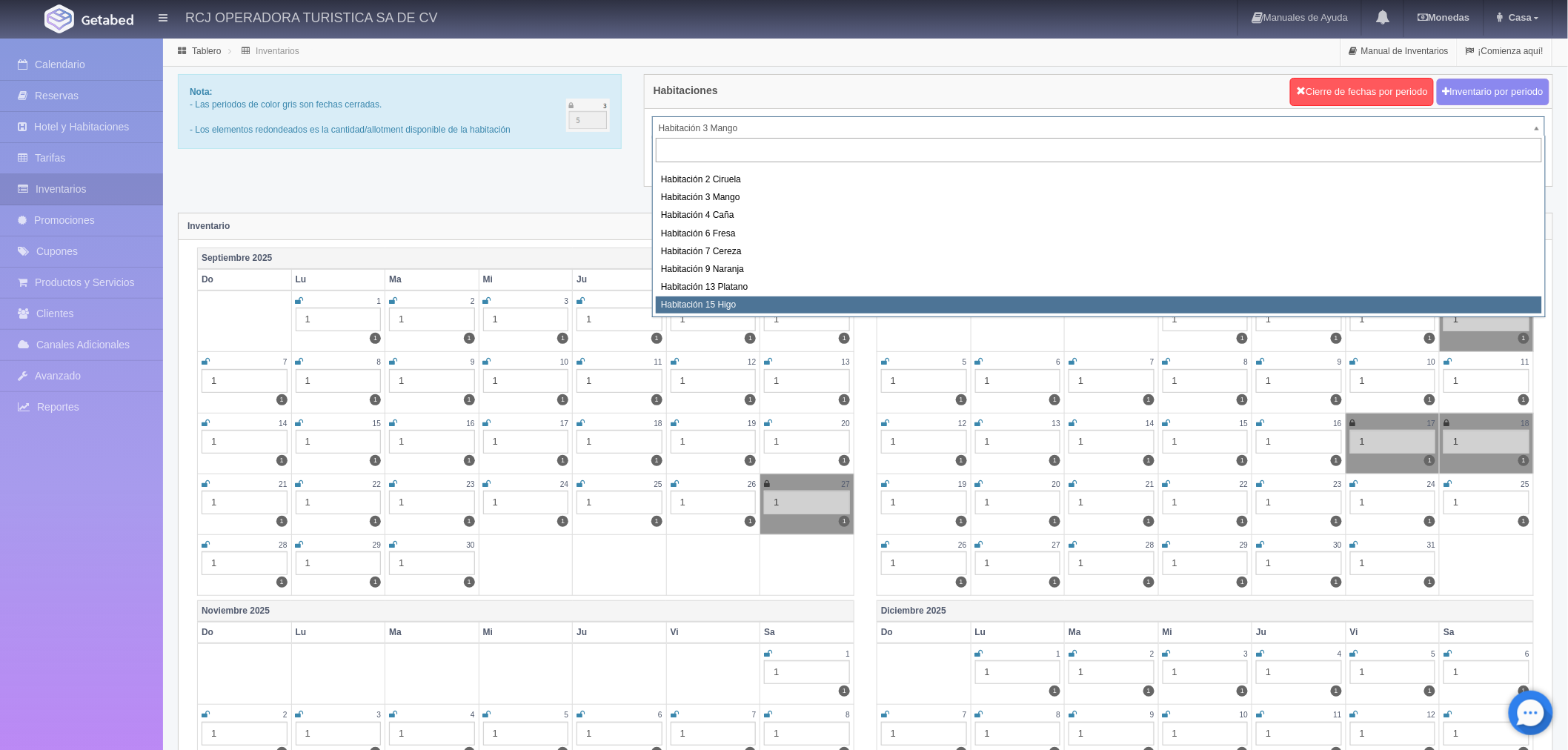
select select "1614"
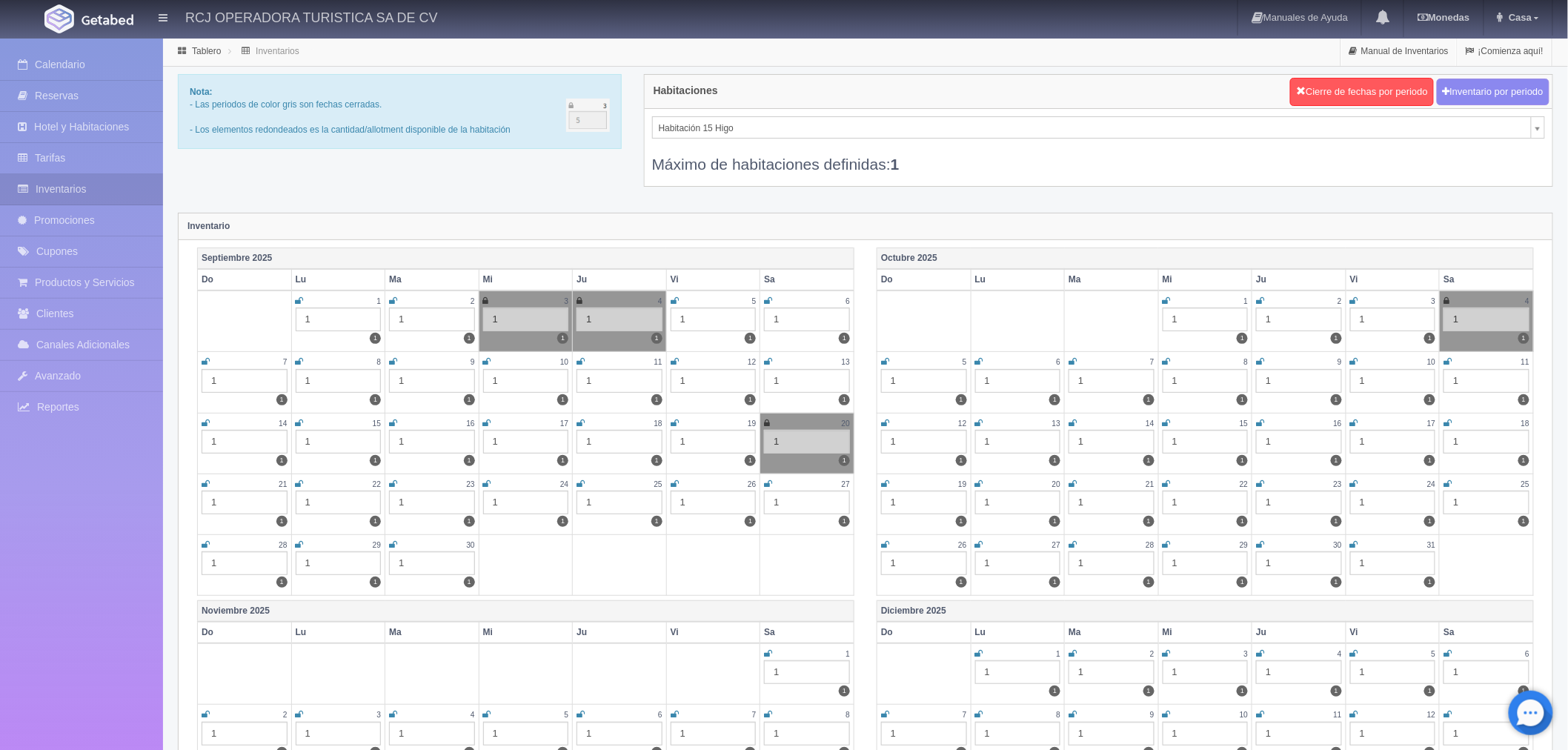
click at [1351, 427] on link at bounding box center [1354, 423] width 8 height 13
click at [1443, 426] on icon at bounding box center [1447, 423] width 8 height 9
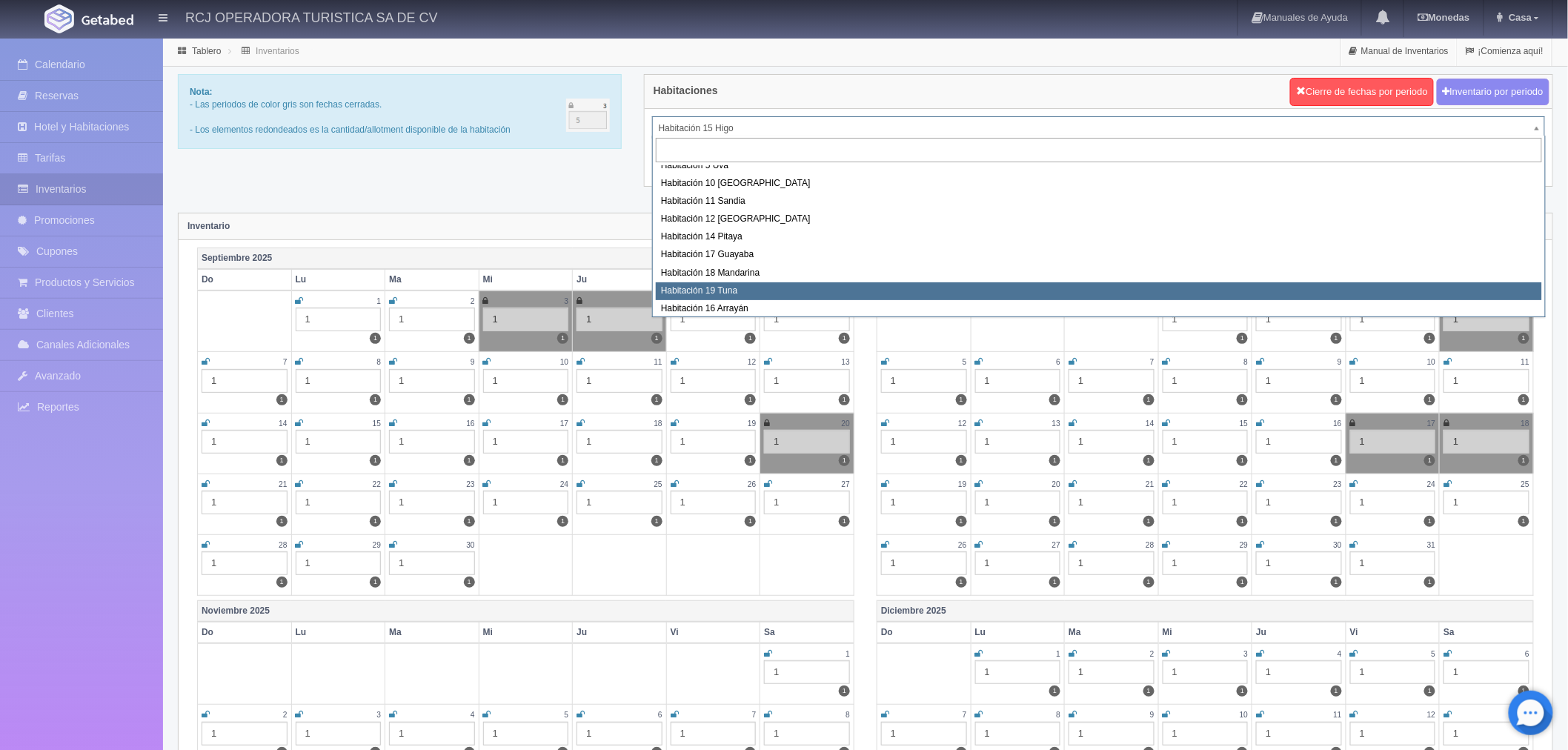
select select "1580"
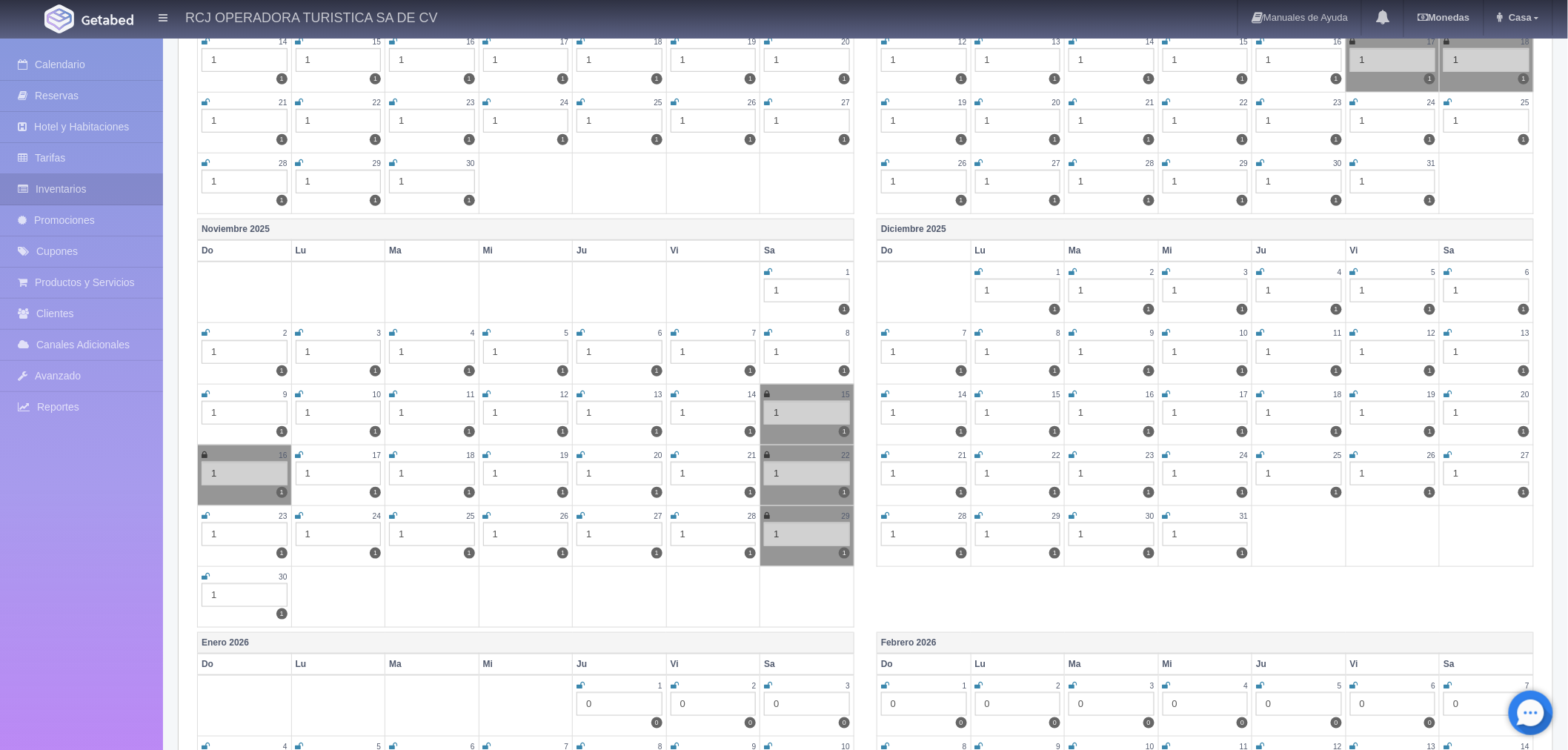
scroll to position [411, 0]
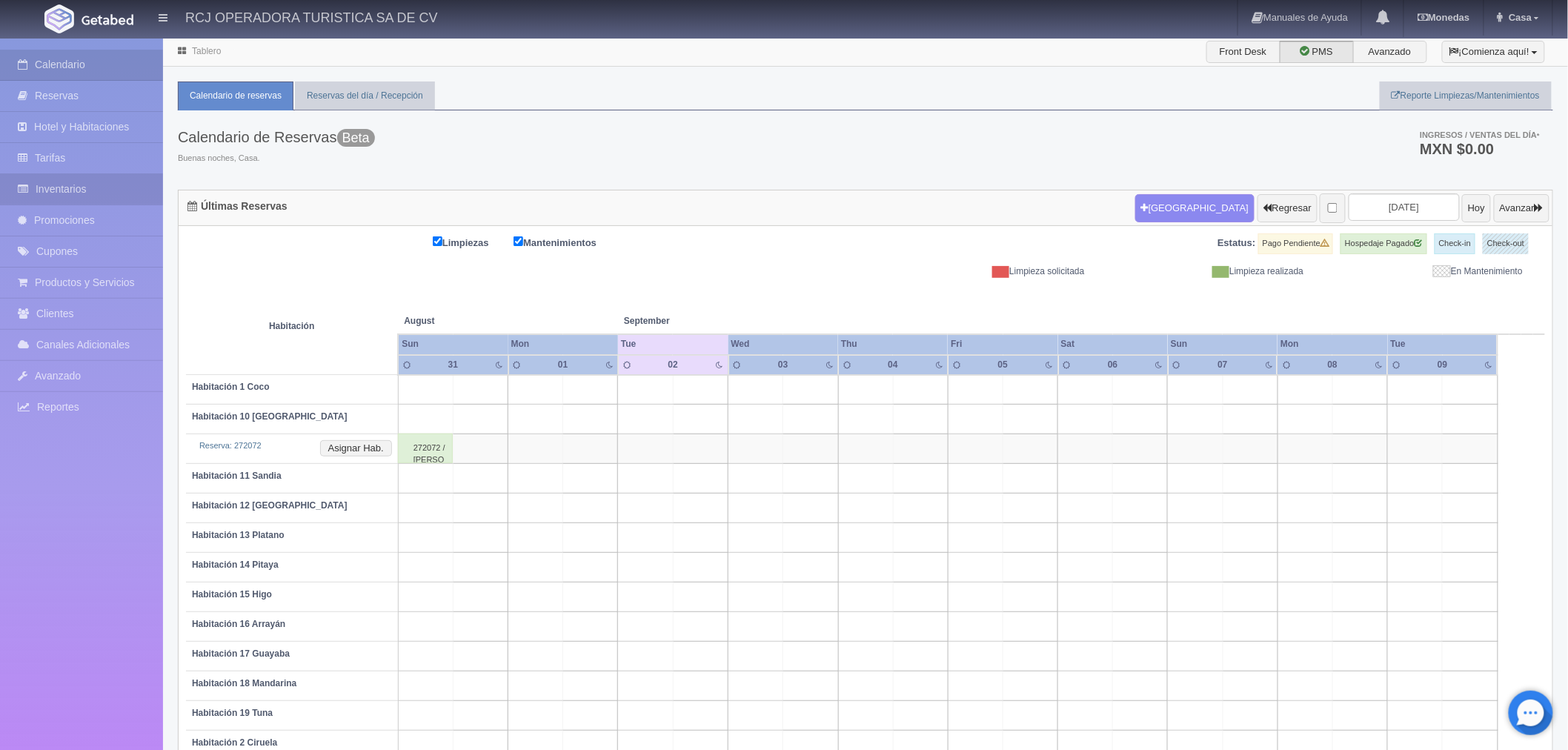
click at [68, 179] on link "Inventarios" at bounding box center [82, 189] width 163 height 30
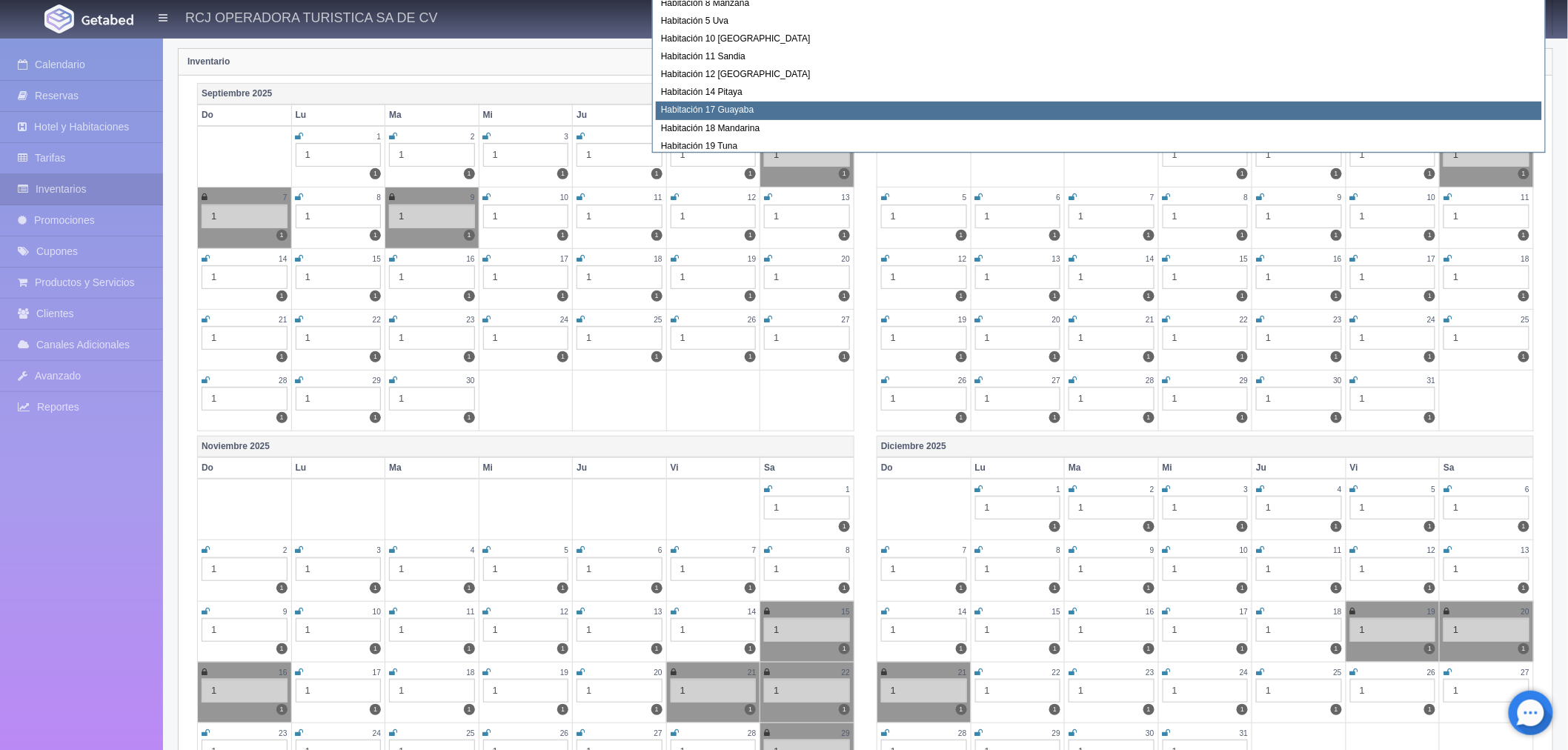
scroll to position [171, 0]
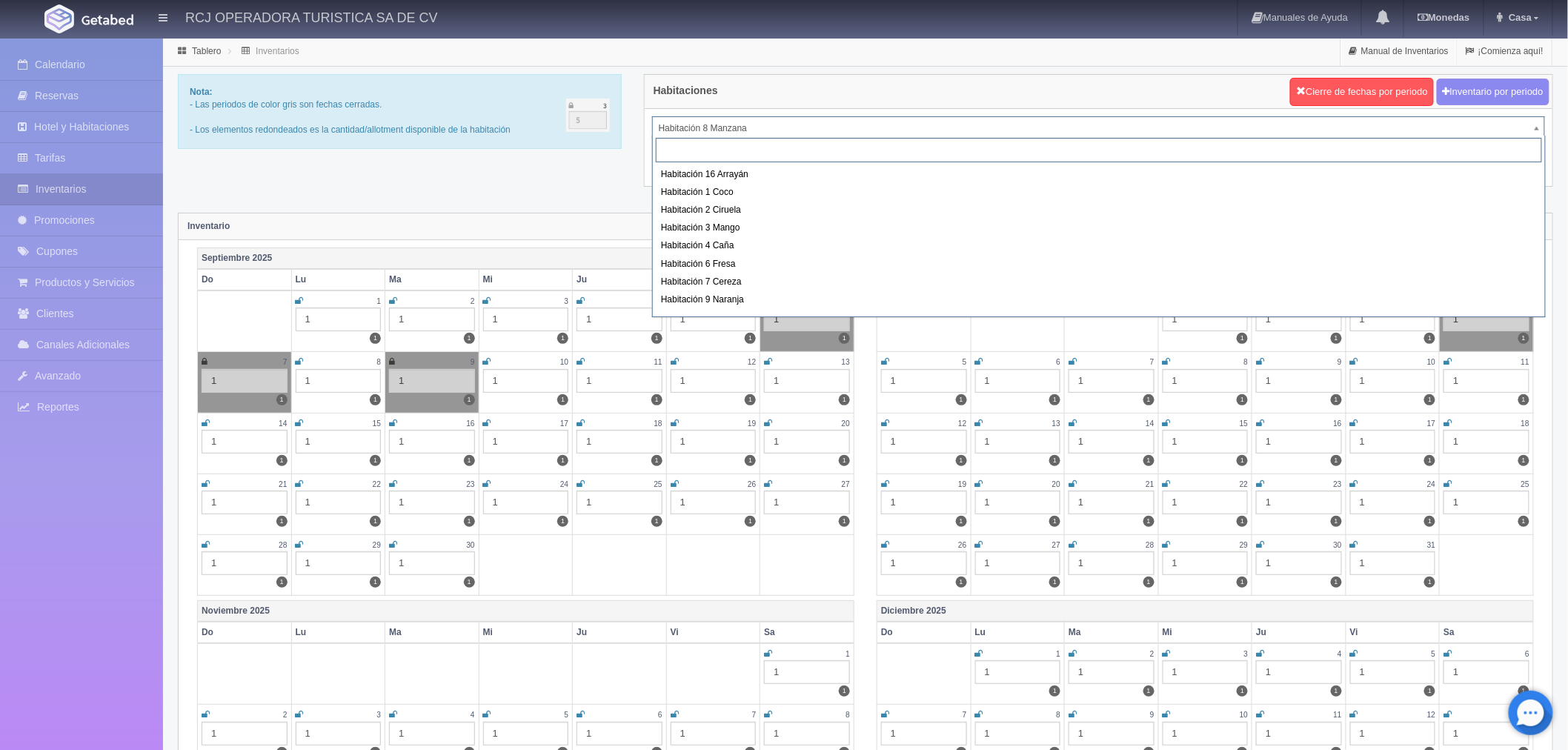
scroll to position [166, 0]
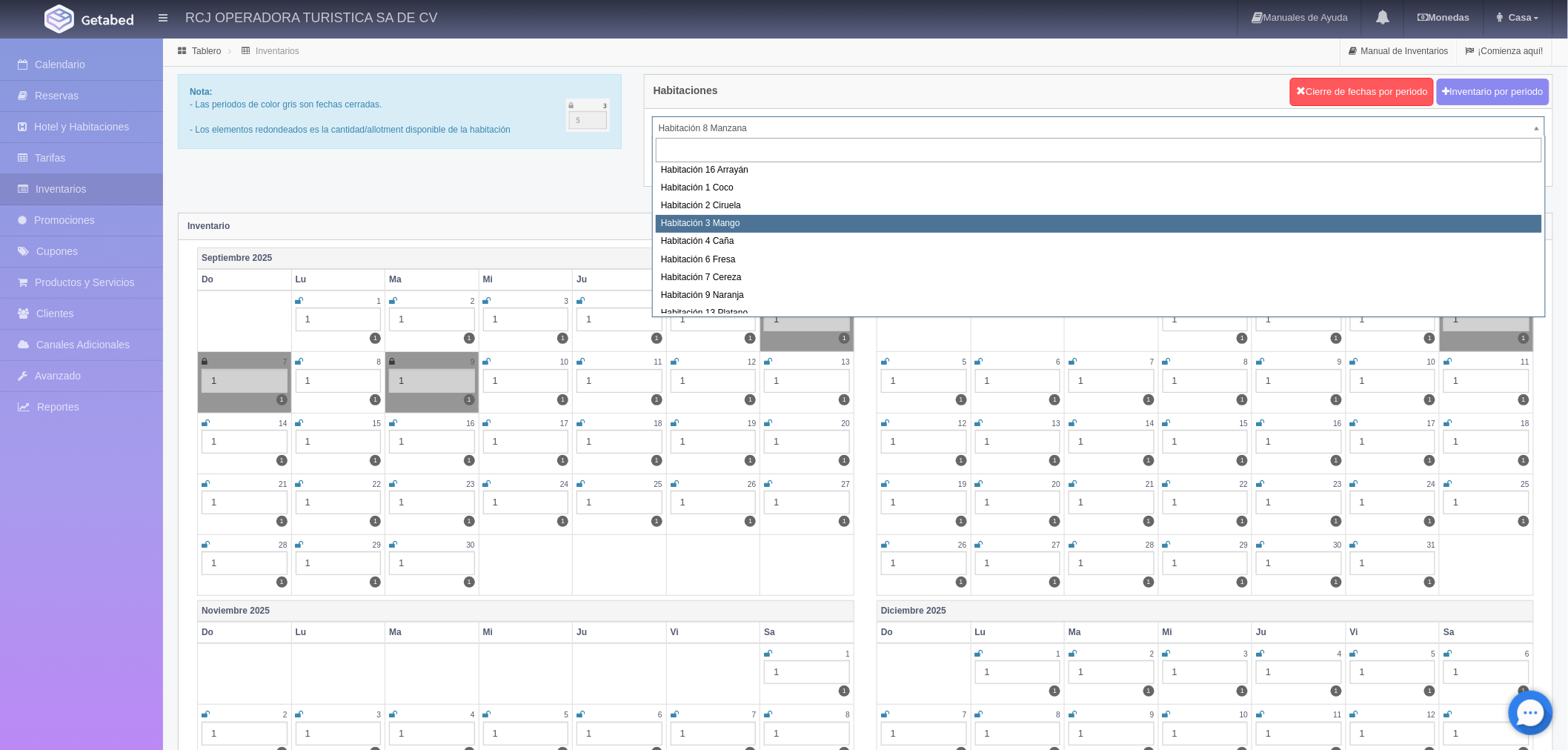
select select "1608"
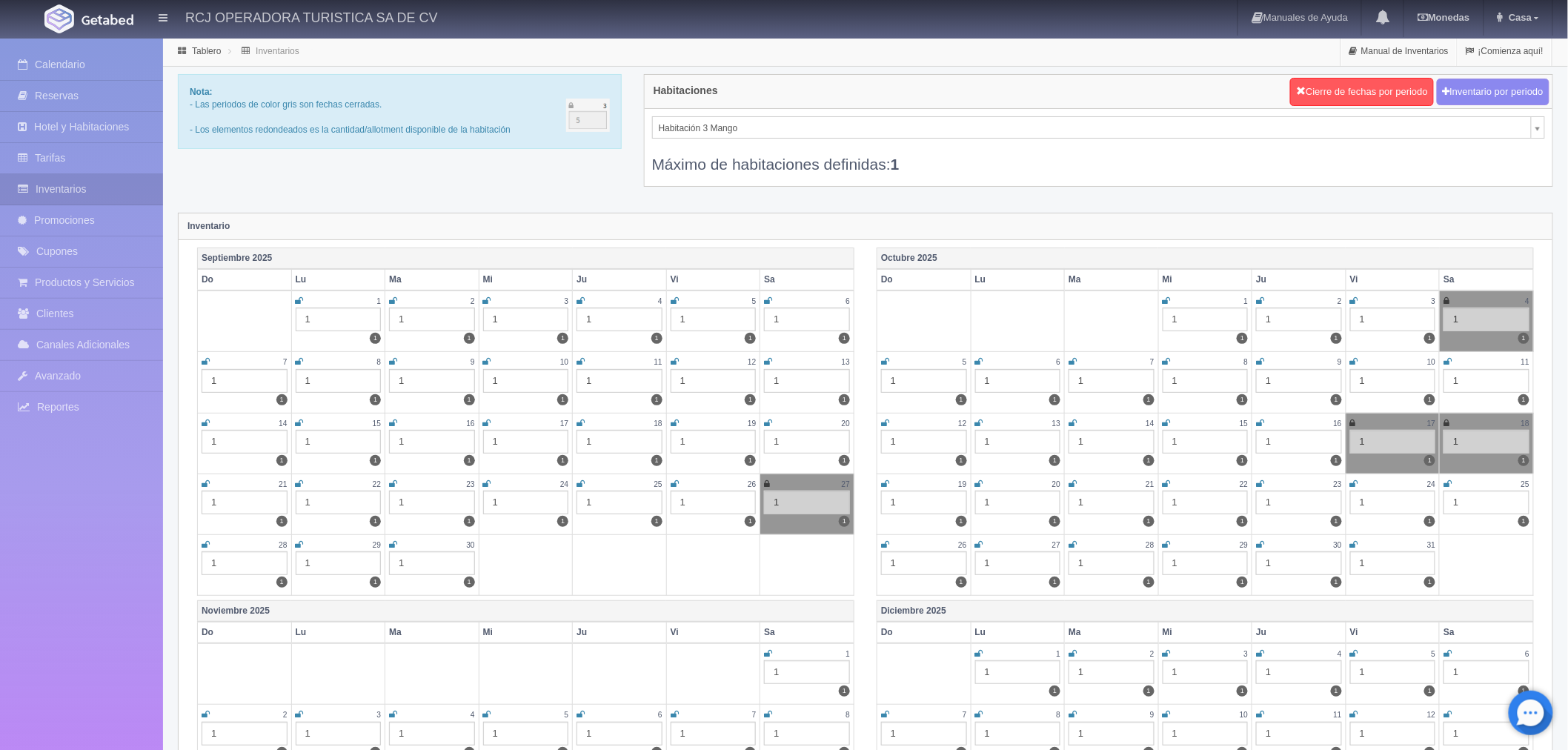
click at [769, 298] on icon at bounding box center [768, 301] width 8 height 9
